Goal: Task Accomplishment & Management: Manage account settings

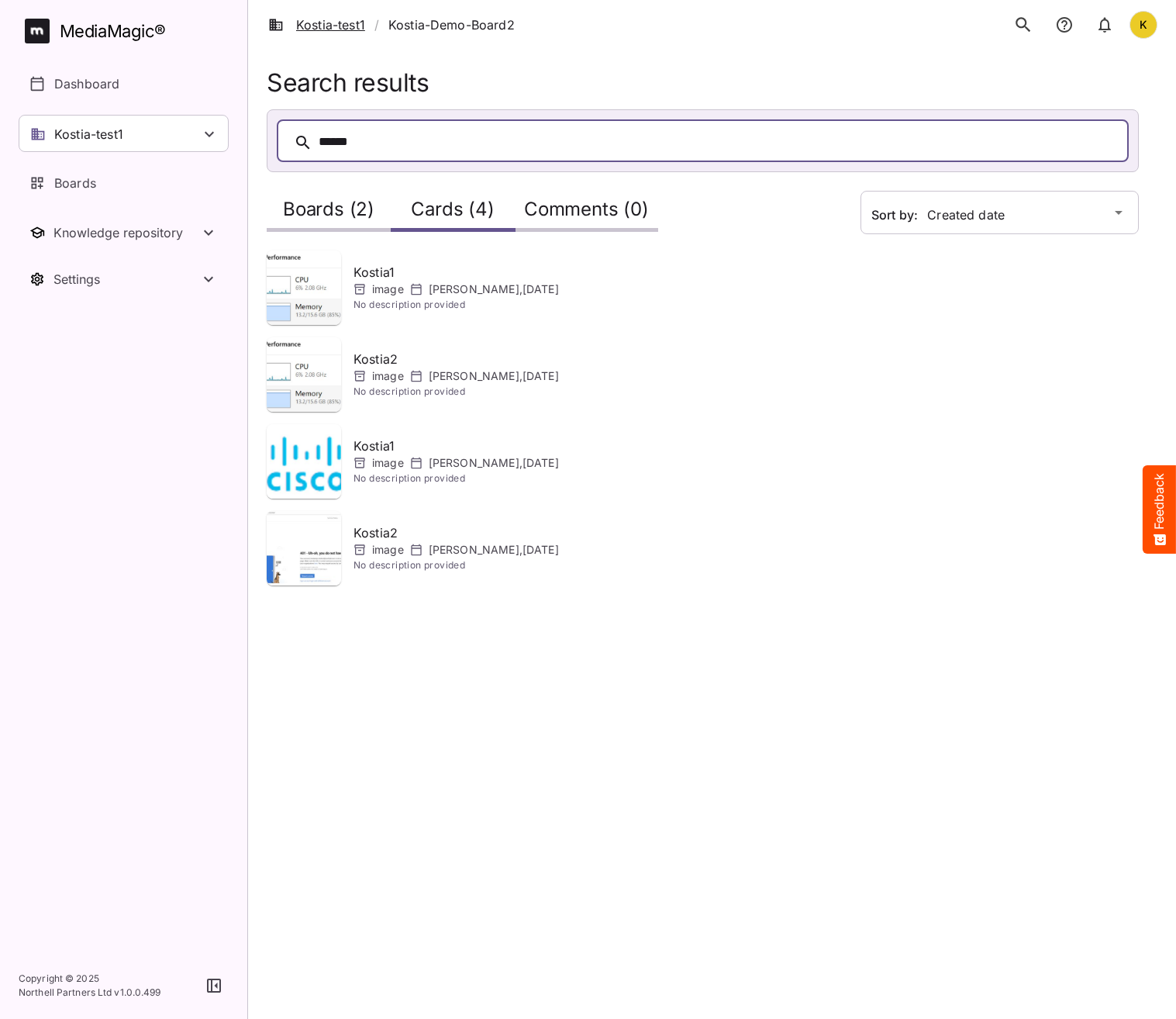
click at [359, 22] on link "Kostia-test1" at bounding box center [317, 25] width 97 height 19
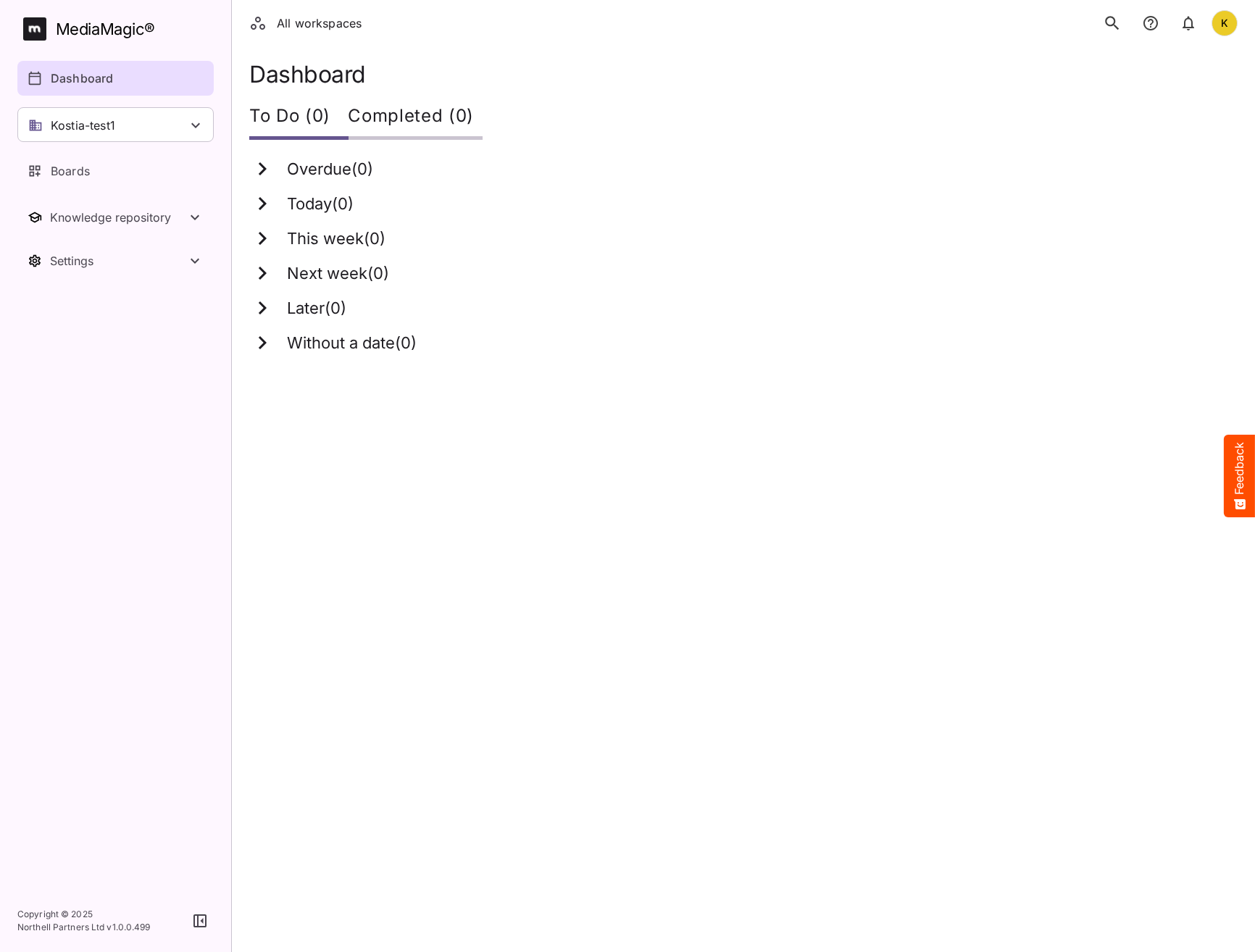
click at [1116, 18] on icon "search" at bounding box center [1111, 22] width 19 height 19
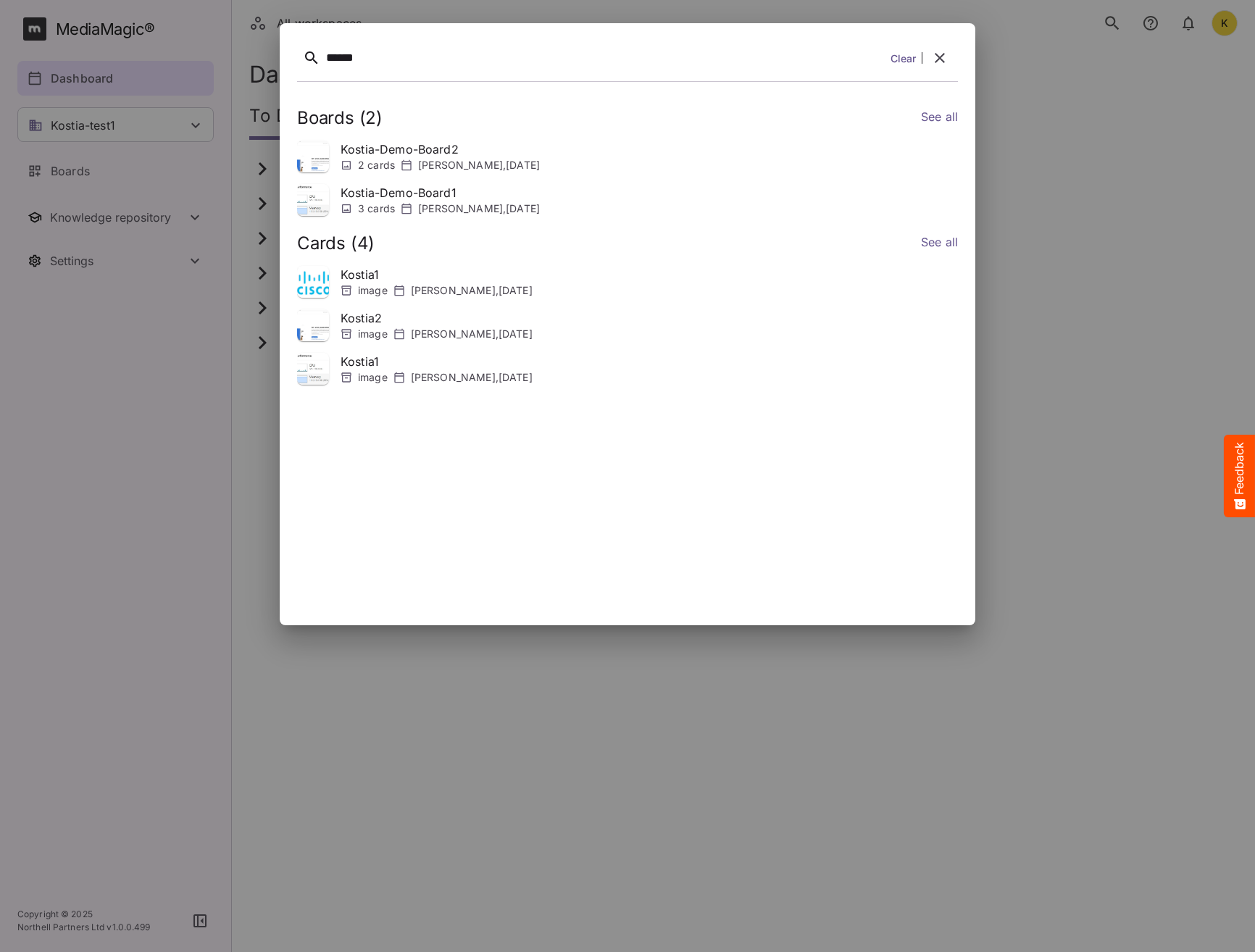
click at [1086, 247] on div at bounding box center [627, 476] width 1255 height 952
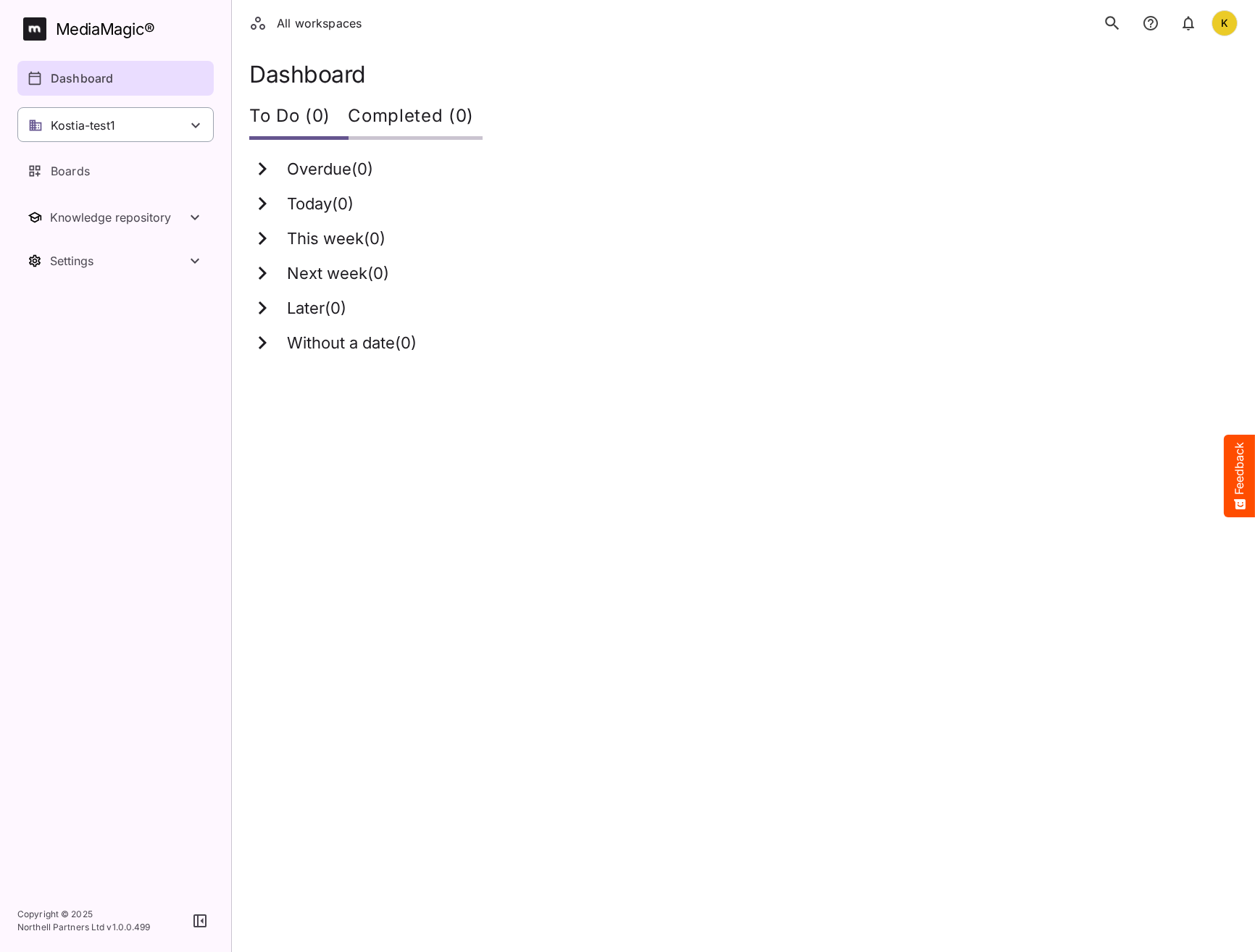
click at [80, 128] on p "Kostia-test1" at bounding box center [83, 125] width 65 height 18
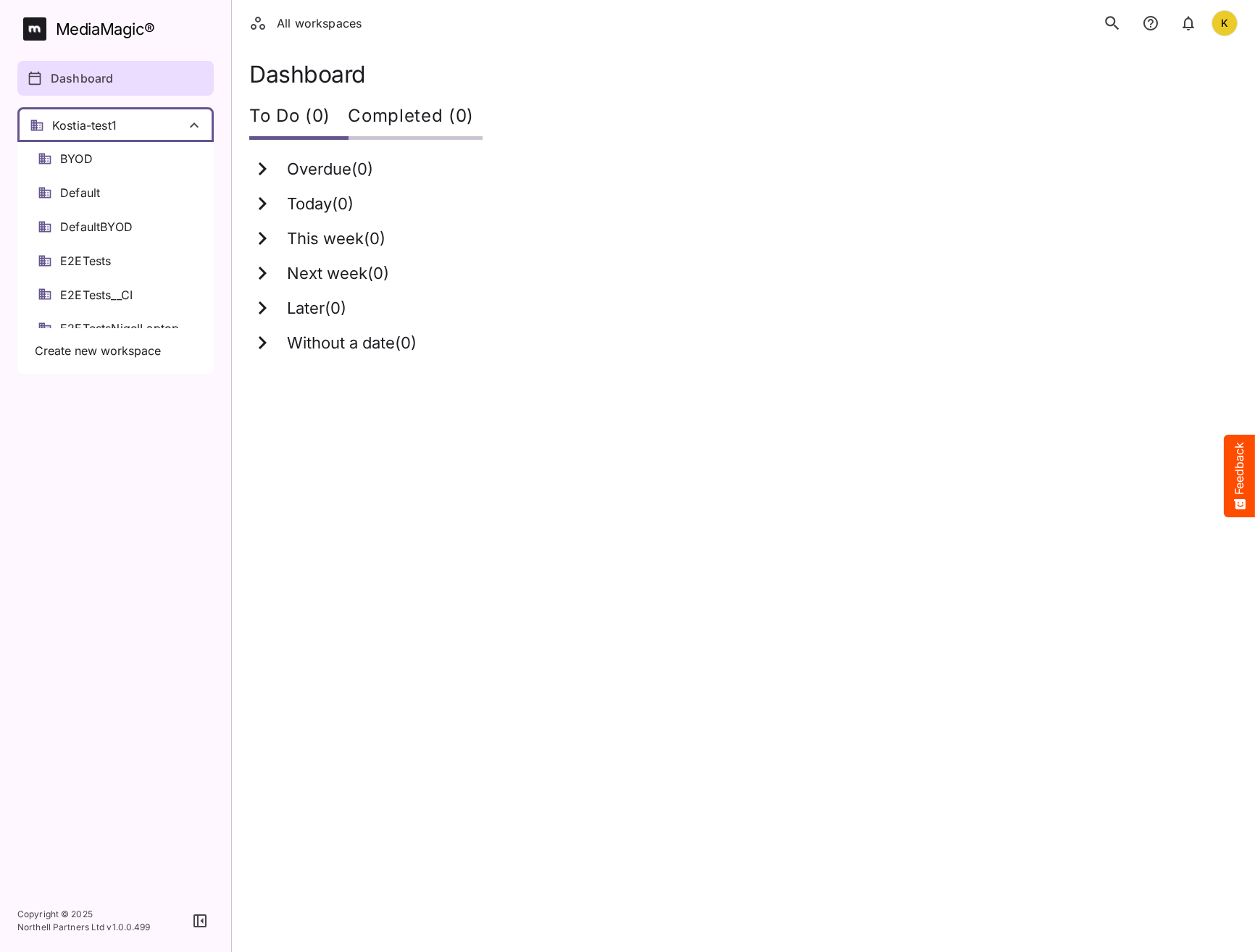
click at [585, 218] on div at bounding box center [627, 476] width 1255 height 952
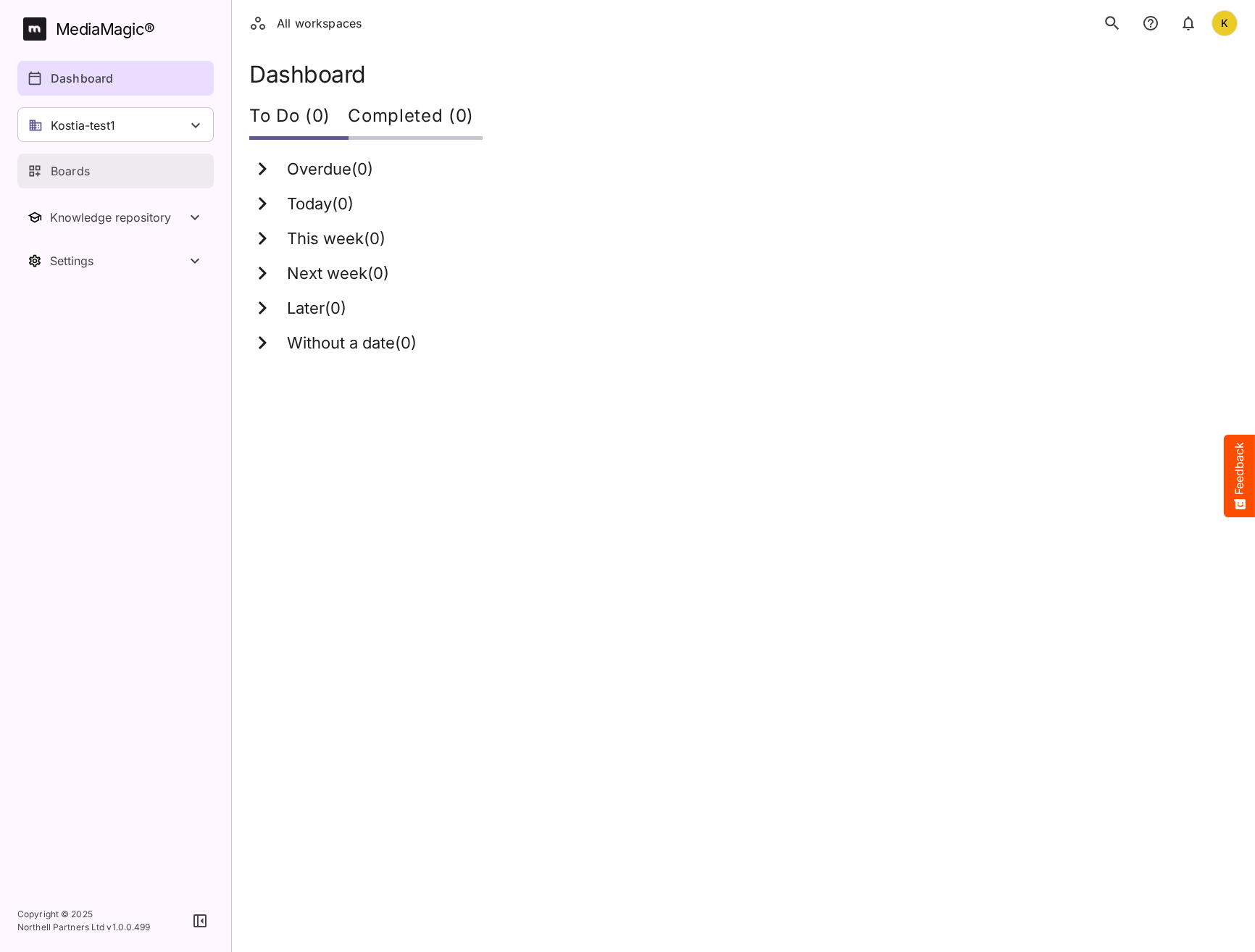
click at [52, 170] on p "Boards" at bounding box center [70, 171] width 39 height 18
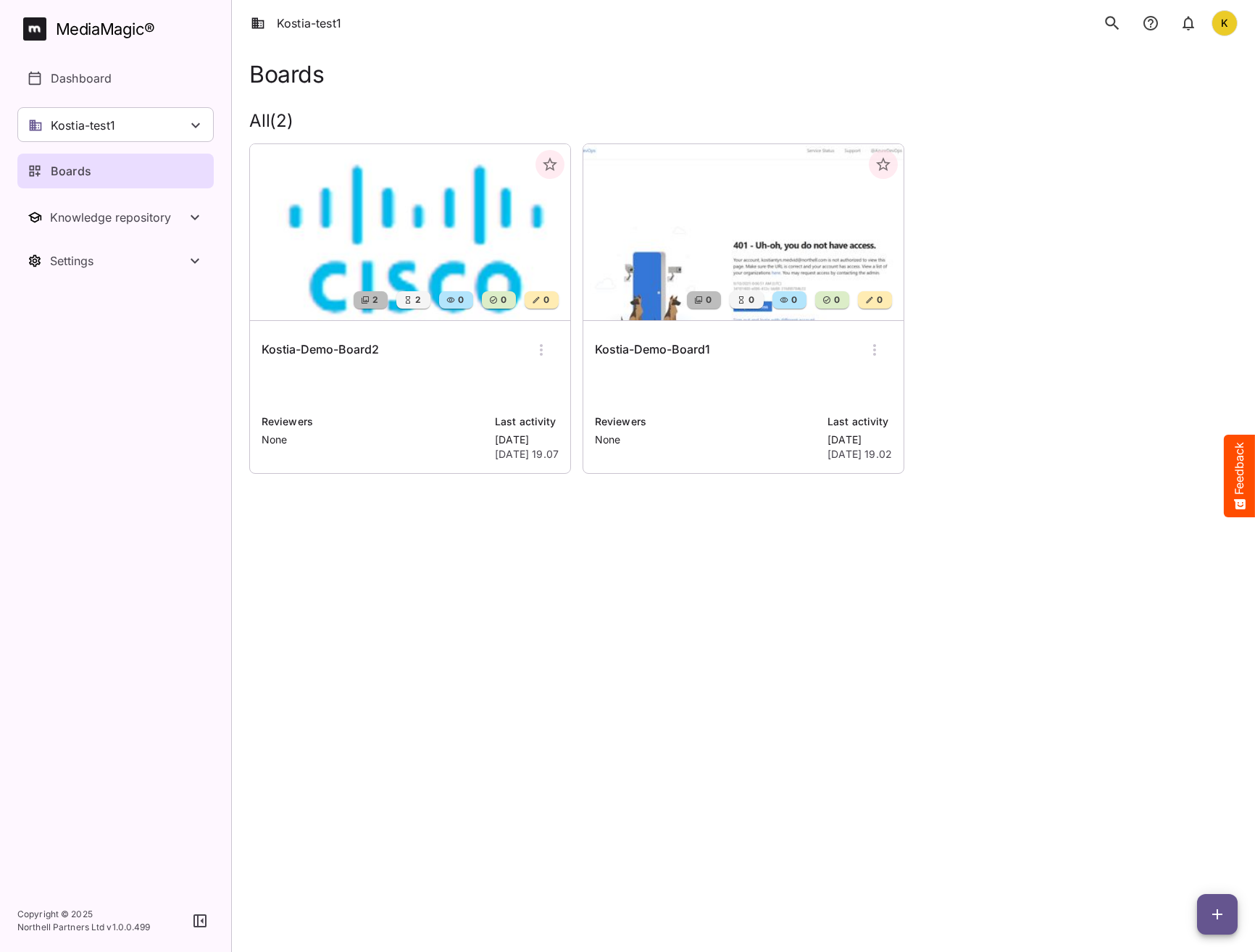
click at [714, 341] on div "Kostia-Demo-Board1" at bounding box center [743, 349] width 297 height 35
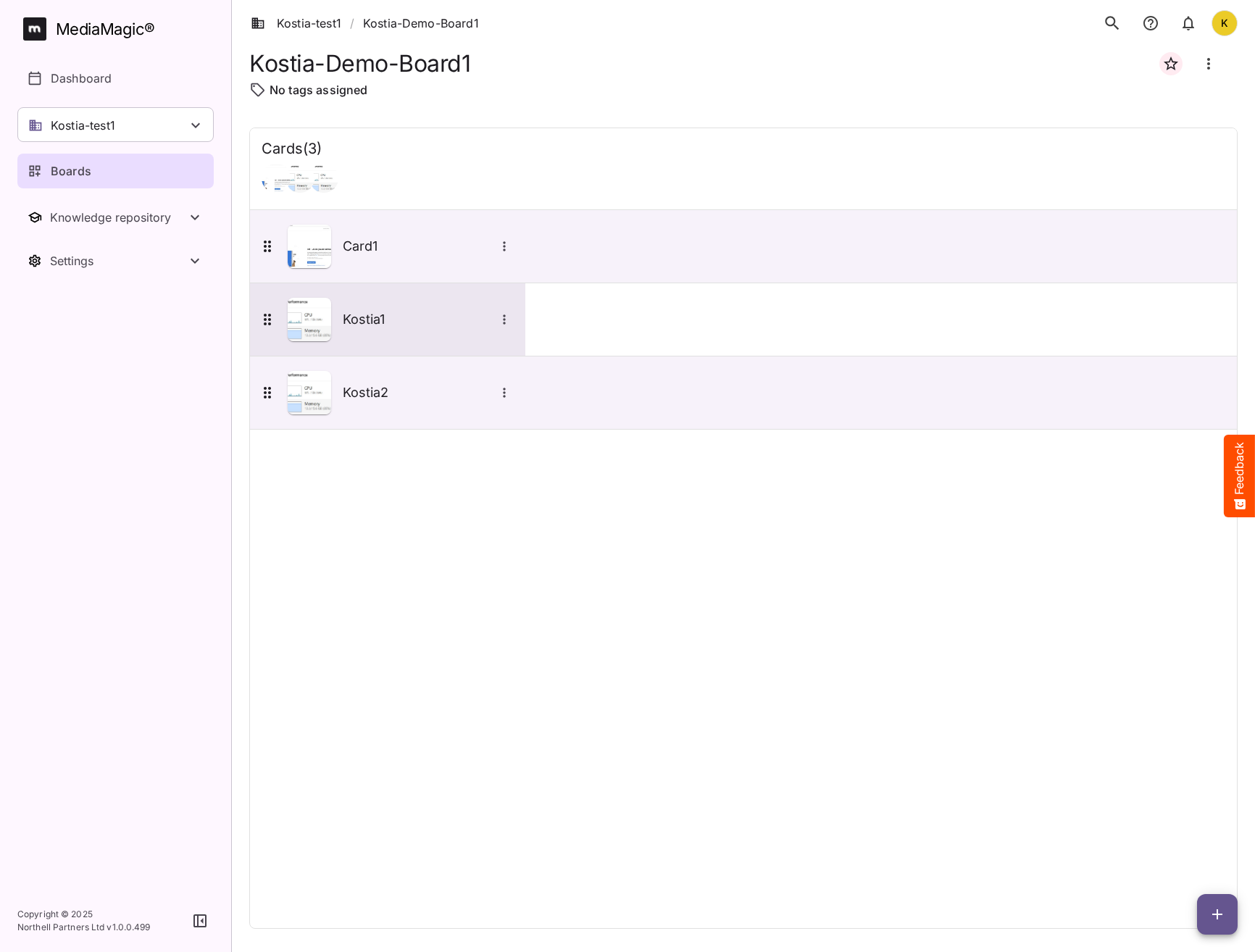
click at [511, 317] on icon "More options for Kostia1" at bounding box center [504, 320] width 14 height 14
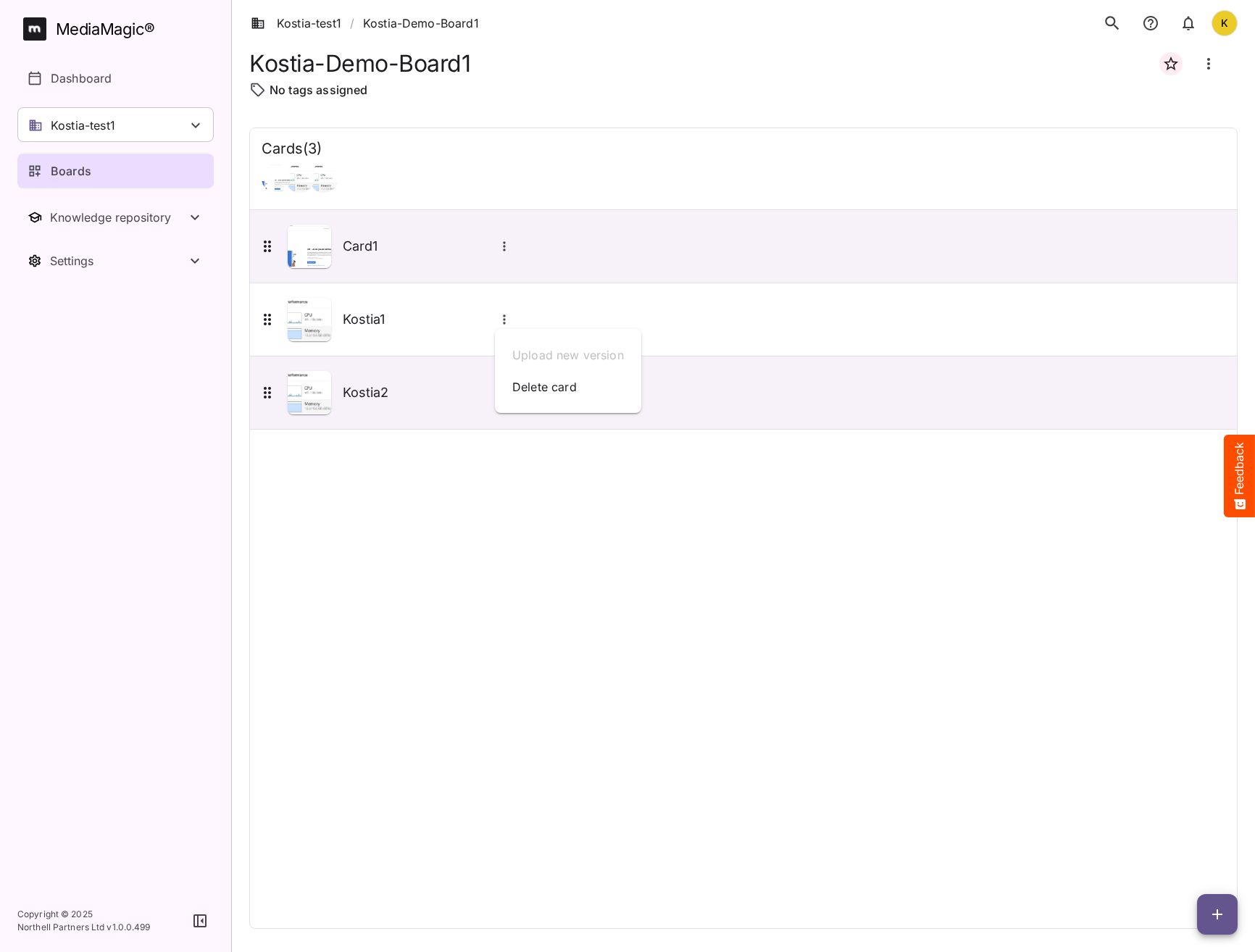
click at [447, 319] on div at bounding box center [627, 476] width 1255 height 952
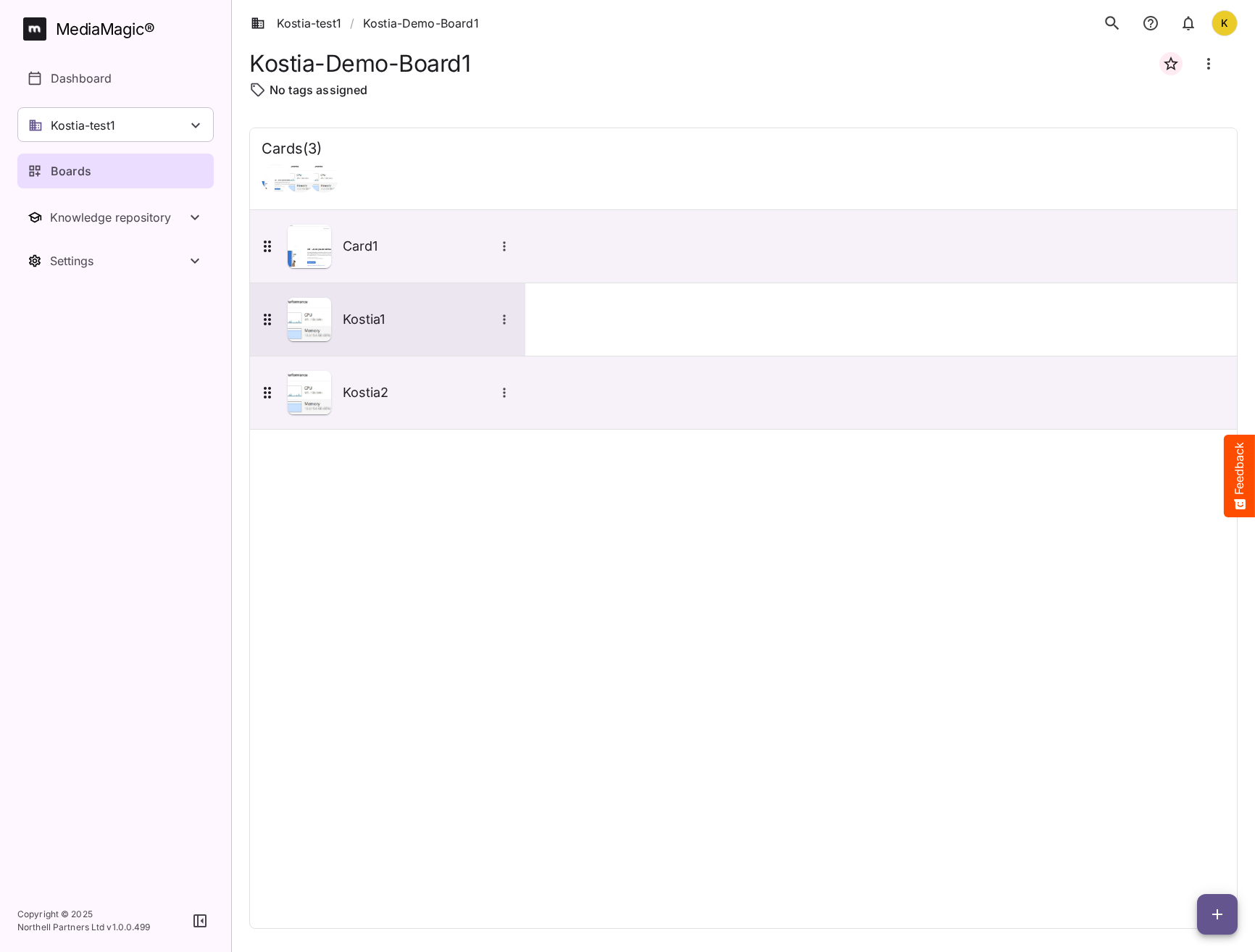
click at [323, 318] on img at bounding box center [309, 319] width 44 height 44
click at [325, 314] on img at bounding box center [309, 319] width 44 height 44
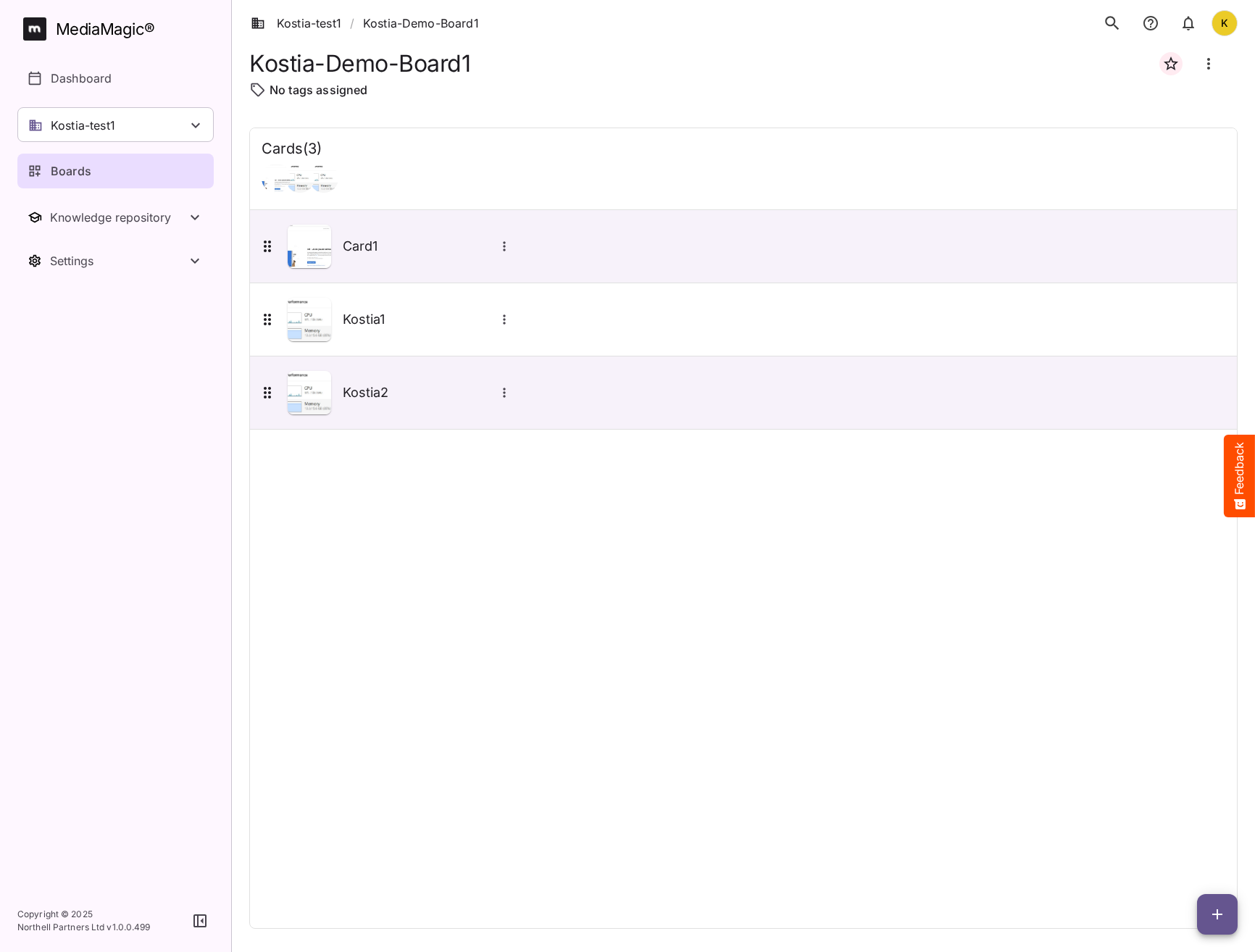
click at [589, 709] on div "Cards ( 3 ) Card1 Kostia1 Kostia2" at bounding box center [743, 528] width 989 height 801
click at [308, 23] on link "Kostia-test1" at bounding box center [296, 23] width 91 height 18
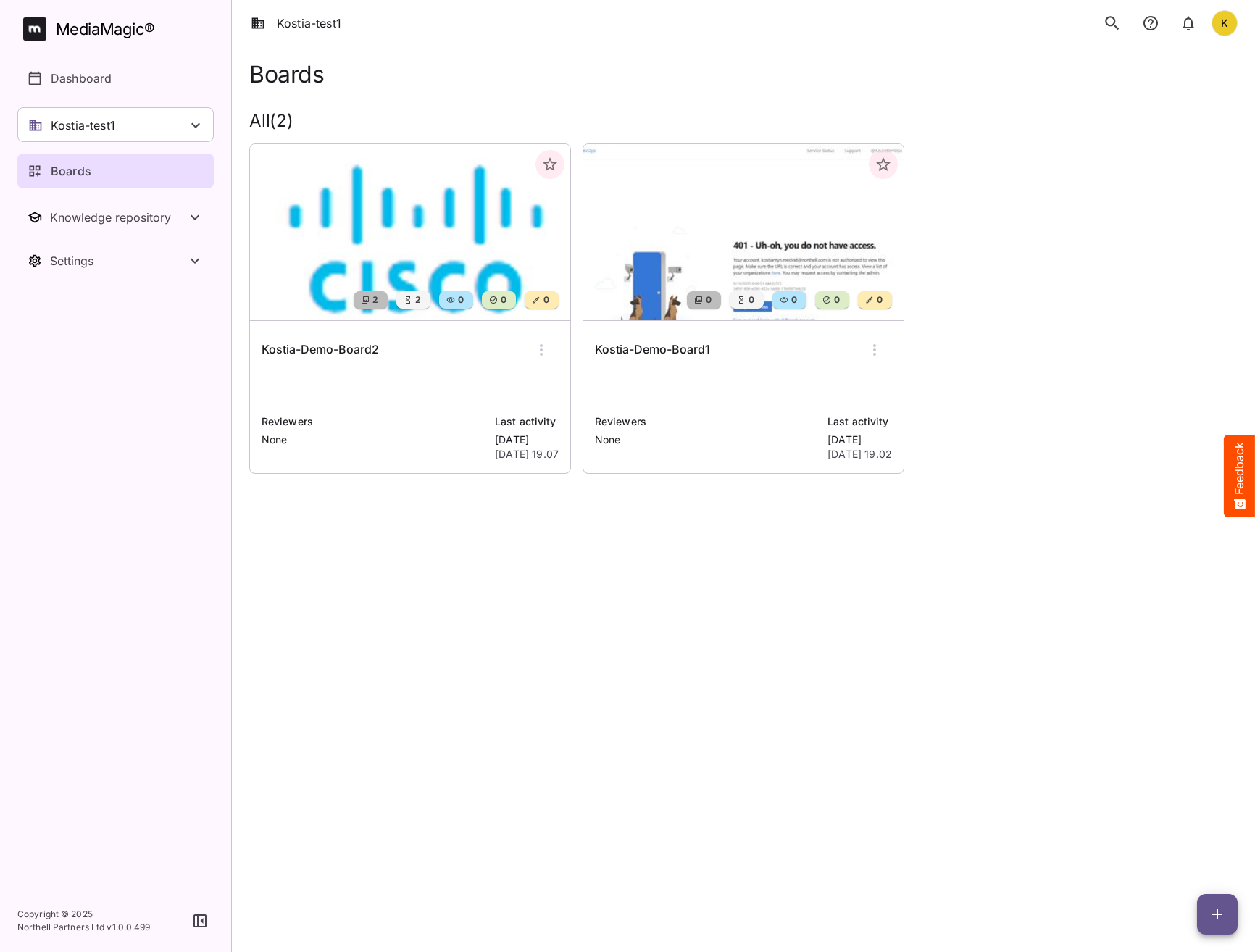
click at [369, 340] on h6 "Kostia-Demo-Board2" at bounding box center [320, 349] width 117 height 19
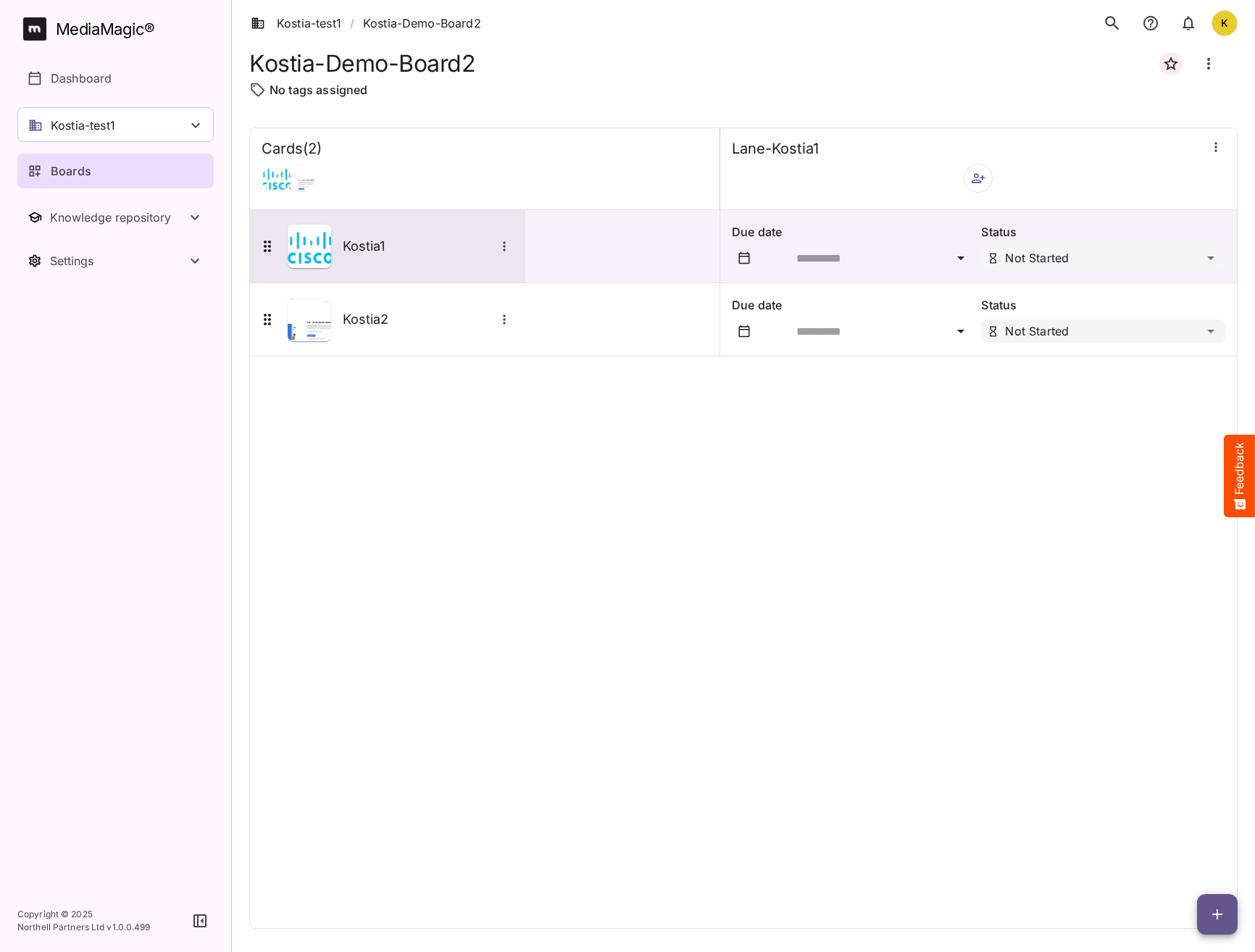
click at [512, 252] on div at bounding box center [504, 246] width 19 height 19
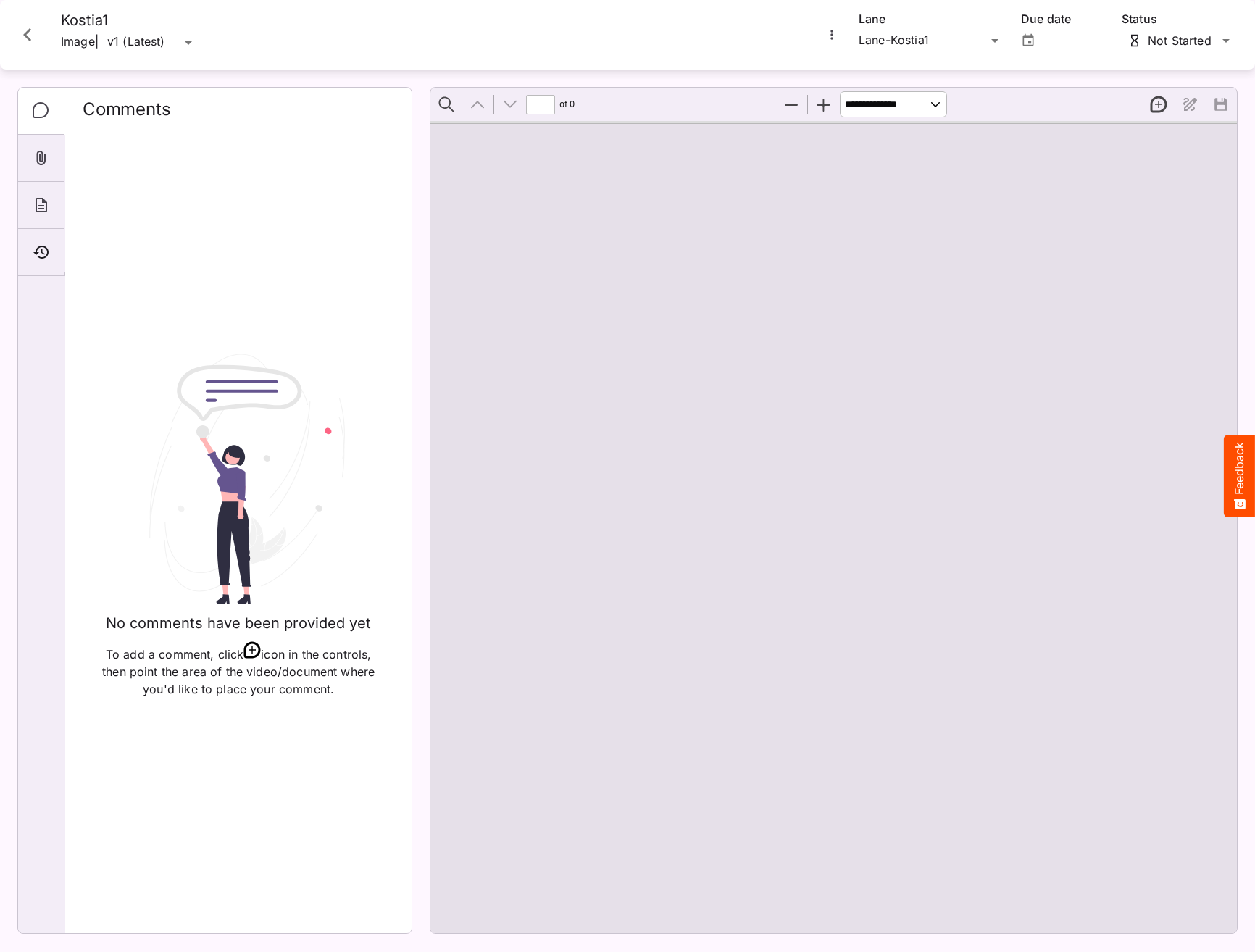
type input "*"
click at [95, 21] on h4 "Kostia1" at bounding box center [129, 20] width 136 height 18
click at [120, 18] on h4 "Kostia1" at bounding box center [129, 20] width 136 height 18
click at [829, 36] on icon "More options for Kostia1" at bounding box center [831, 35] width 14 height 14
click at [712, 37] on div at bounding box center [627, 476] width 1255 height 952
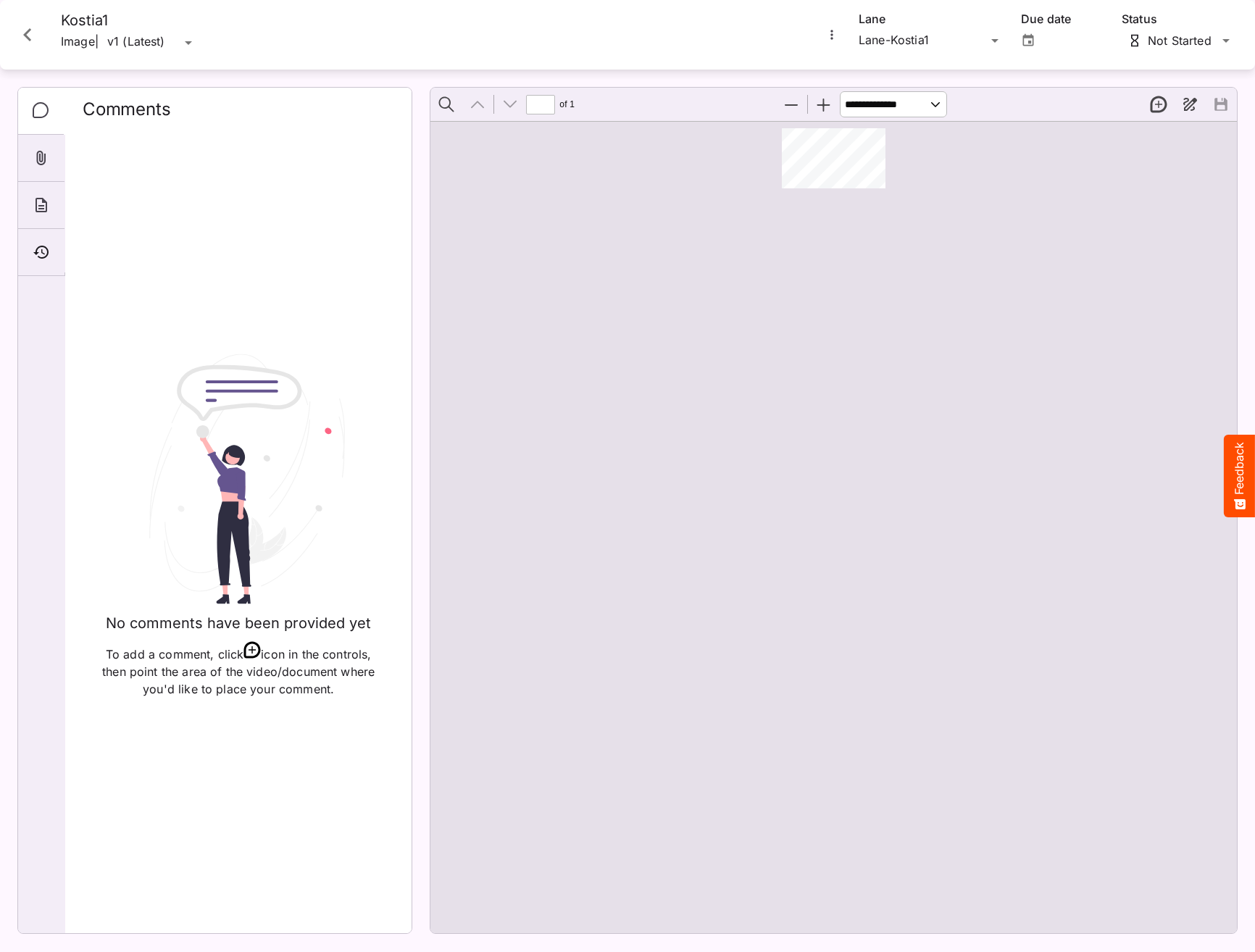
click at [77, 22] on h4 "Kostia1" at bounding box center [129, 20] width 136 height 18
click at [53, 164] on div "Attachments" at bounding box center [41, 158] width 46 height 47
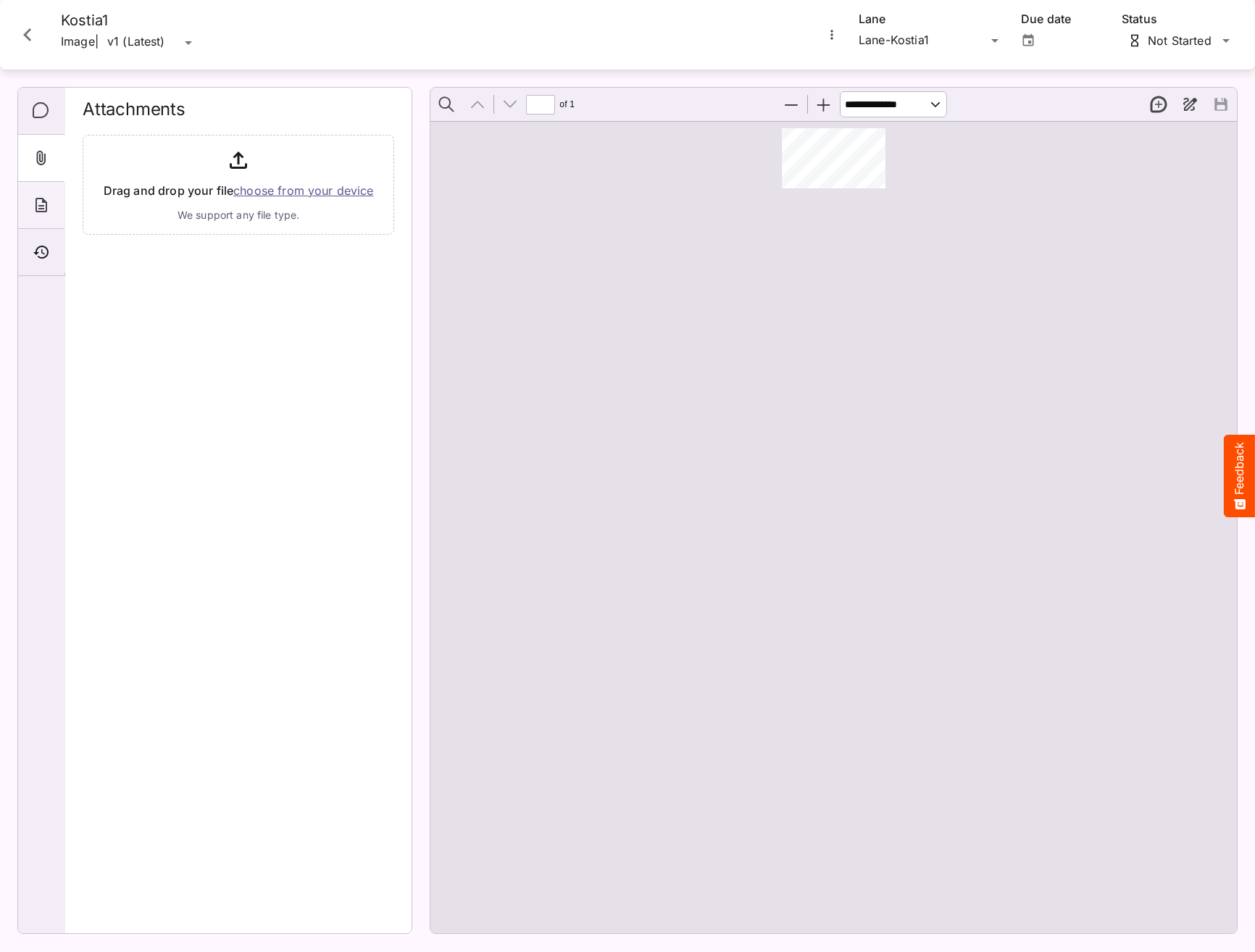
click at [48, 206] on icon "About" at bounding box center [42, 205] width 18 height 18
click at [36, 250] on icon "Timeline" at bounding box center [42, 252] width 18 height 18
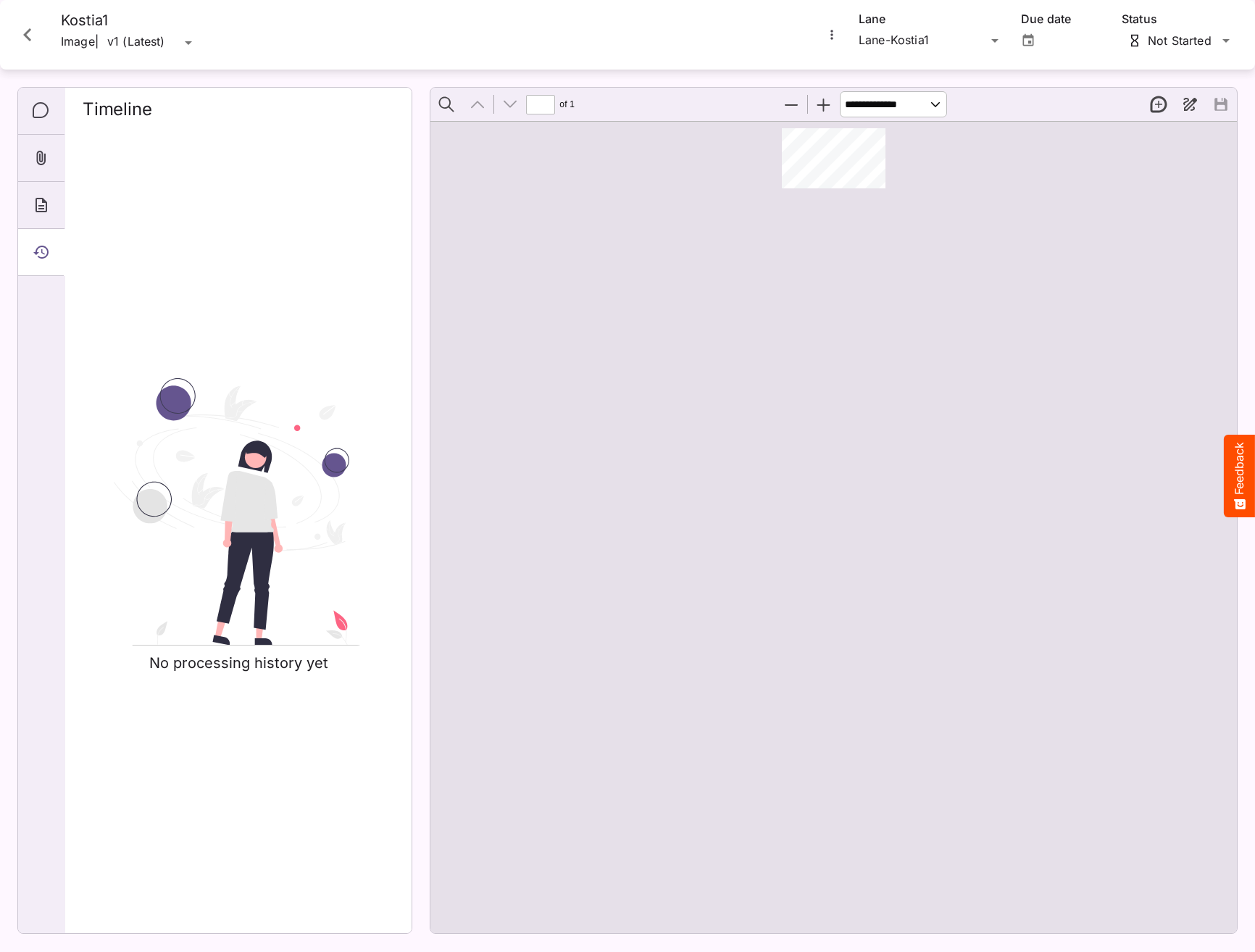
click at [93, 35] on p "Image" at bounding box center [78, 42] width 34 height 26
click at [194, 44] on div "v1 (Latest) Kostia-test1 / Kostia-Demo-Board2 K MediaMagic ® Dashboard Kostia-t…" at bounding box center [627, 472] width 1255 height 945
drag, startPoint x: 194, startPoint y: 44, endPoint x: 133, endPoint y: 19, distance: 65.9
click at [107, 25] on h4 "Kostia1" at bounding box center [129, 20] width 136 height 18
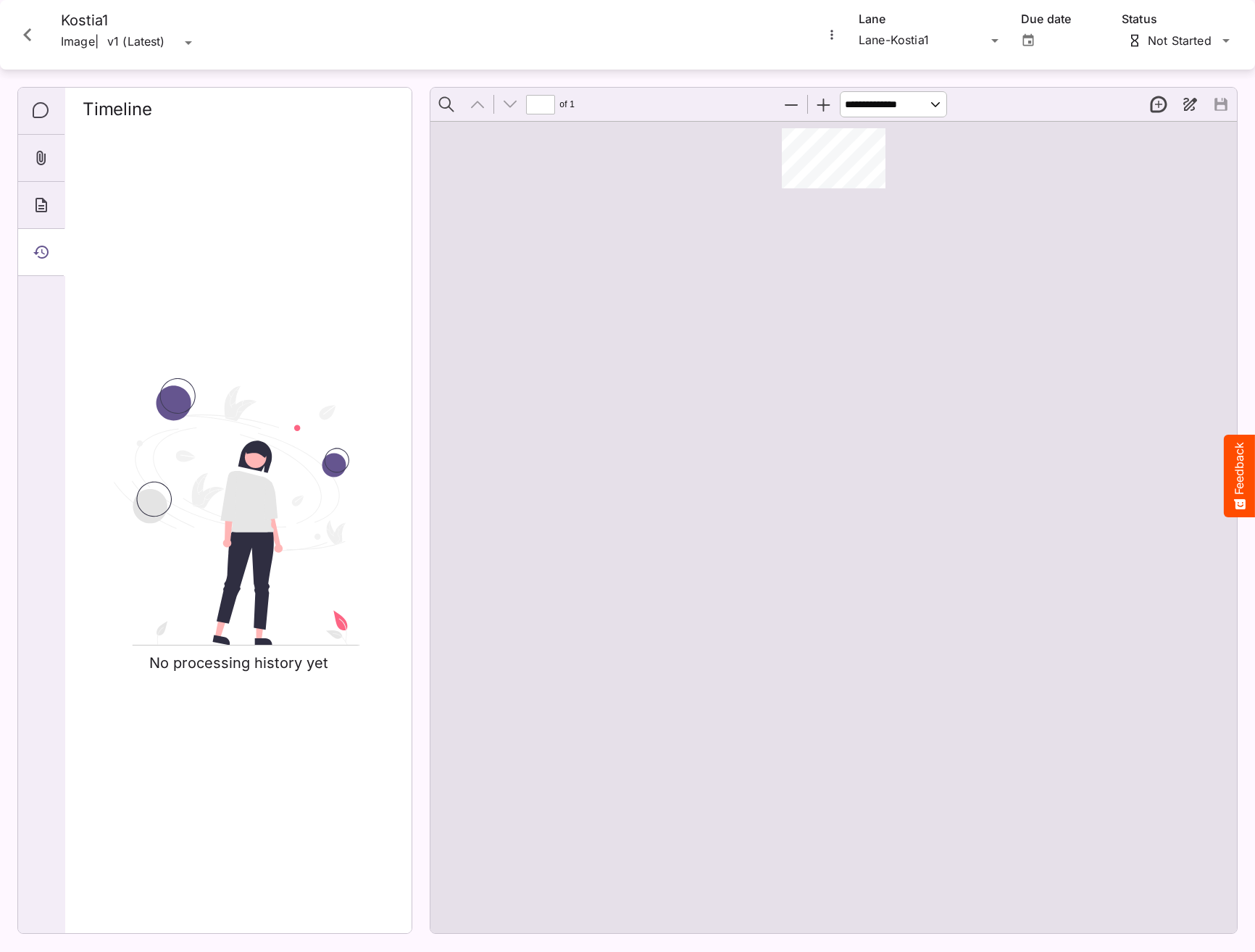
click at [838, 31] on icon "More options for Kostia1" at bounding box center [831, 35] width 14 height 14
click at [485, 34] on div at bounding box center [627, 476] width 1255 height 952
click at [30, 41] on icon "Close card" at bounding box center [27, 34] width 26 height 26
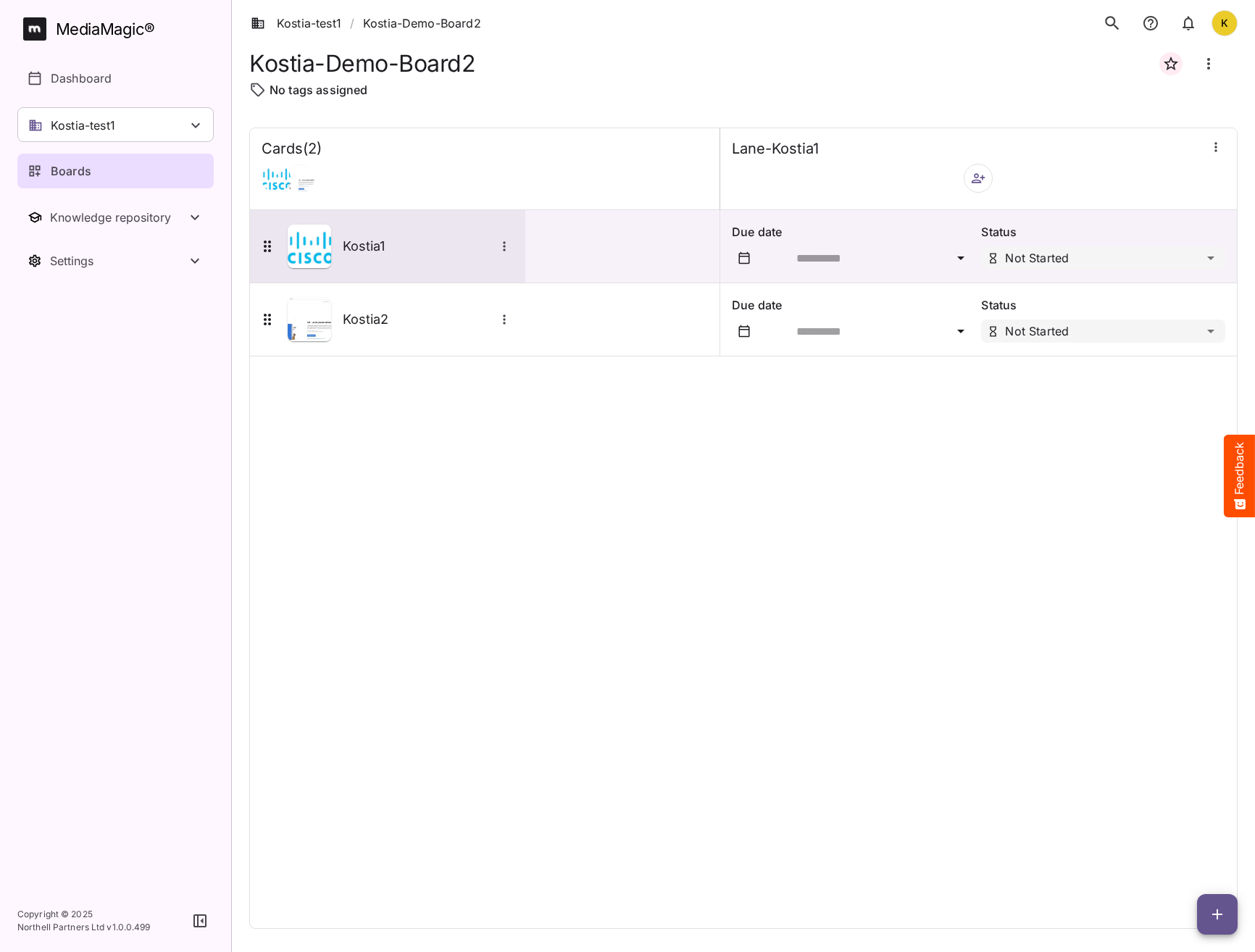
click at [507, 243] on icon "More options for Kostia1" at bounding box center [504, 246] width 14 height 14
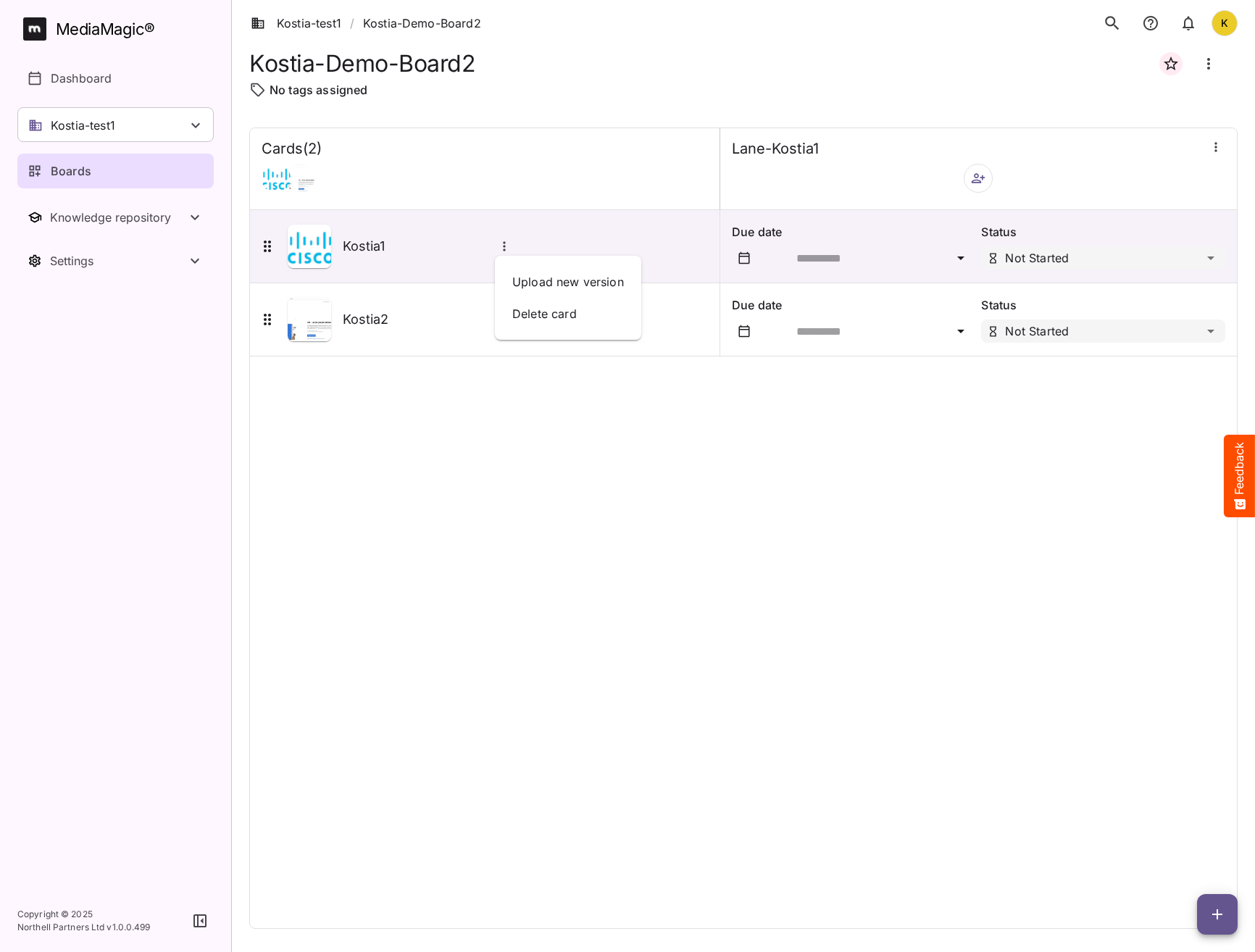
click at [383, 410] on div at bounding box center [627, 476] width 1255 height 952
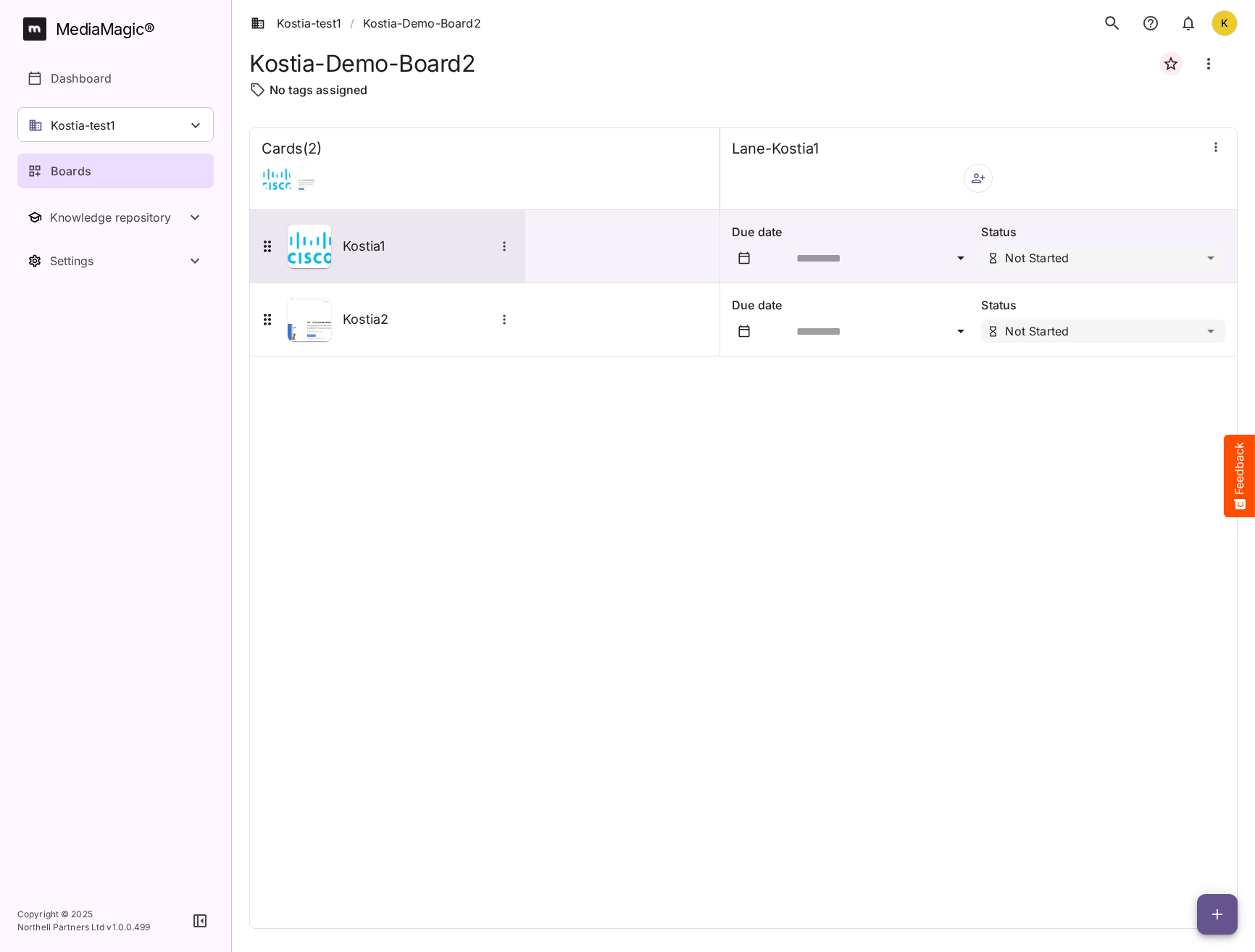
click at [346, 245] on h5 "Kostia1" at bounding box center [418, 247] width 152 height 18
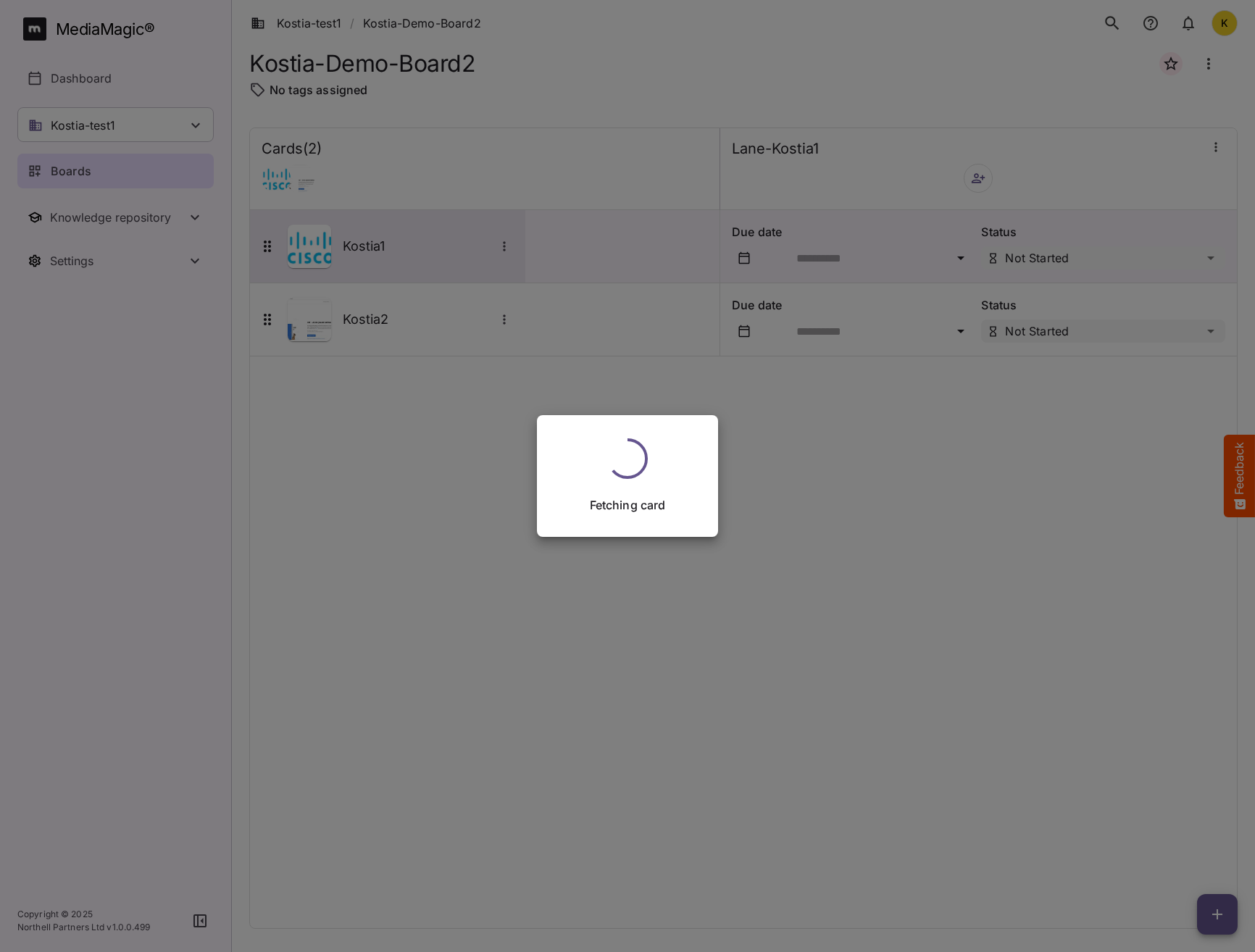
click at [346, 245] on div "Fetching card" at bounding box center [627, 476] width 1255 height 952
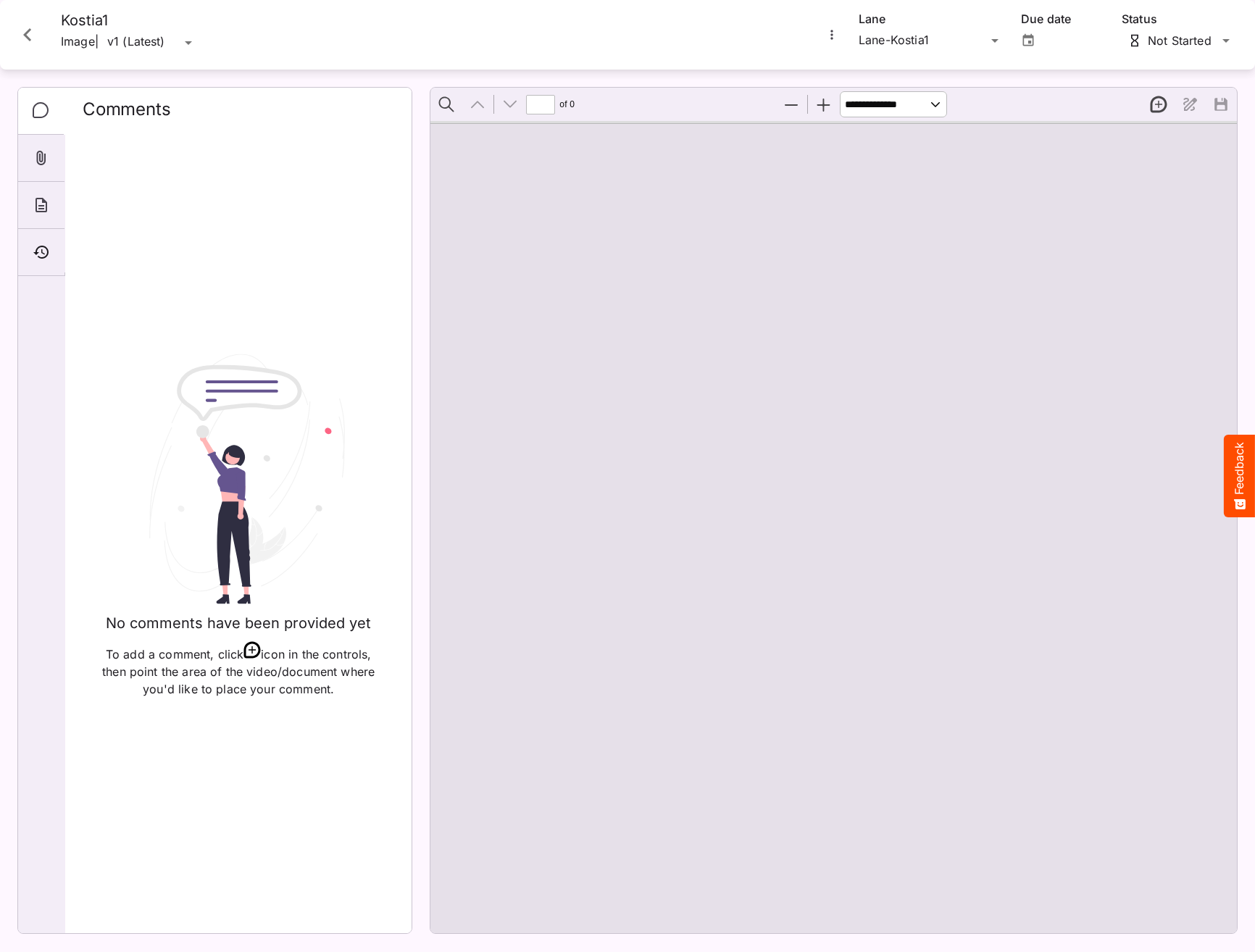
type input "*"
click at [16, 26] on icon "Close card" at bounding box center [27, 34] width 26 height 26
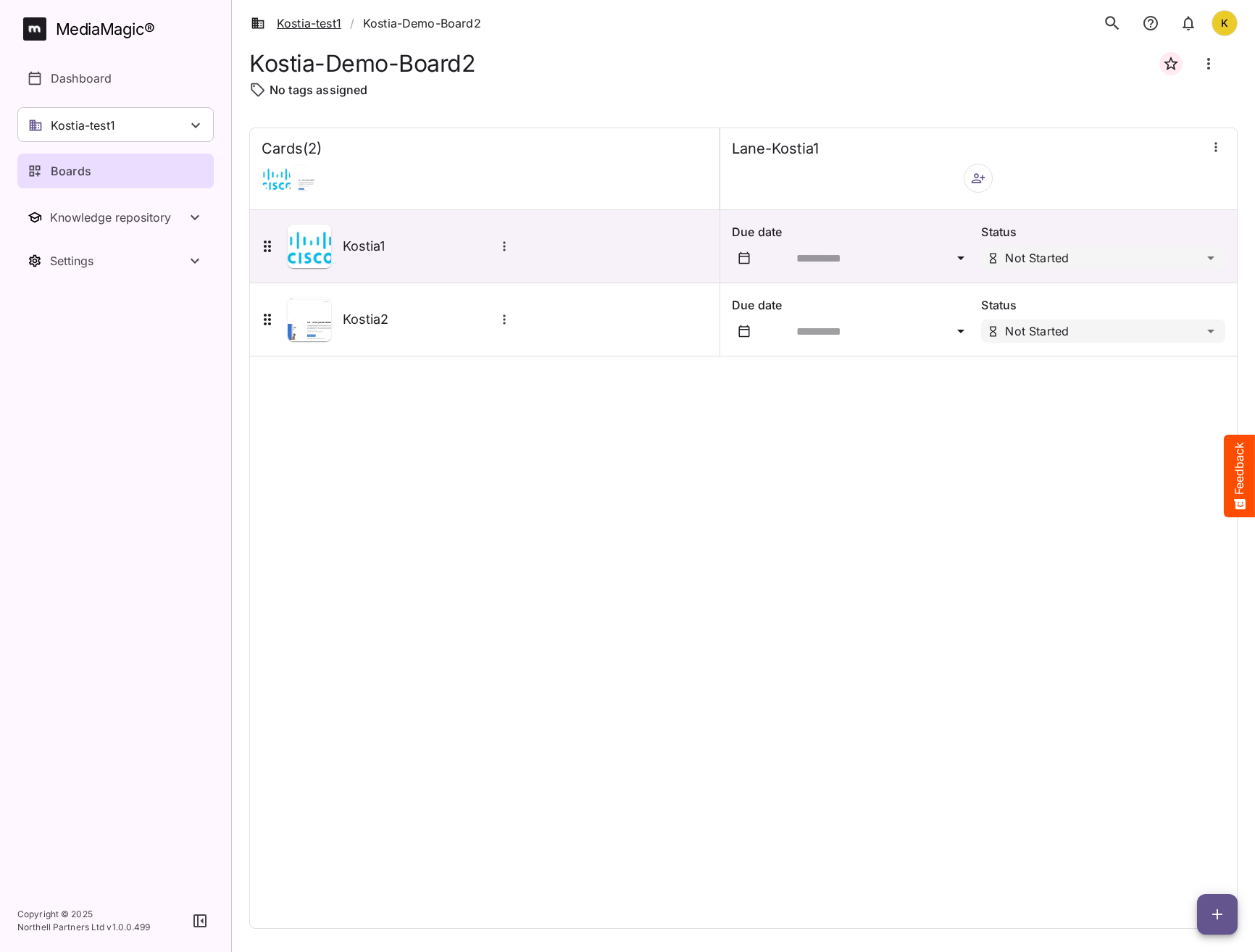
click at [320, 21] on link "Kostia-test1" at bounding box center [296, 23] width 91 height 18
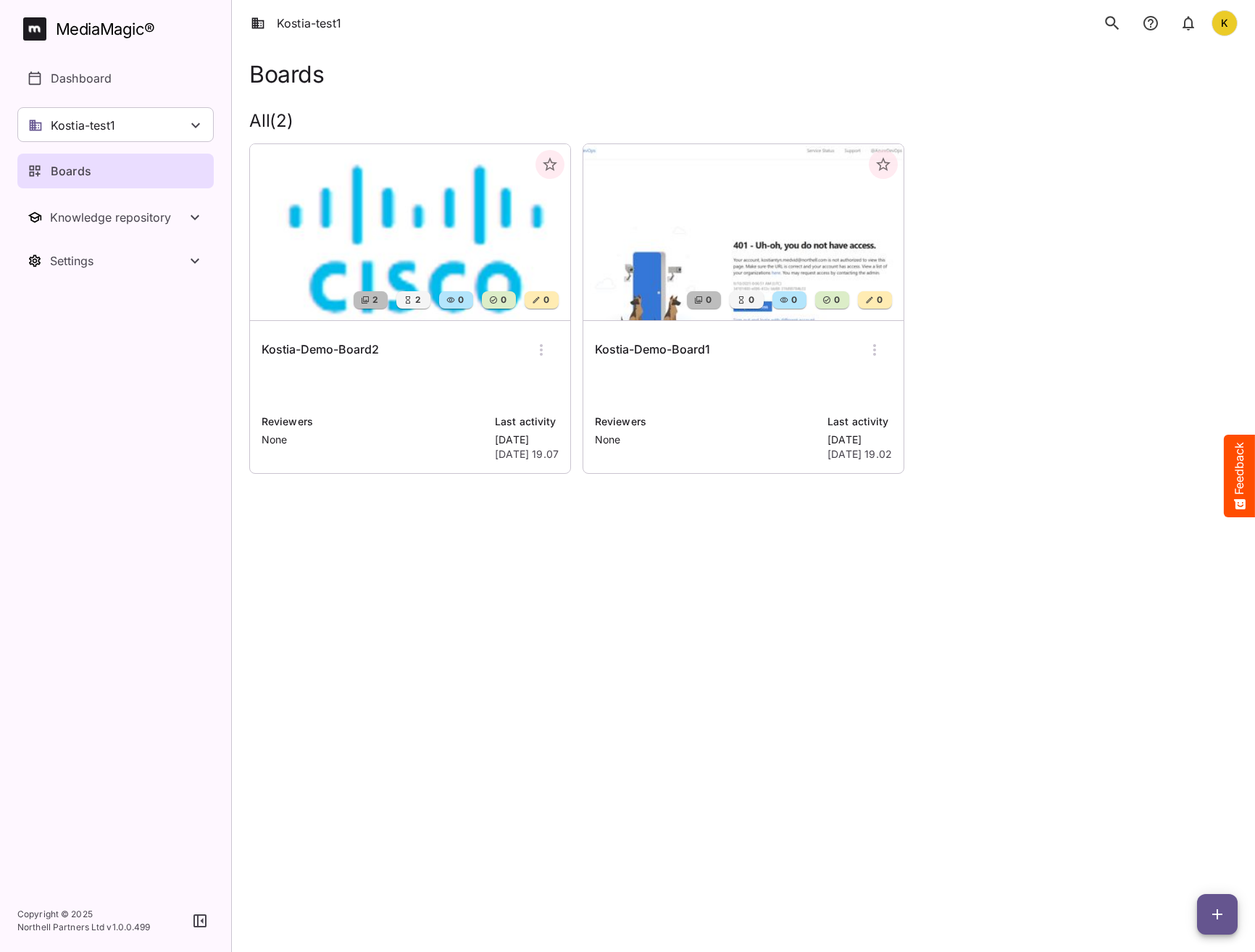
click at [656, 347] on h6 "Kostia-Demo-Board1" at bounding box center [653, 349] width 115 height 19
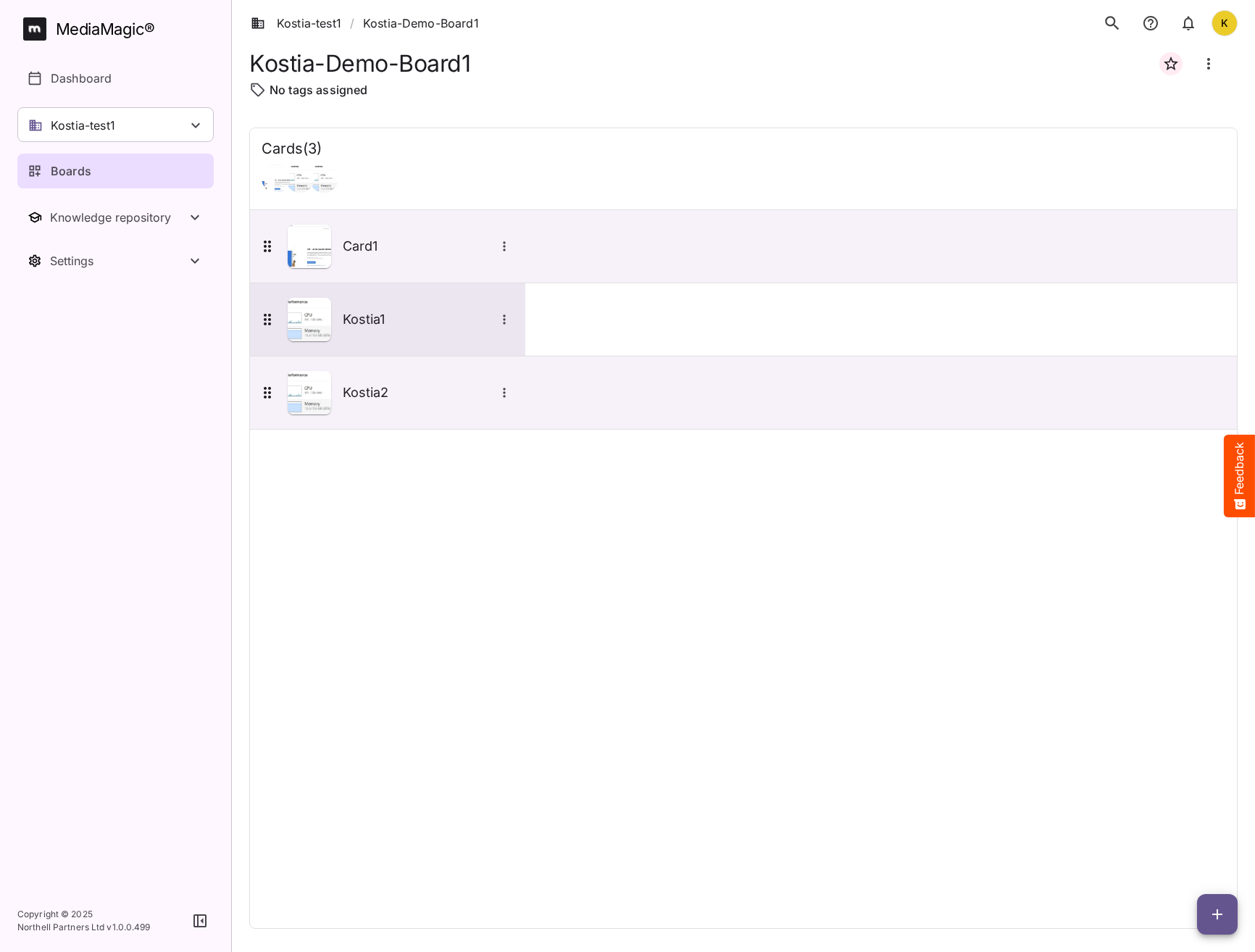
click at [314, 319] on img at bounding box center [309, 319] width 44 height 44
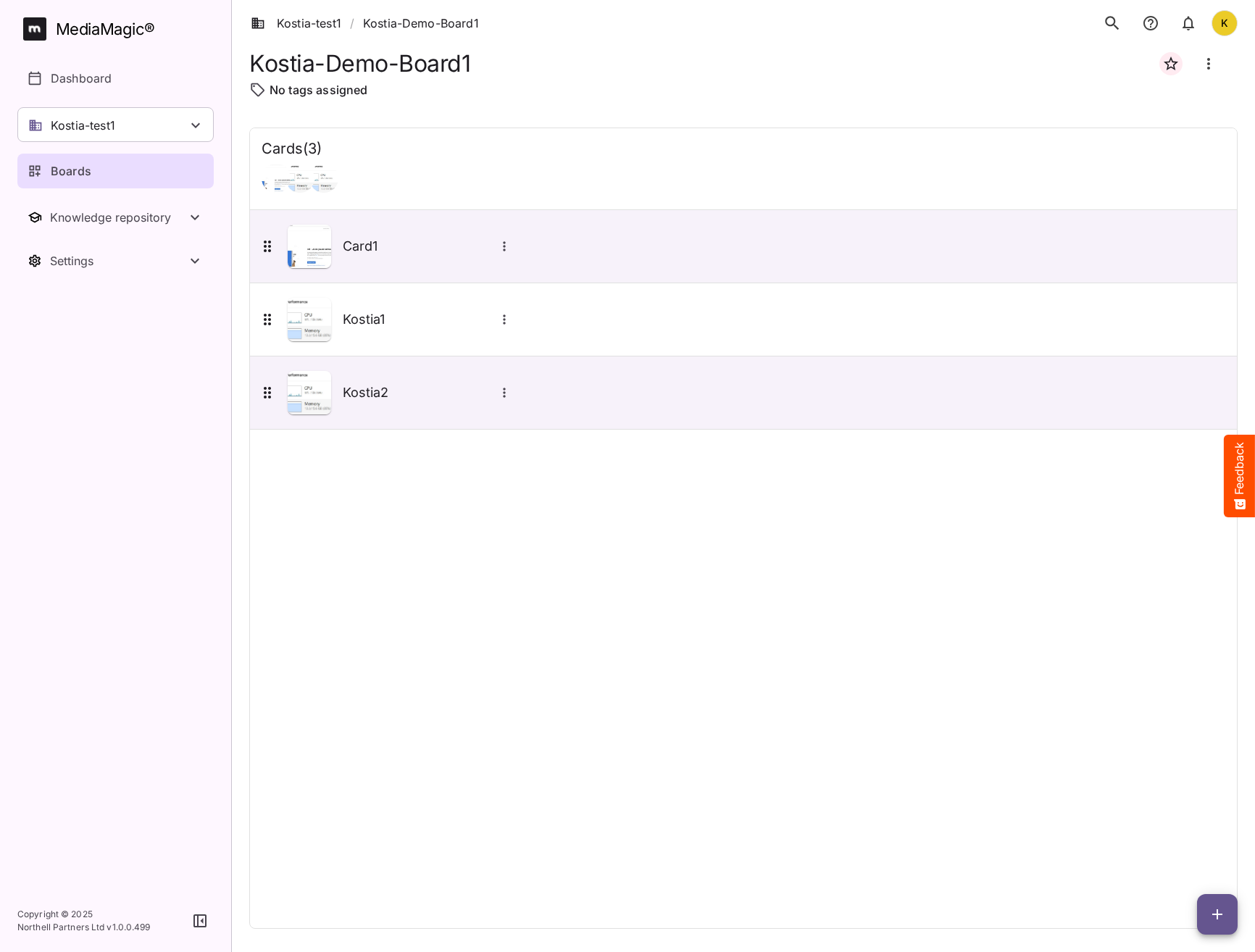
click at [1218, 914] on icon "button" at bounding box center [1217, 914] width 10 height 10
click at [1181, 854] on p "Add new lane" at bounding box center [1180, 853] width 78 height 18
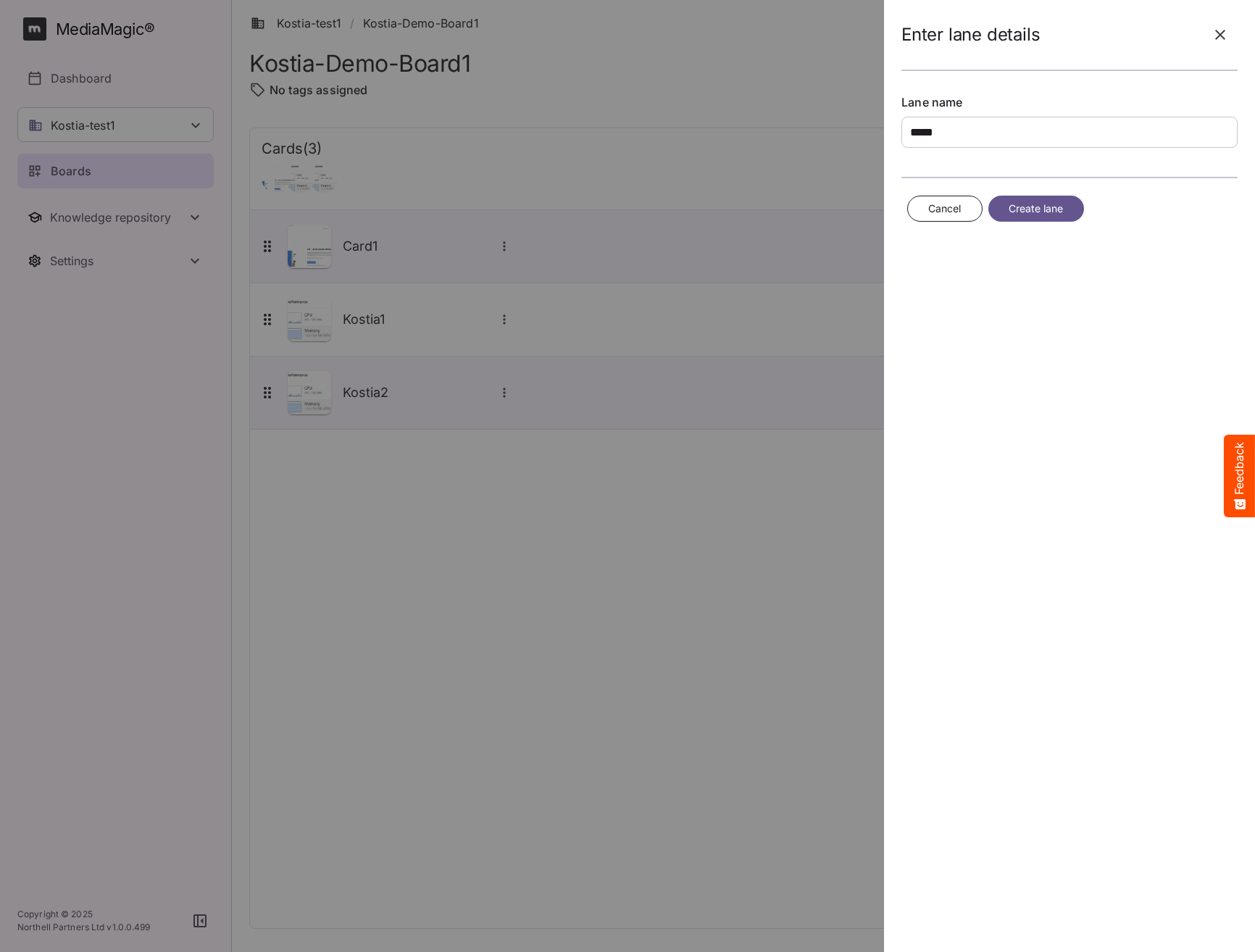
type input "*****"
click at [1047, 211] on span "Create lane" at bounding box center [1036, 209] width 55 height 18
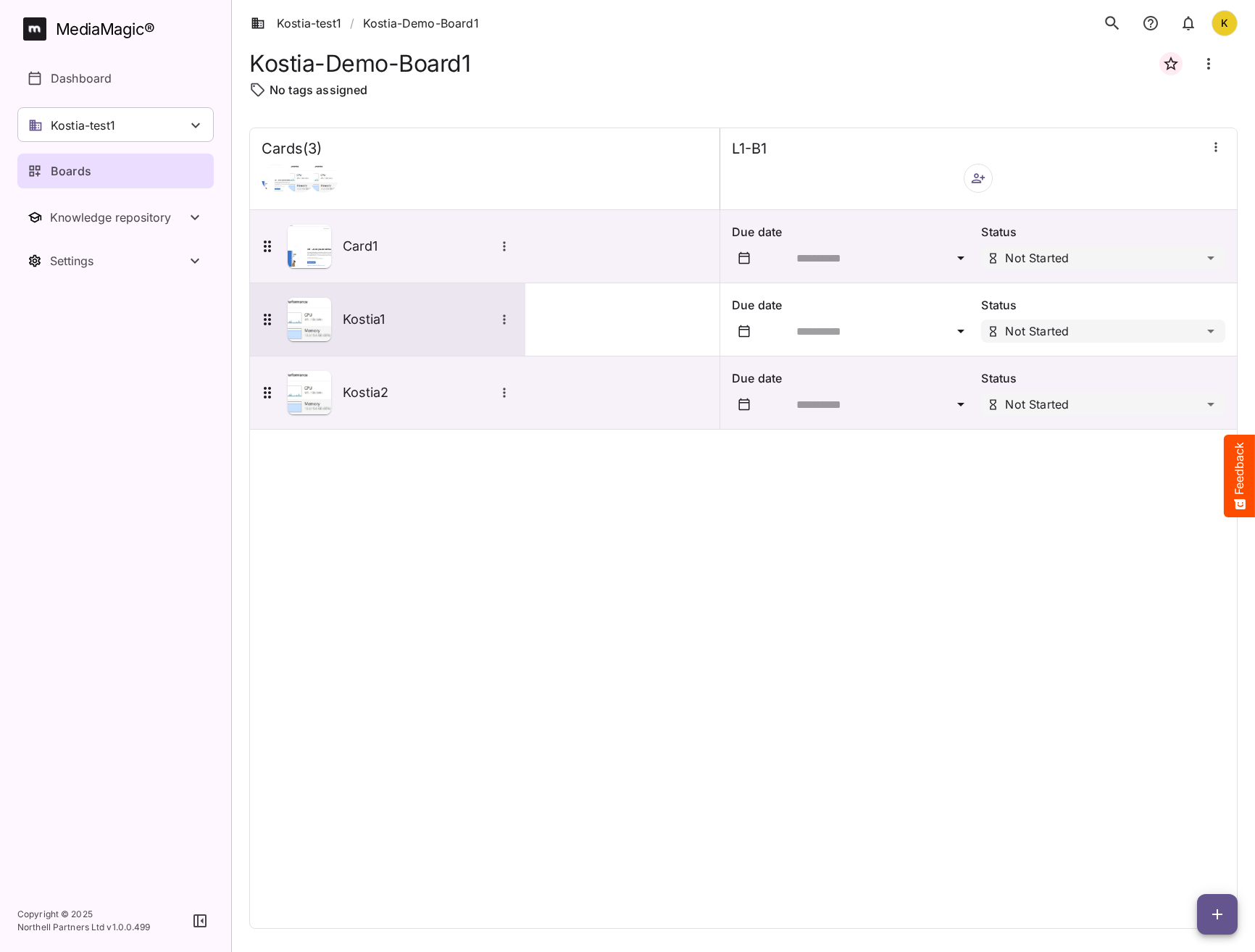
click at [507, 323] on icon "More options for Kostia1" at bounding box center [504, 320] width 14 height 14
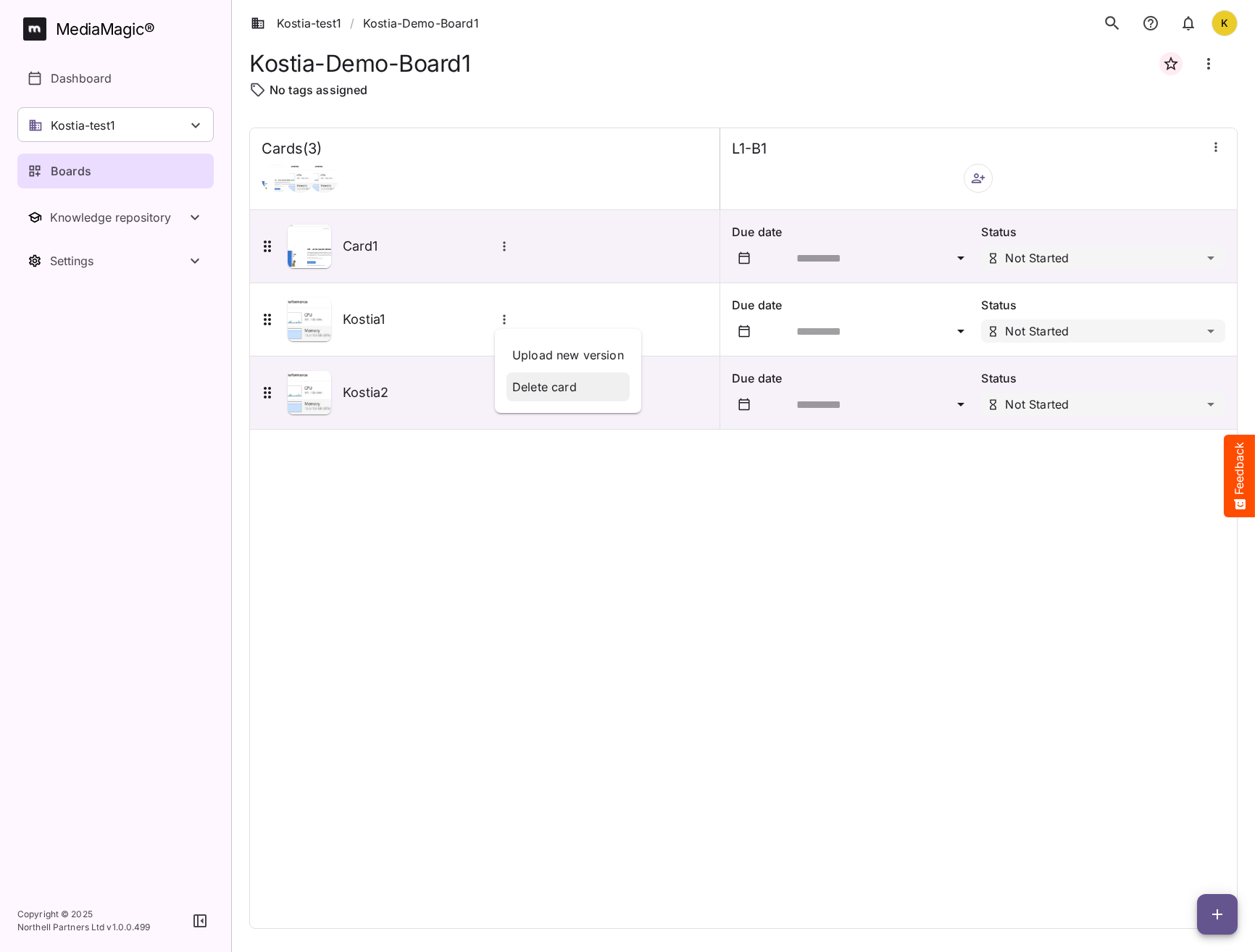
click at [528, 389] on p "Delete card" at bounding box center [568, 387] width 112 height 18
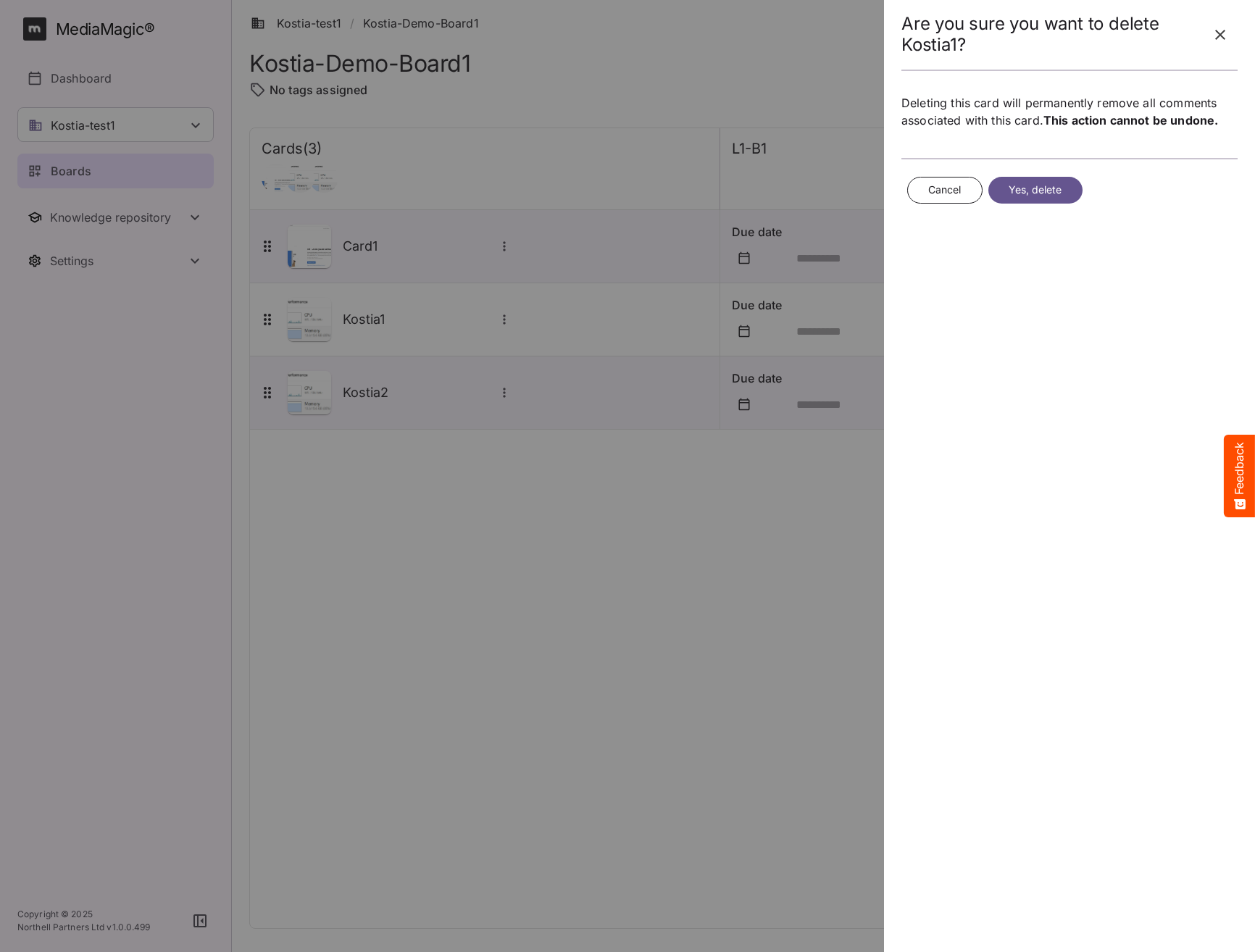
click at [1038, 180] on button "Yes, delete" at bounding box center [1036, 190] width 94 height 27
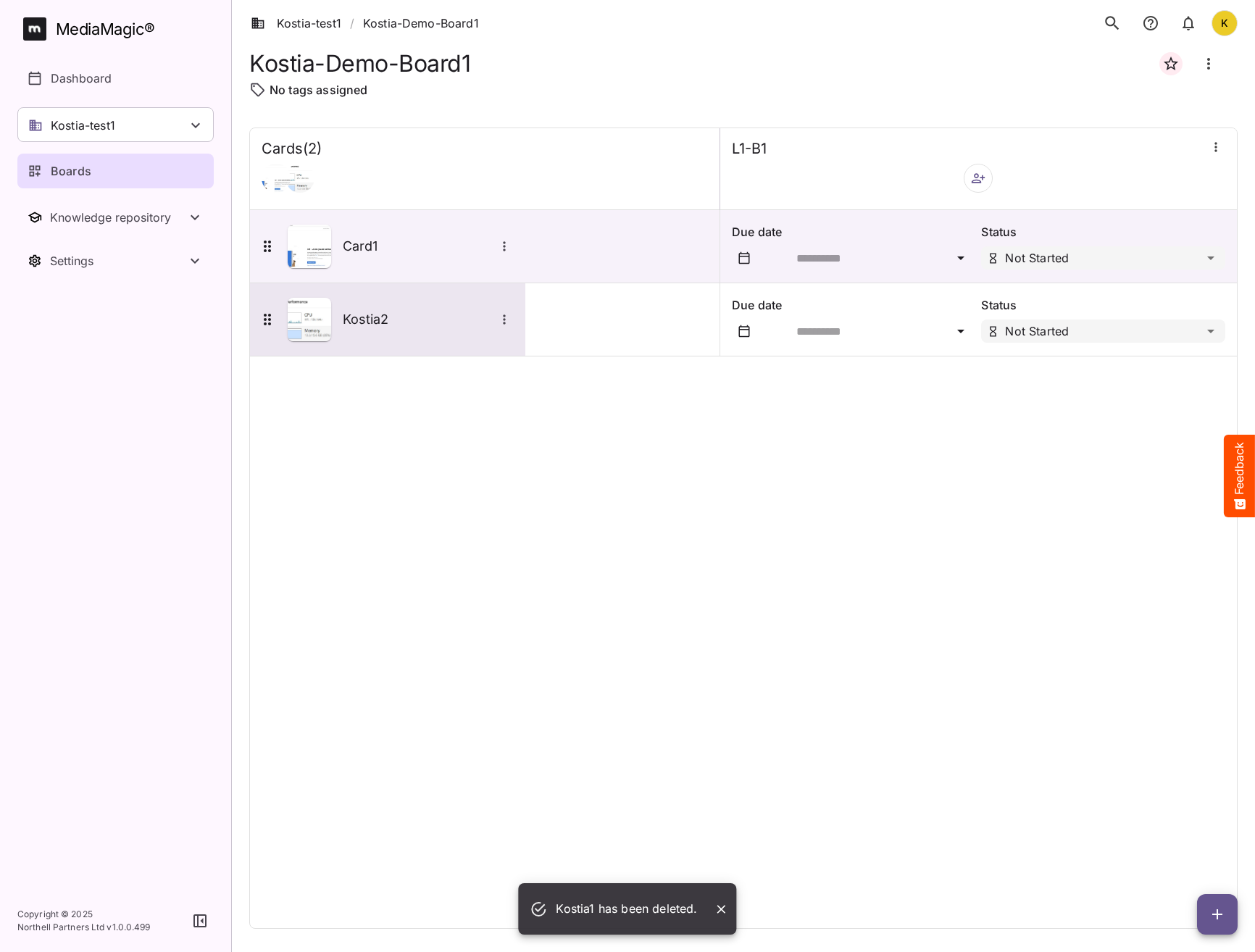
click at [506, 317] on icon "More options for Kostia2" at bounding box center [504, 320] width 14 height 14
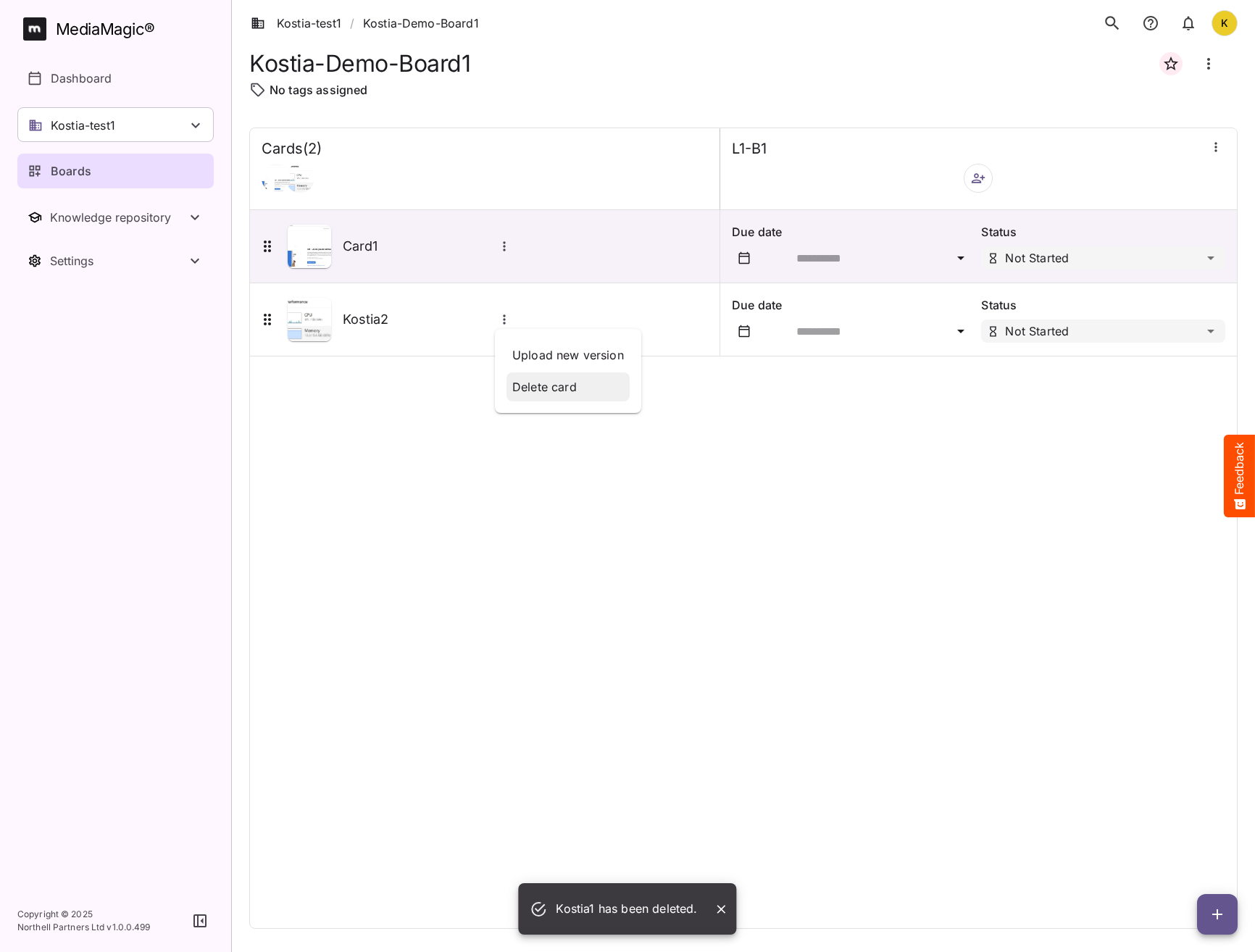
click at [523, 383] on p "Delete card" at bounding box center [568, 387] width 112 height 18
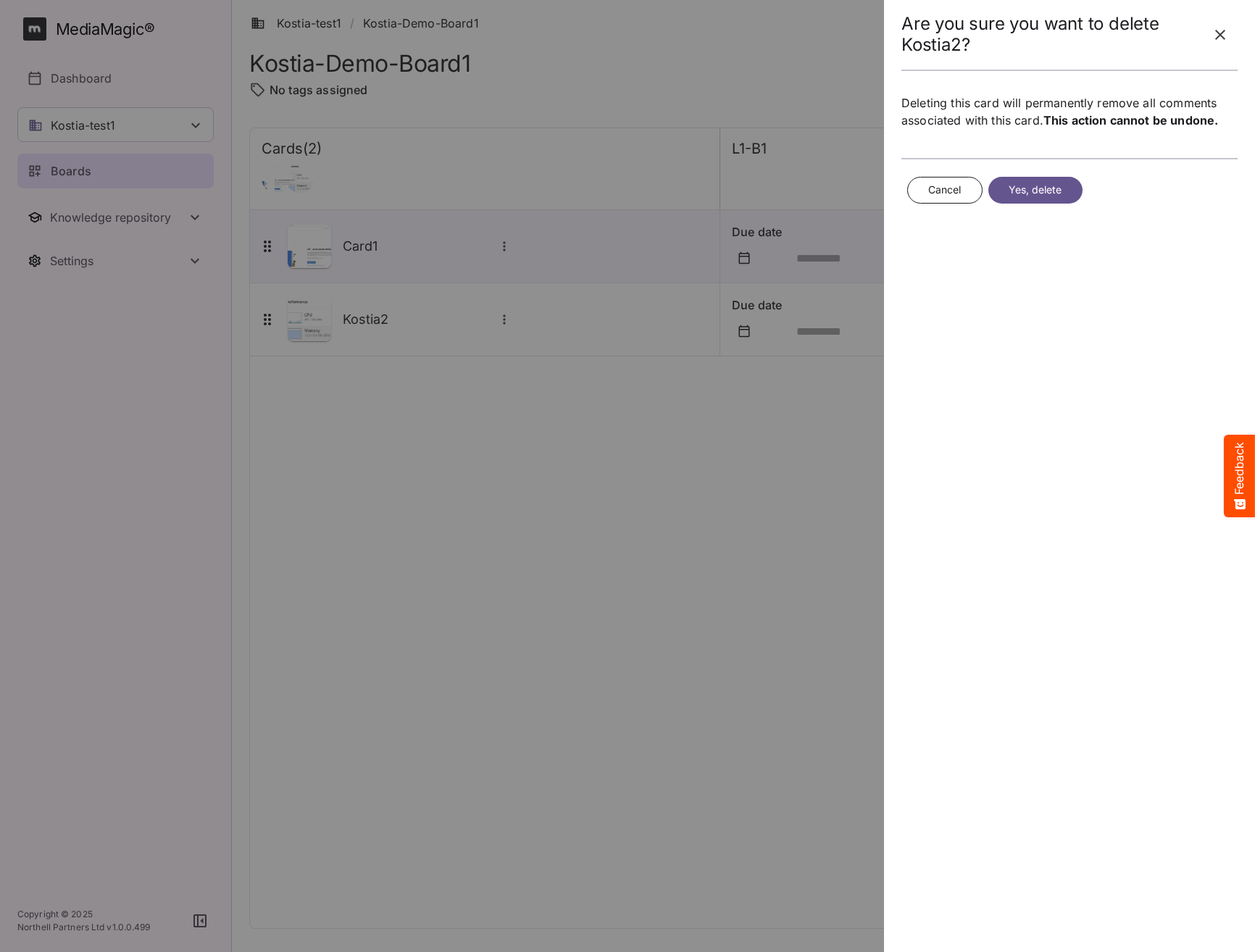
click at [1036, 194] on span "Yes, delete" at bounding box center [1035, 190] width 53 height 18
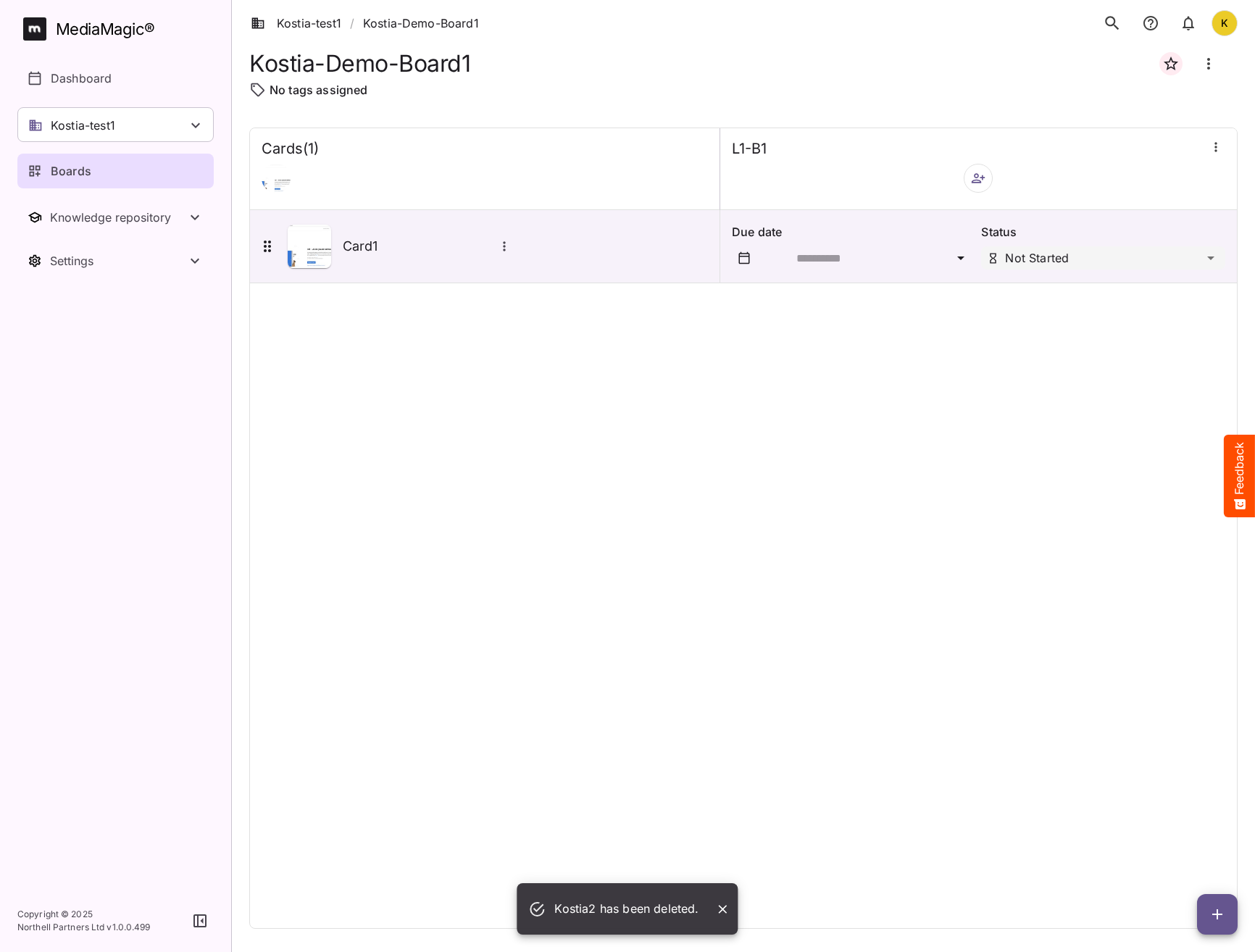
click at [644, 581] on div "Cards ( 1 ) L1-B1 Card1 Due date Status Not Started" at bounding box center [743, 528] width 989 height 801
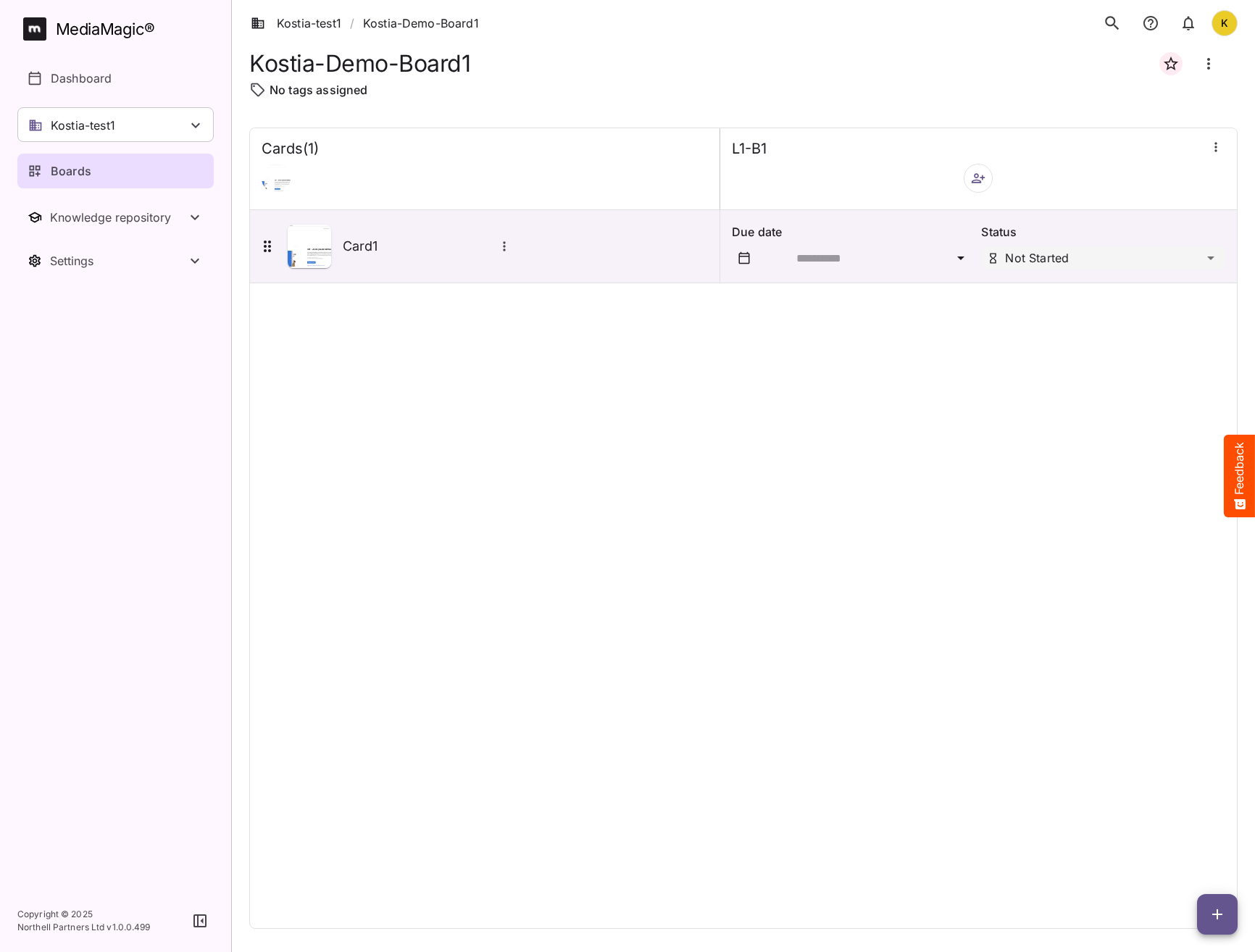
click at [1220, 918] on icon "button" at bounding box center [1217, 915] width 18 height 18
click at [1169, 826] on p "Add new card" at bounding box center [1180, 821] width 78 height 18
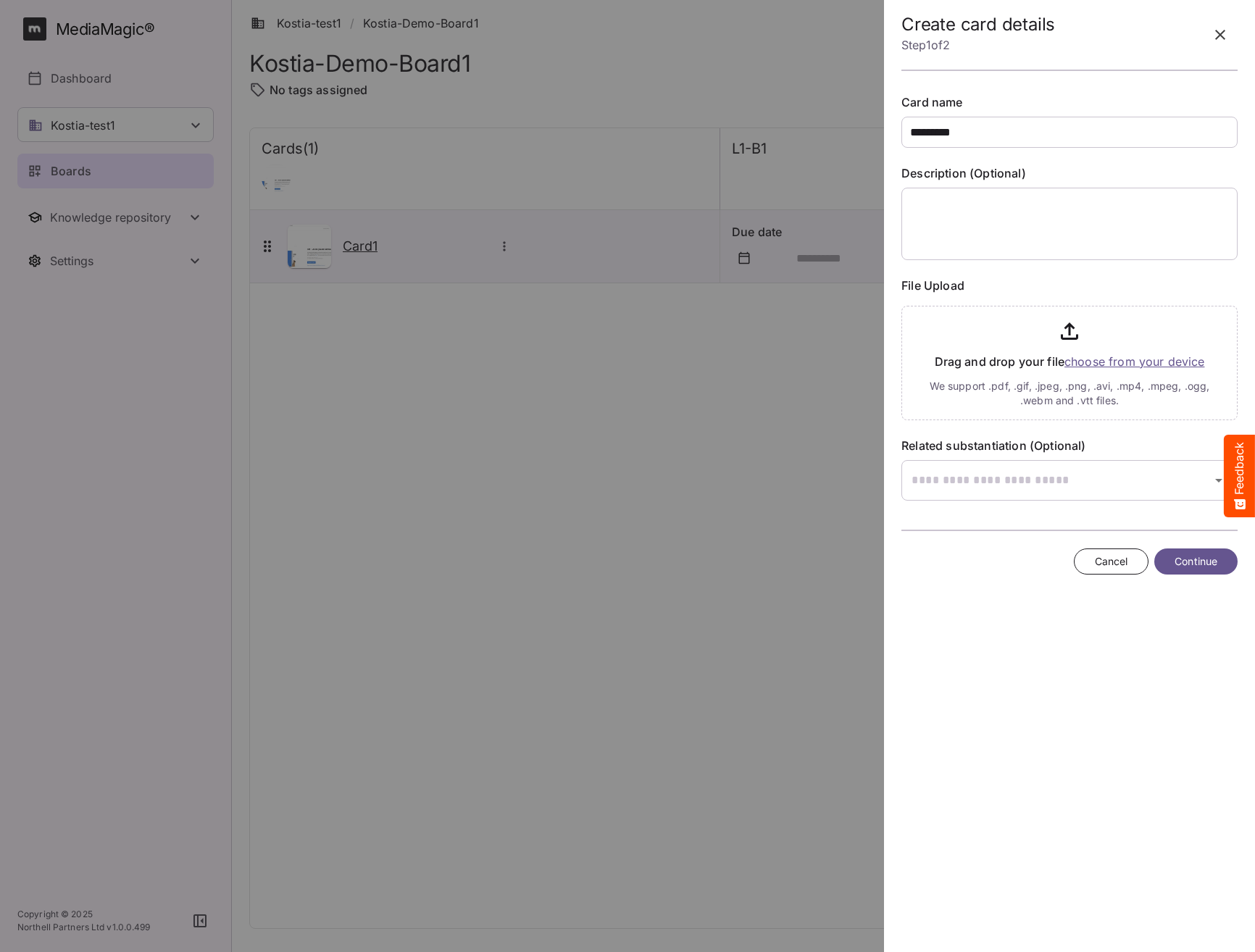
click at [1007, 133] on input "*********" at bounding box center [1069, 131] width 336 height 31
click at [933, 133] on input "*********" at bounding box center [1069, 131] width 336 height 31
type input "**********"
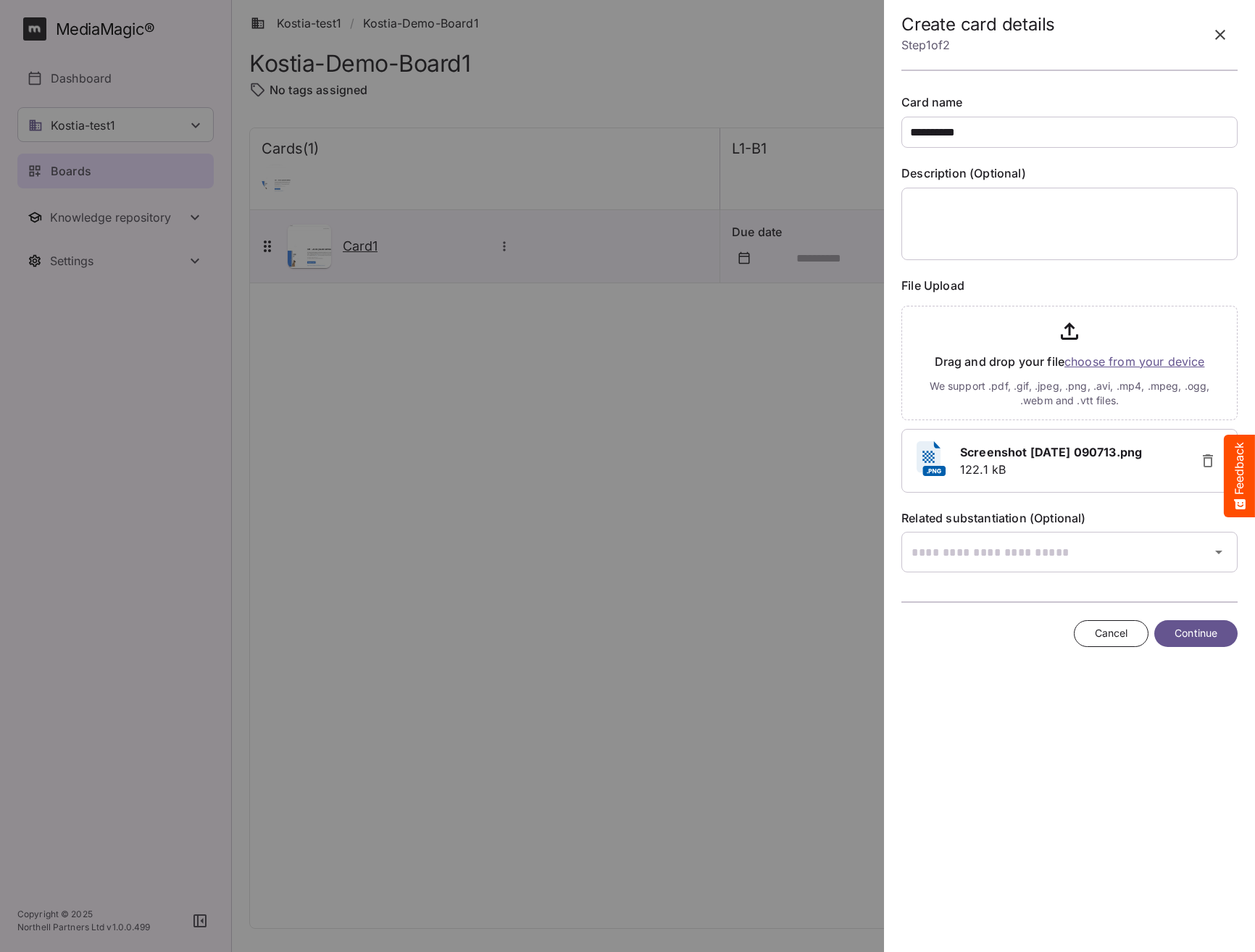
click at [1189, 623] on button "Continue" at bounding box center [1195, 633] width 83 height 27
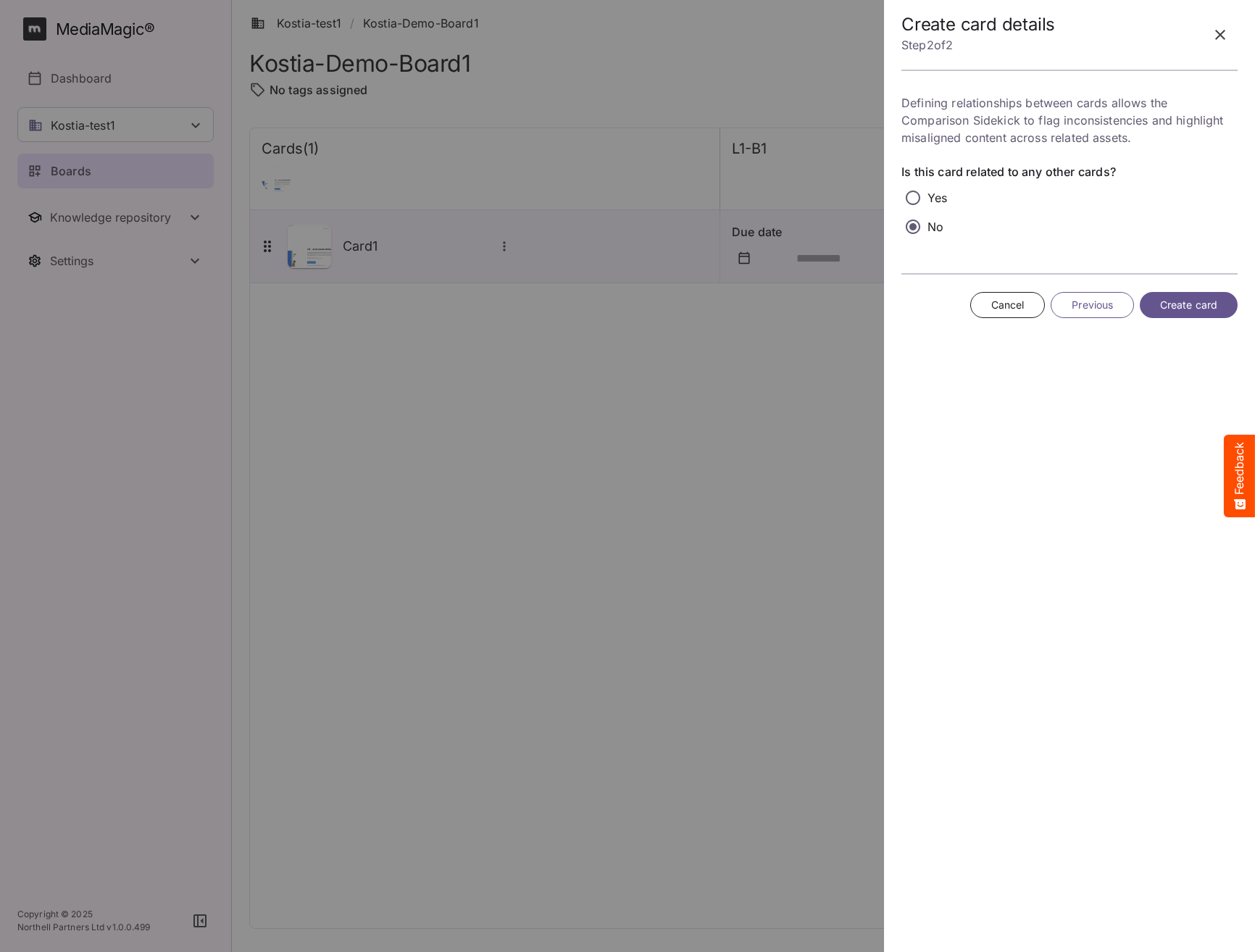
click at [1208, 293] on button "Create card" at bounding box center [1188, 305] width 98 height 27
click at [1189, 300] on span "Create card" at bounding box center [1188, 305] width 57 height 18
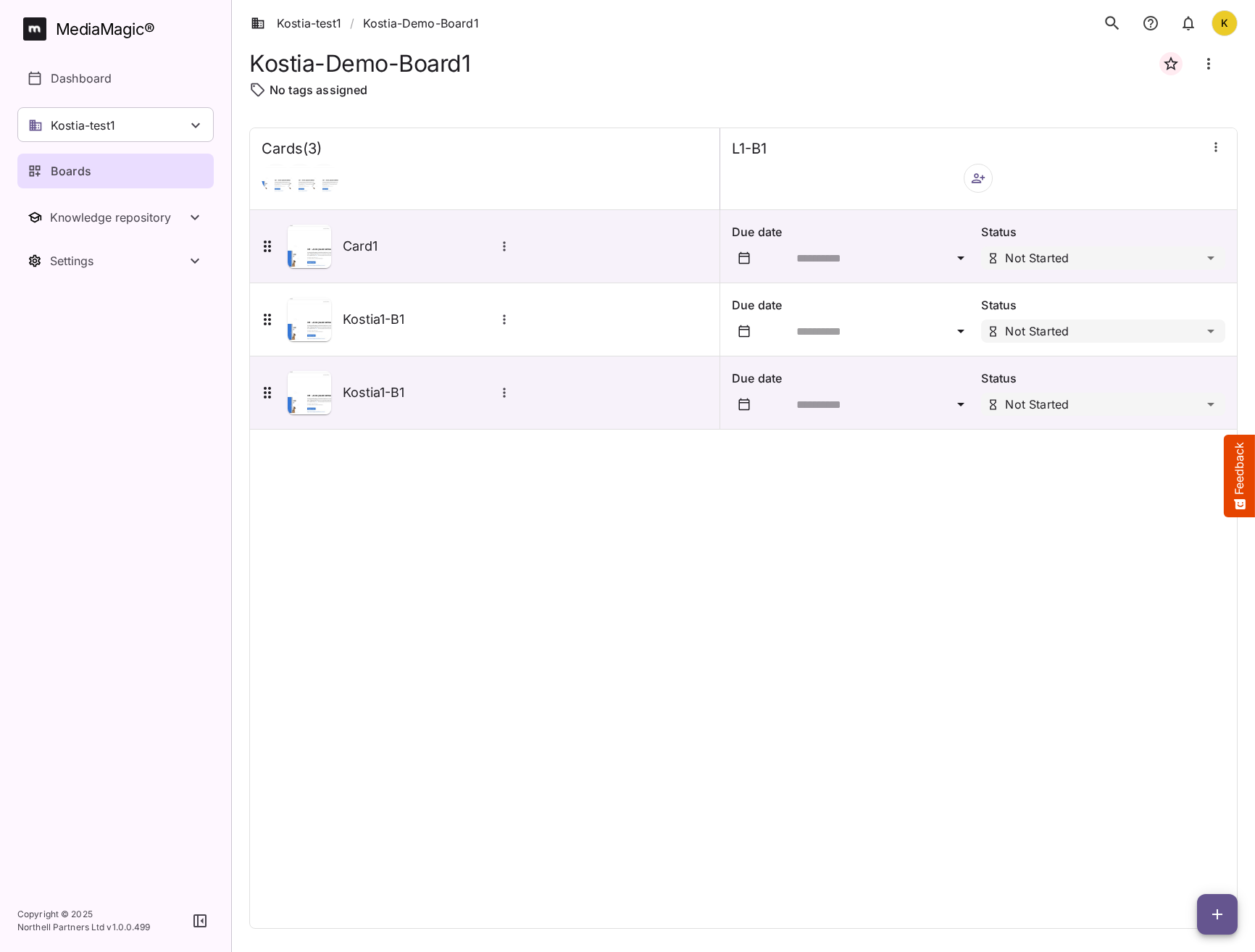
click at [1252, 476] on button "Feedback" at bounding box center [1239, 475] width 31 height 83
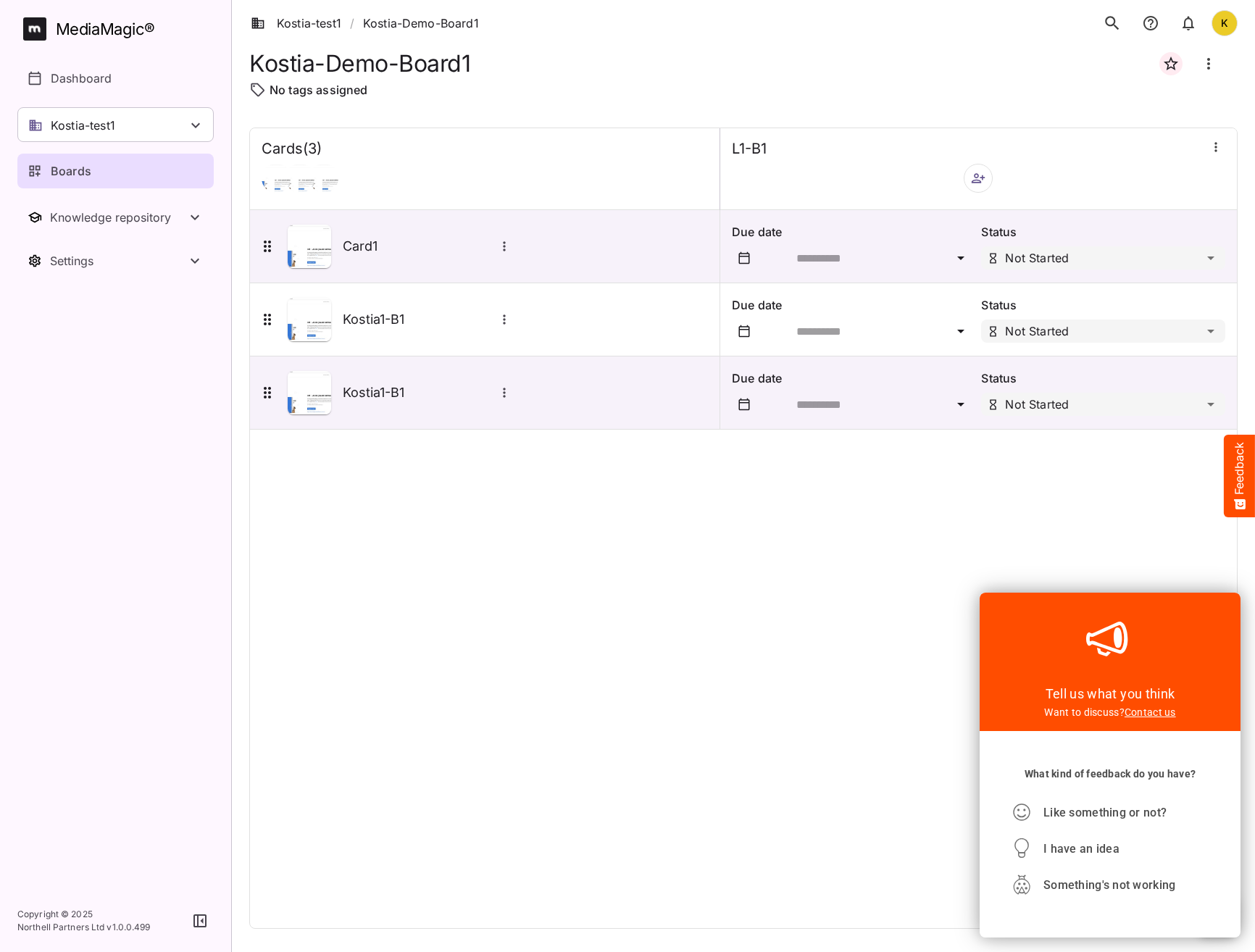
click at [759, 752] on div "Cards ( 3 ) L1-B1 Card1 Due date Status Not Started Kostia1-B1 Due date Status …" at bounding box center [743, 528] width 989 height 801
click at [386, 389] on h5 "Kostia1-B1" at bounding box center [418, 393] width 152 height 18
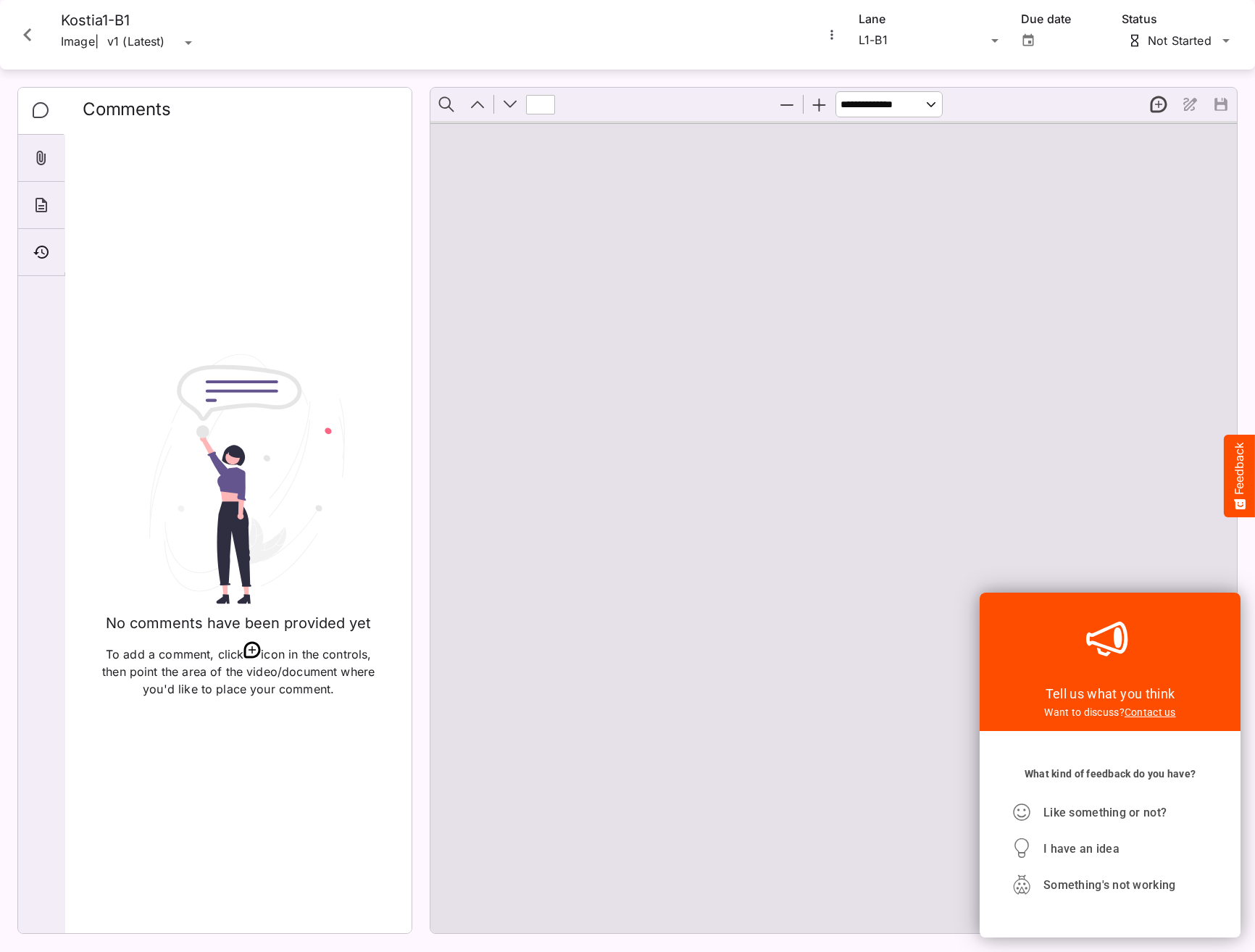
click at [20, 37] on icon "Close card" at bounding box center [27, 34] width 26 height 26
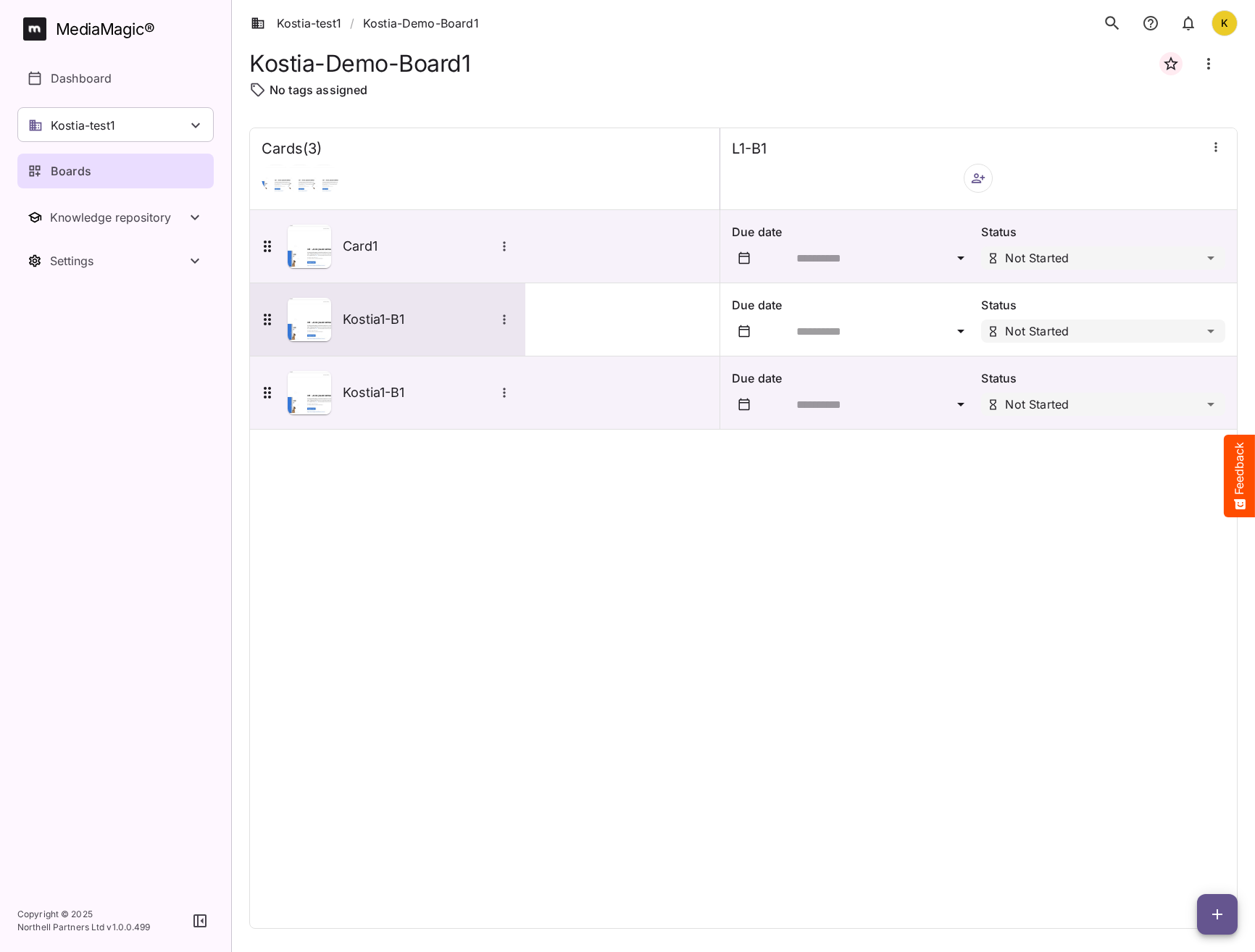
click at [381, 329] on div "Kostia1-B1" at bounding box center [385, 319] width 255 height 44
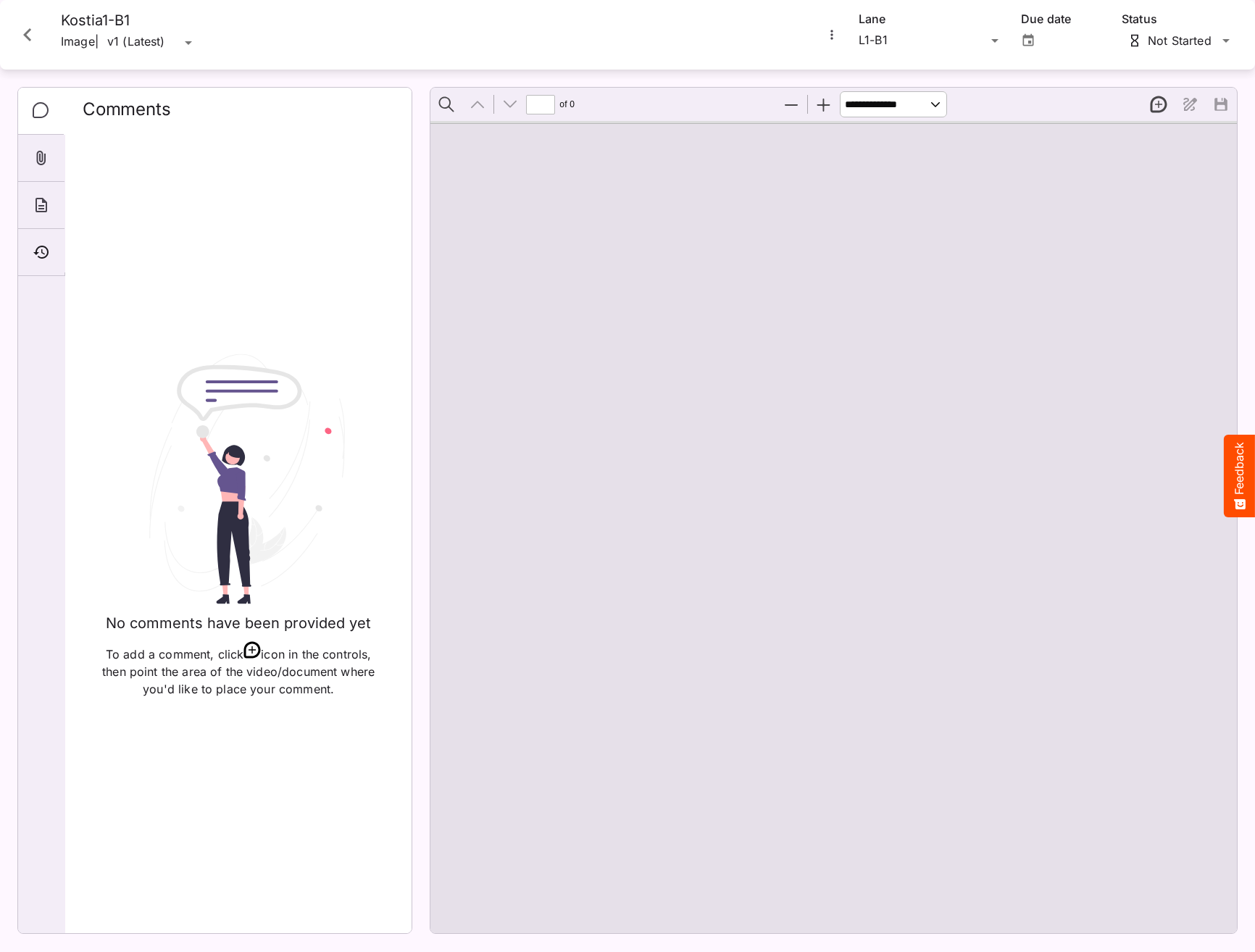
type input "*"
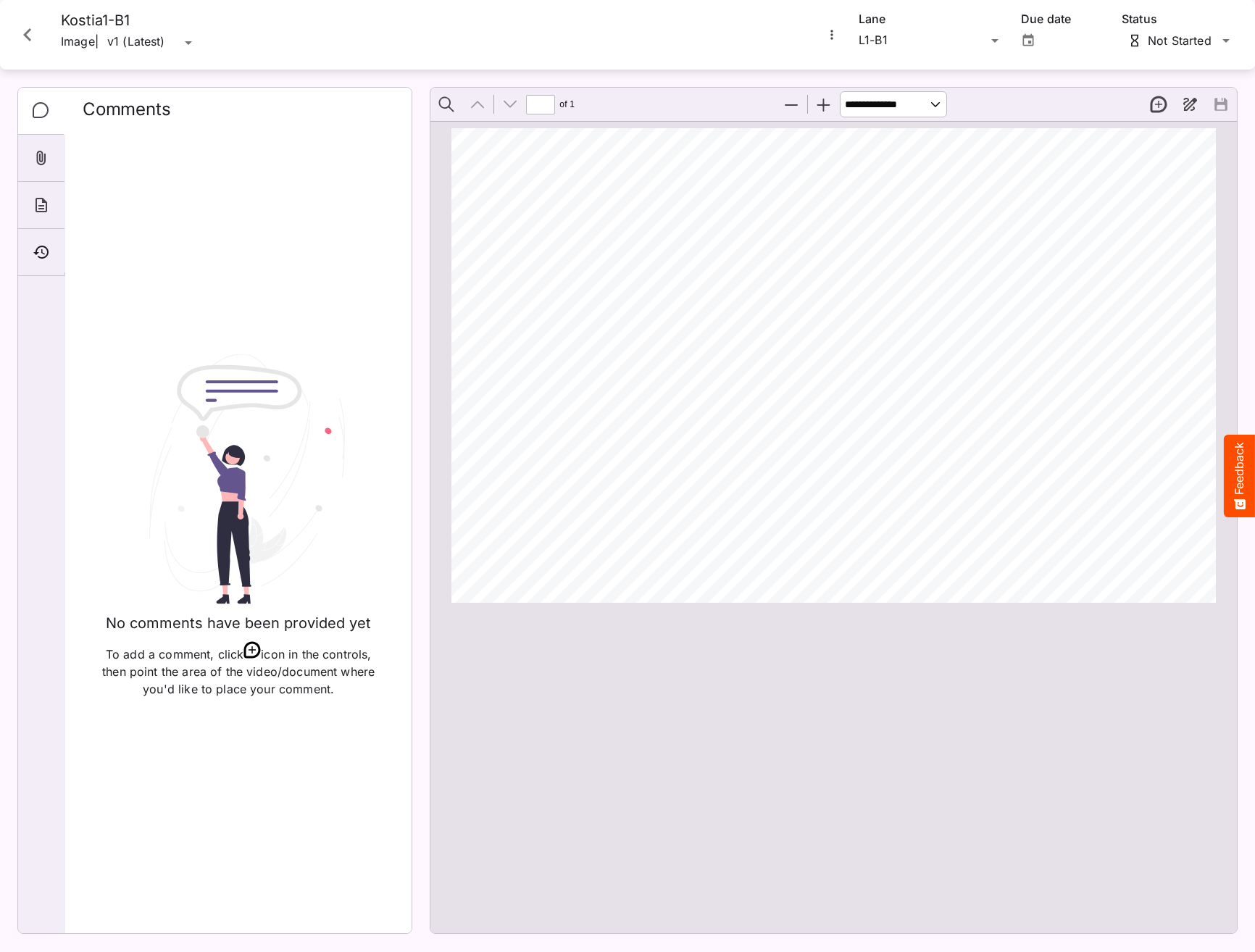
click at [37, 34] on icon "Close card" at bounding box center [27, 34] width 26 height 26
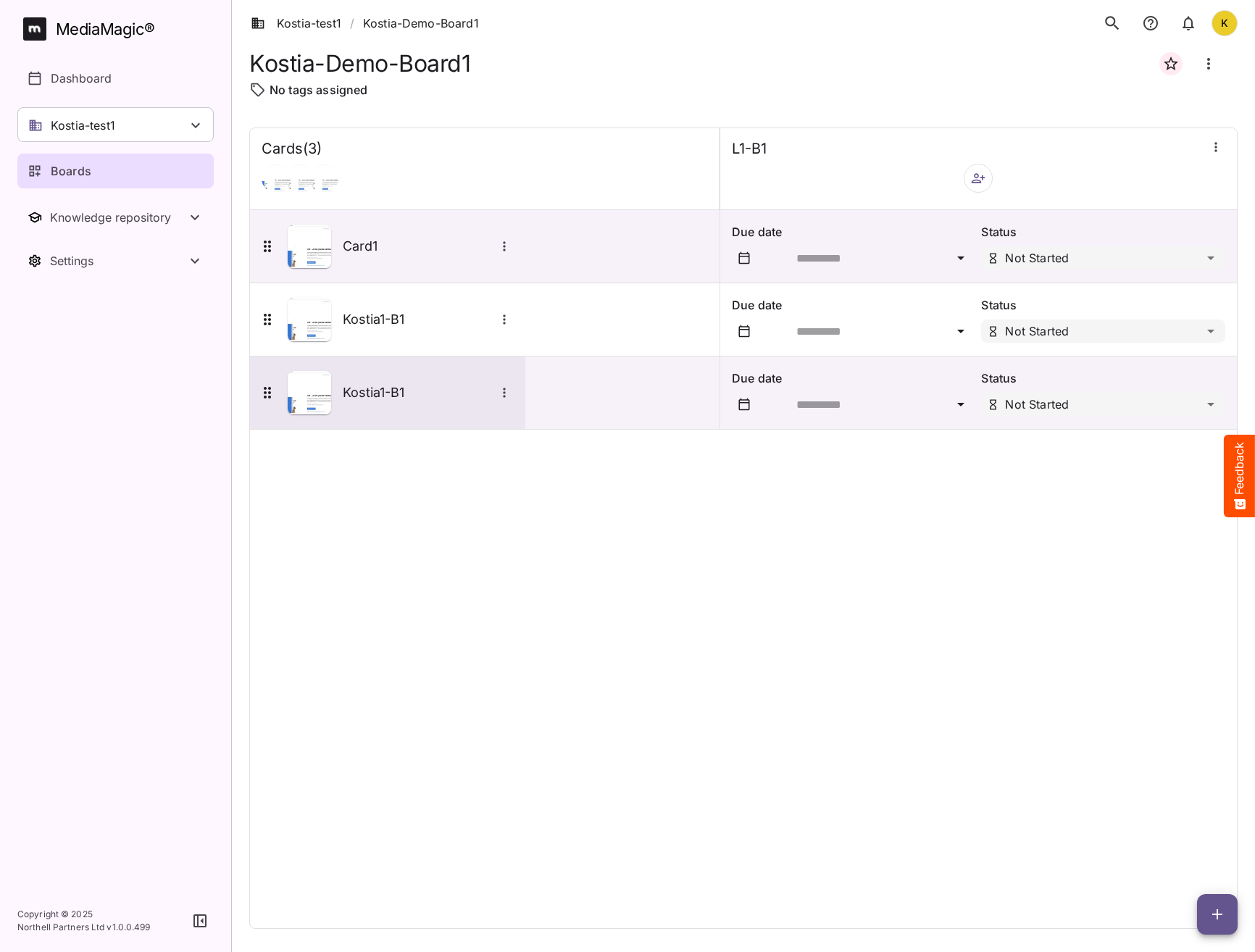
click at [438, 385] on h5 "Kostia1-B1" at bounding box center [418, 393] width 152 height 18
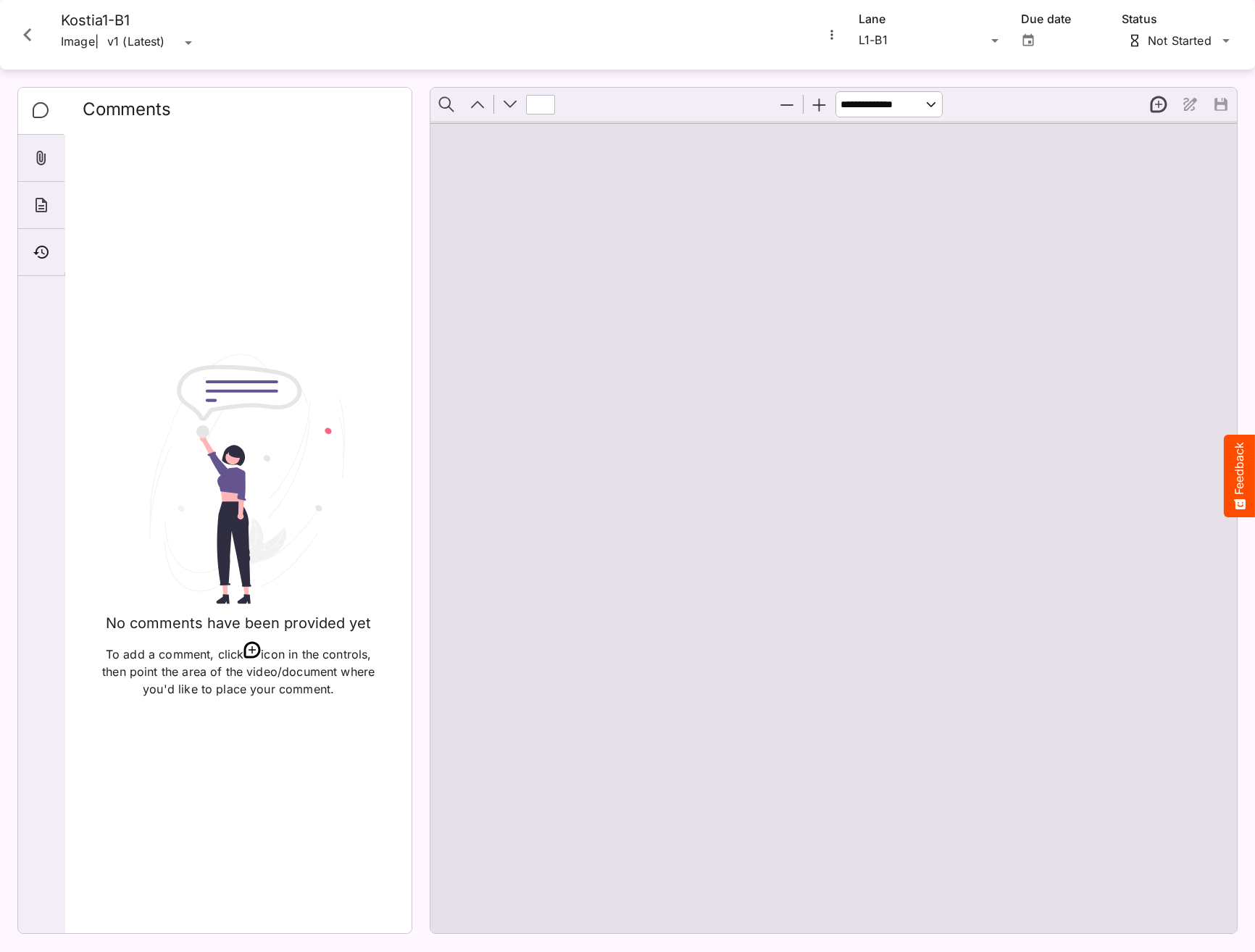
type input "*"
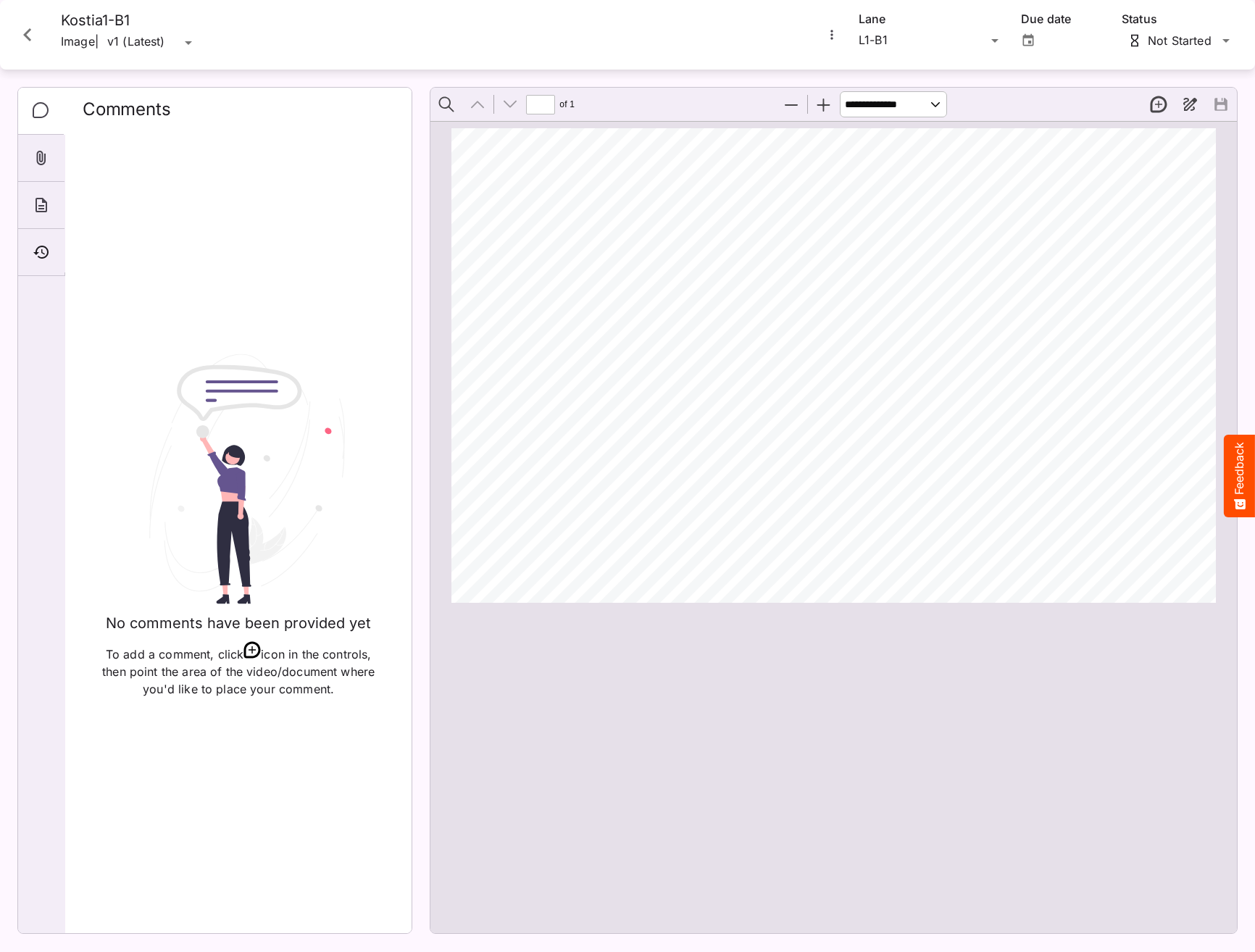
click at [34, 46] on icon "Close card" at bounding box center [27, 34] width 26 height 26
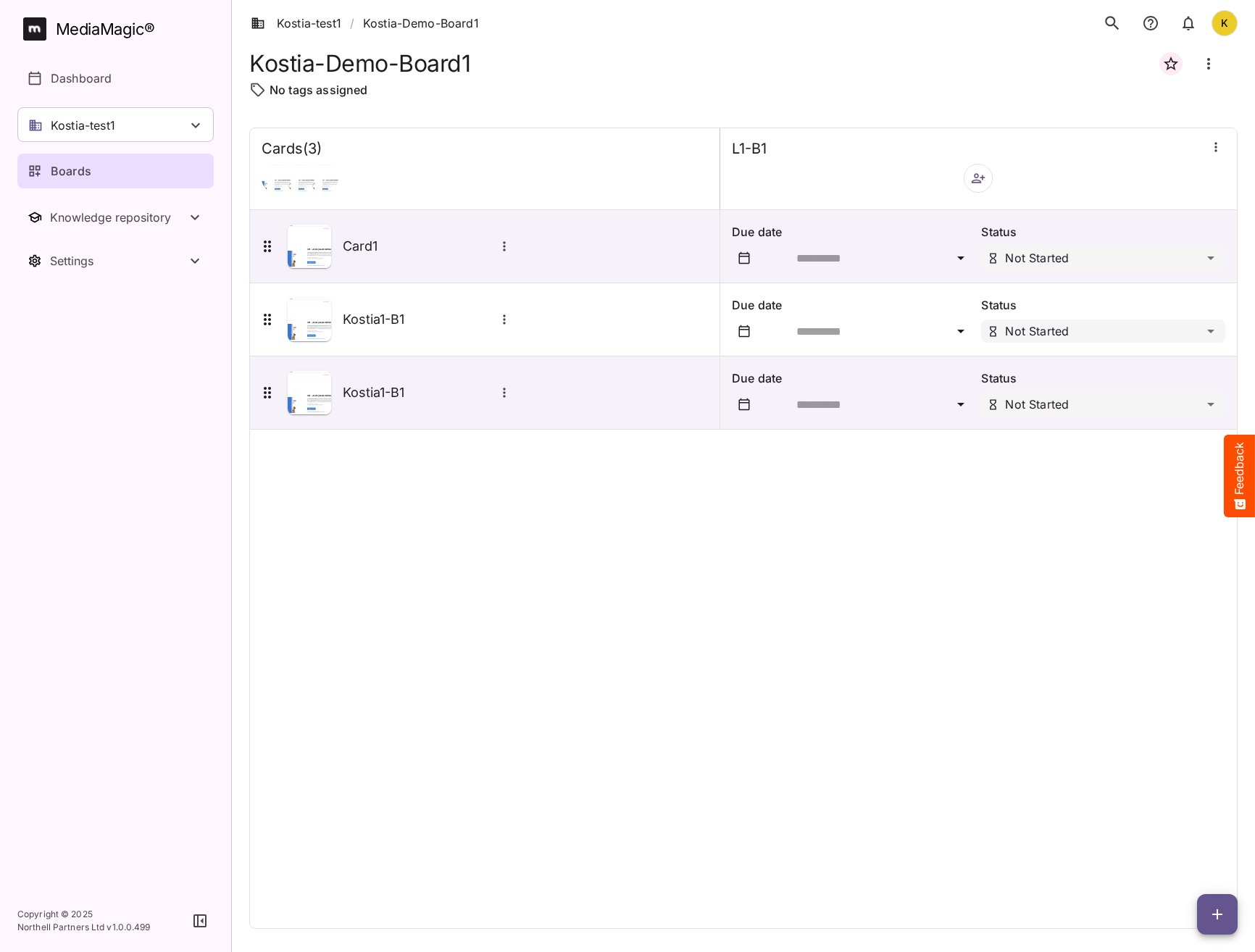
click at [577, 563] on div "Cards ( 3 ) L1-B1 Card1 Due date Status Not Started Kostia1-B1 Due date Status …" at bounding box center [743, 528] width 989 height 801
click at [504, 383] on div "Kostia1-B1" at bounding box center [385, 393] width 255 height 44
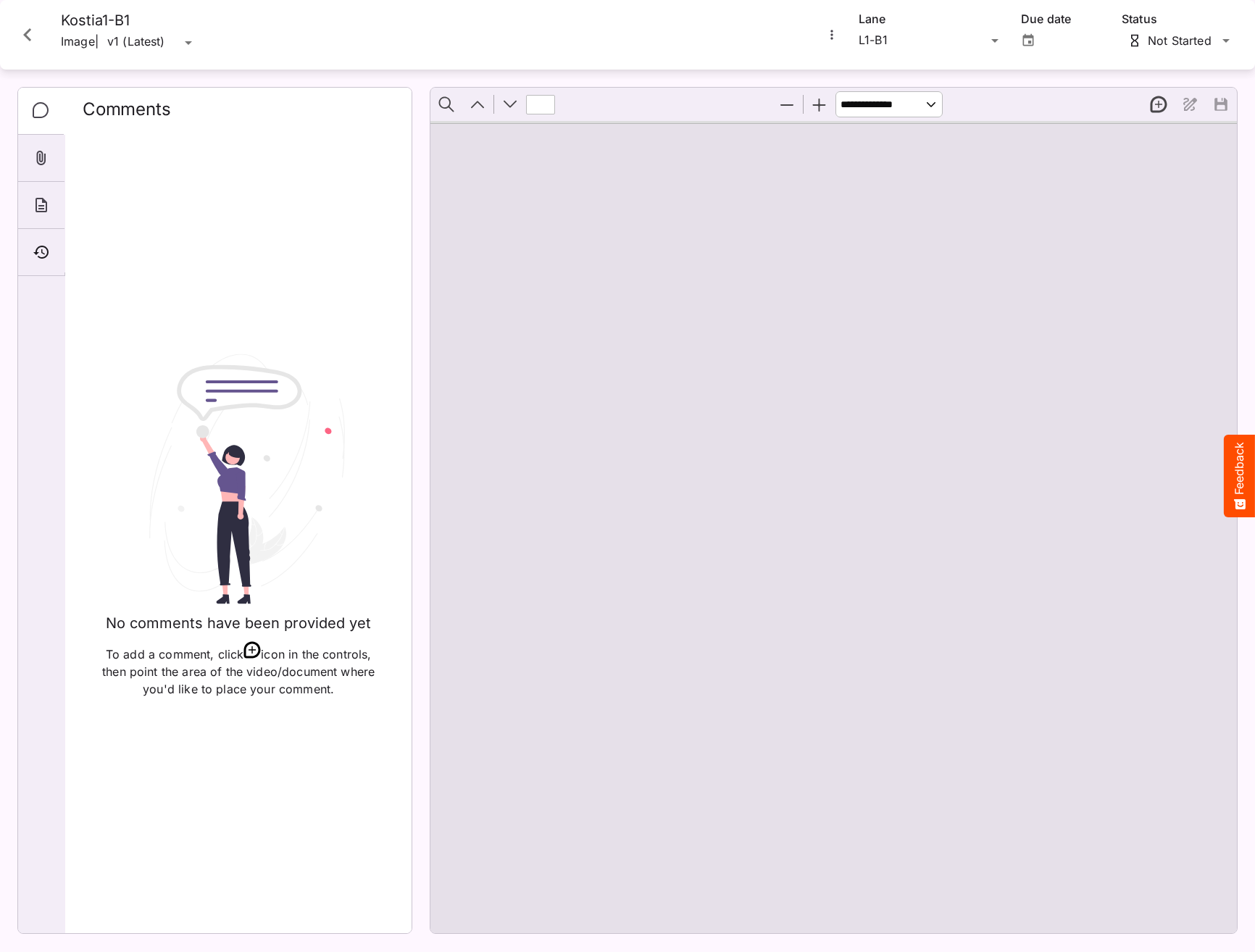
click at [29, 34] on icon "Close card" at bounding box center [27, 34] width 26 height 26
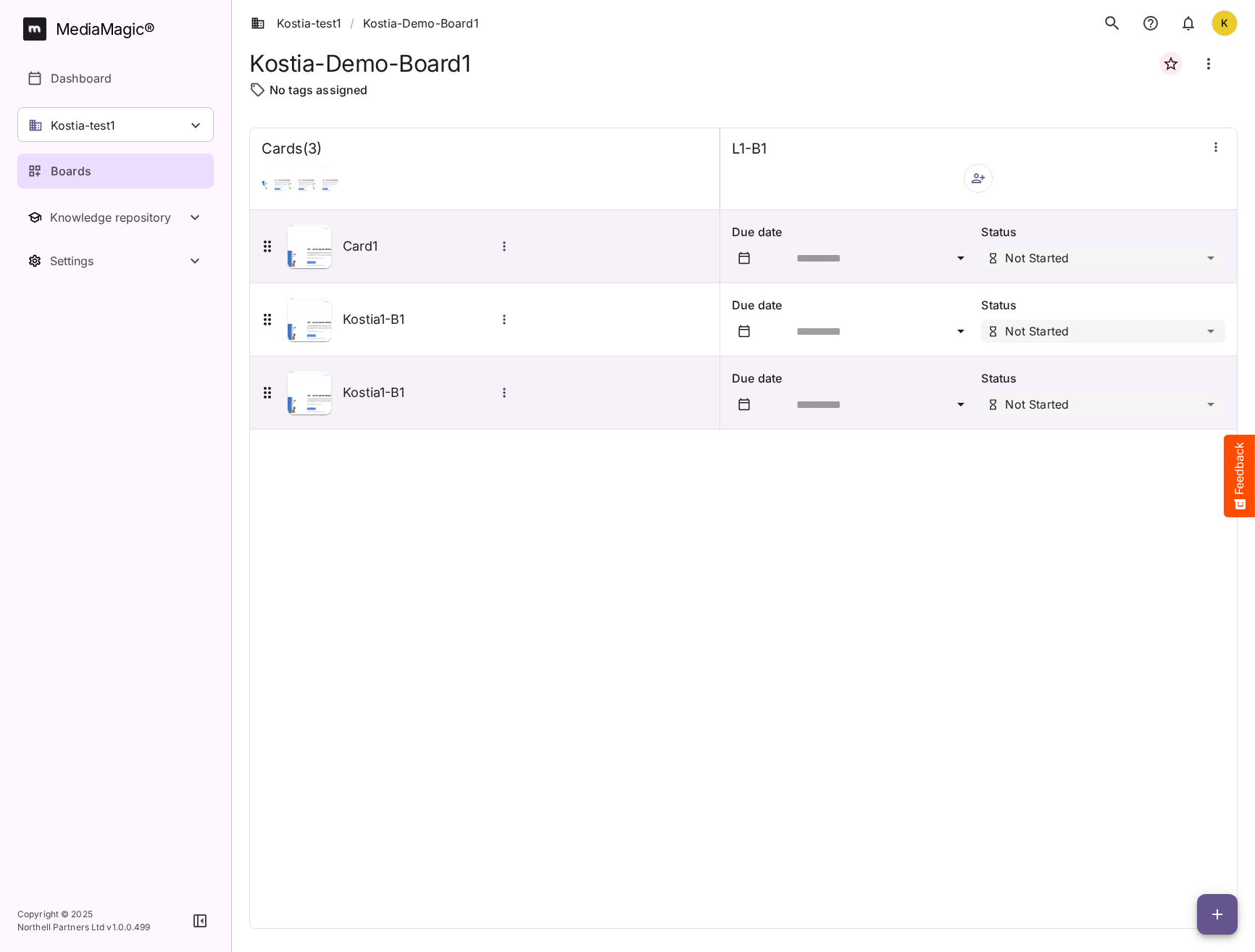
click at [798, 628] on div "Cards ( 3 ) L1-B1 Card1 Due date Status Not Started Kostia1-B1 Due date Status …" at bounding box center [743, 528] width 989 height 801
click at [477, 480] on div "Cards ( 3 ) L1-B1 Card1 Due date Status Not Started Kostia1-B1 Due date Status …" at bounding box center [743, 528] width 989 height 801
click at [321, 28] on link "Kostia-test1" at bounding box center [296, 23] width 91 height 18
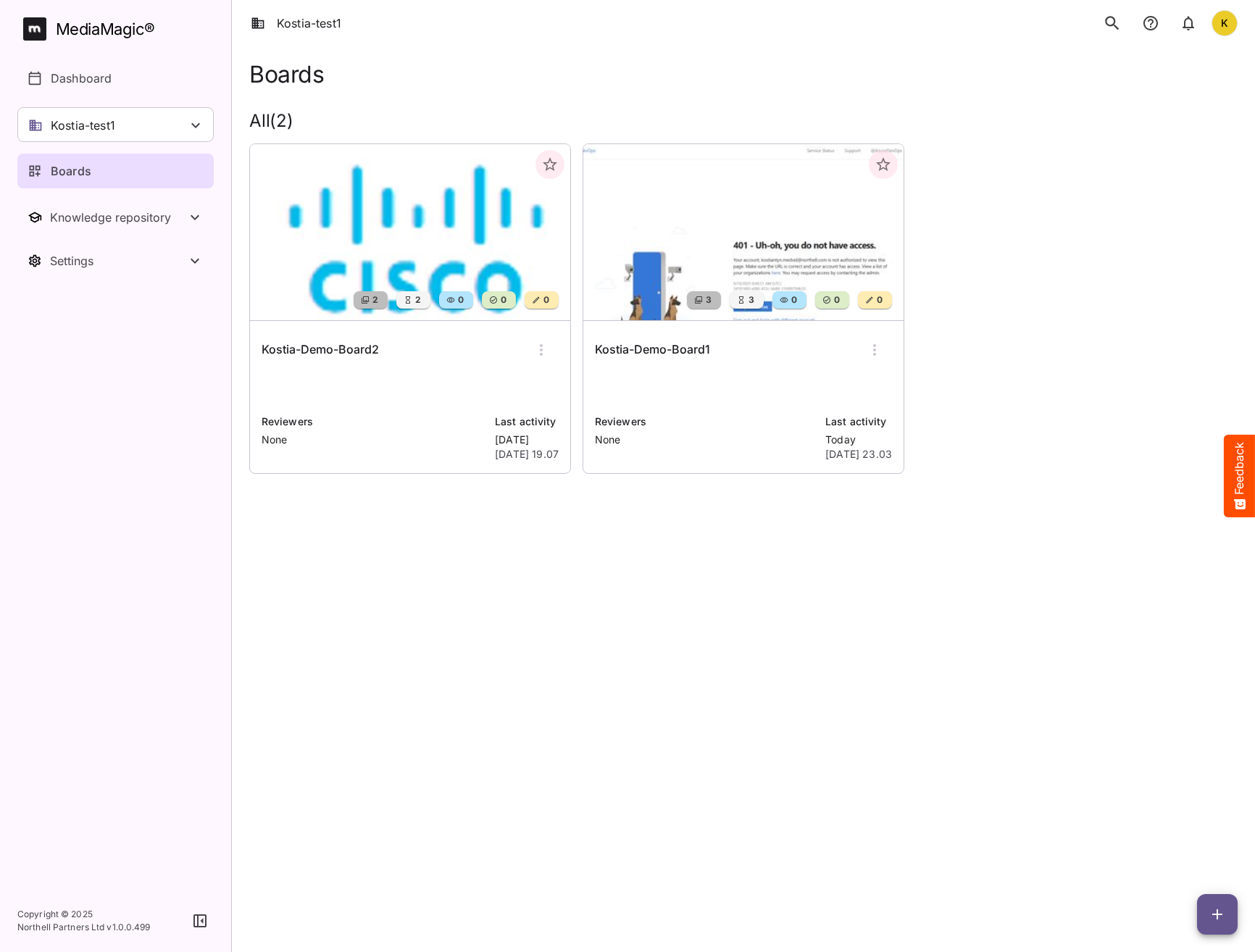
click at [391, 248] on img at bounding box center [409, 232] width 321 height 176
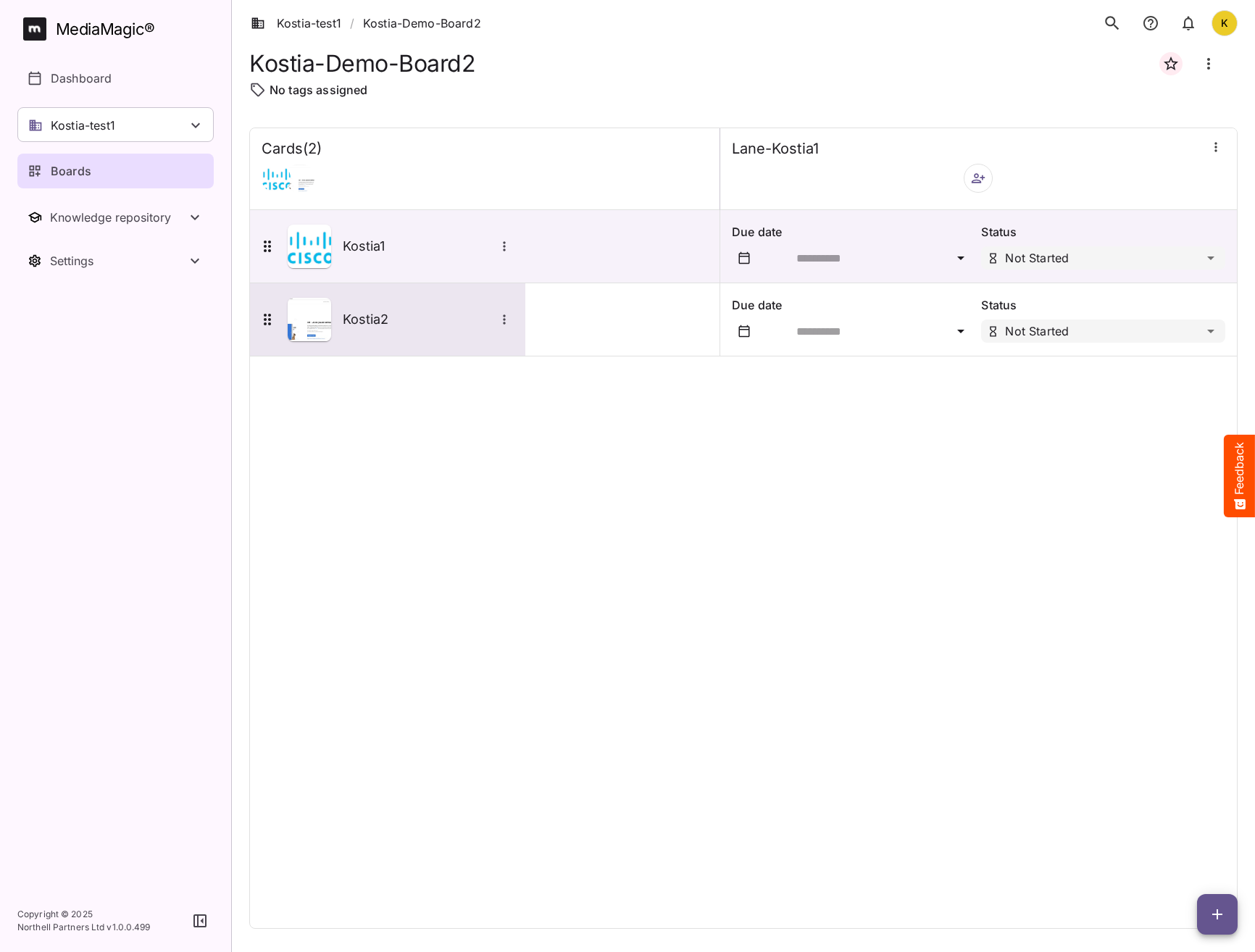
click at [507, 322] on icon "More options for Kostia2" at bounding box center [504, 320] width 14 height 14
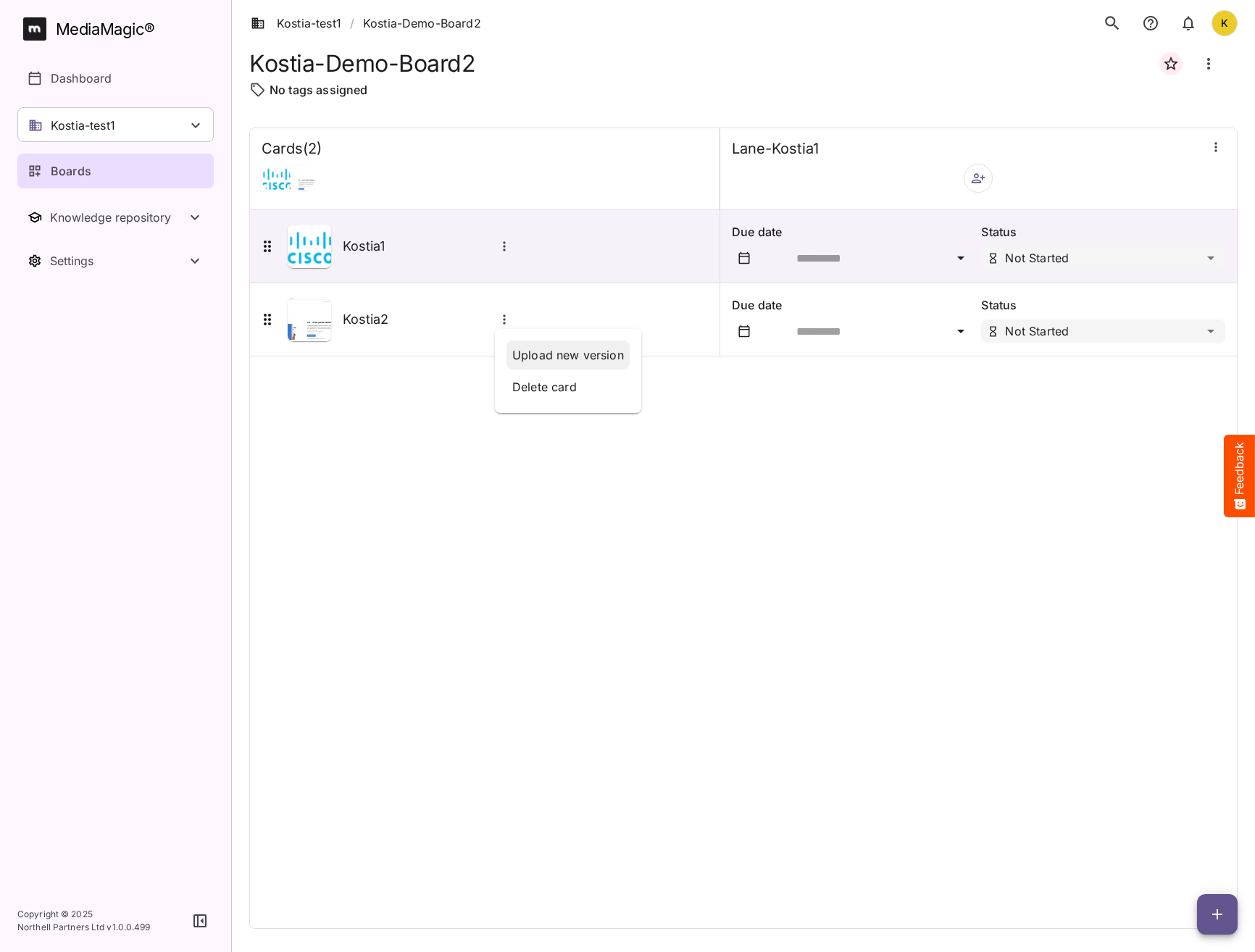
click at [583, 354] on p "Upload new version" at bounding box center [568, 355] width 112 height 18
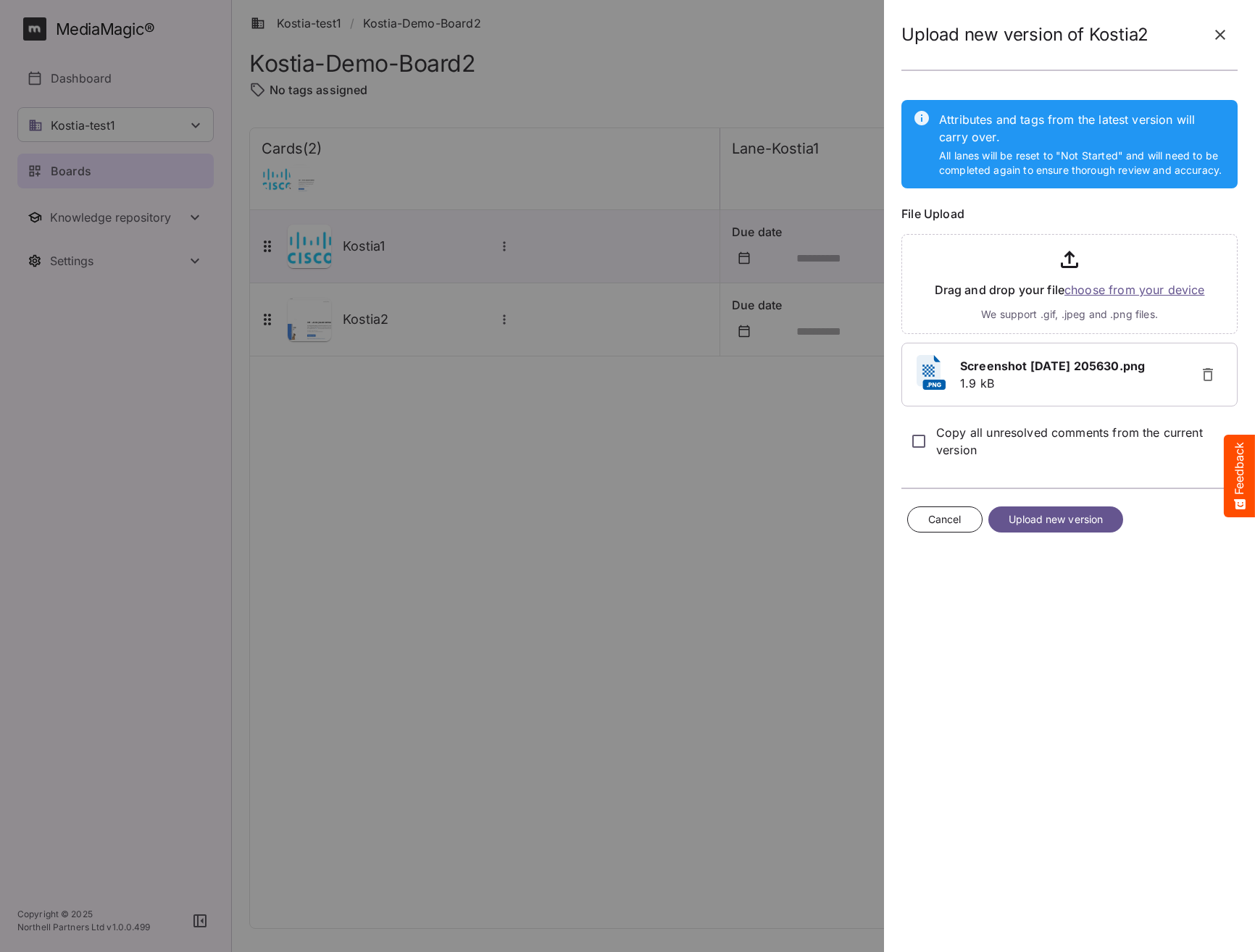
click at [1052, 524] on span "Upload new version" at bounding box center [1055, 520] width 95 height 18
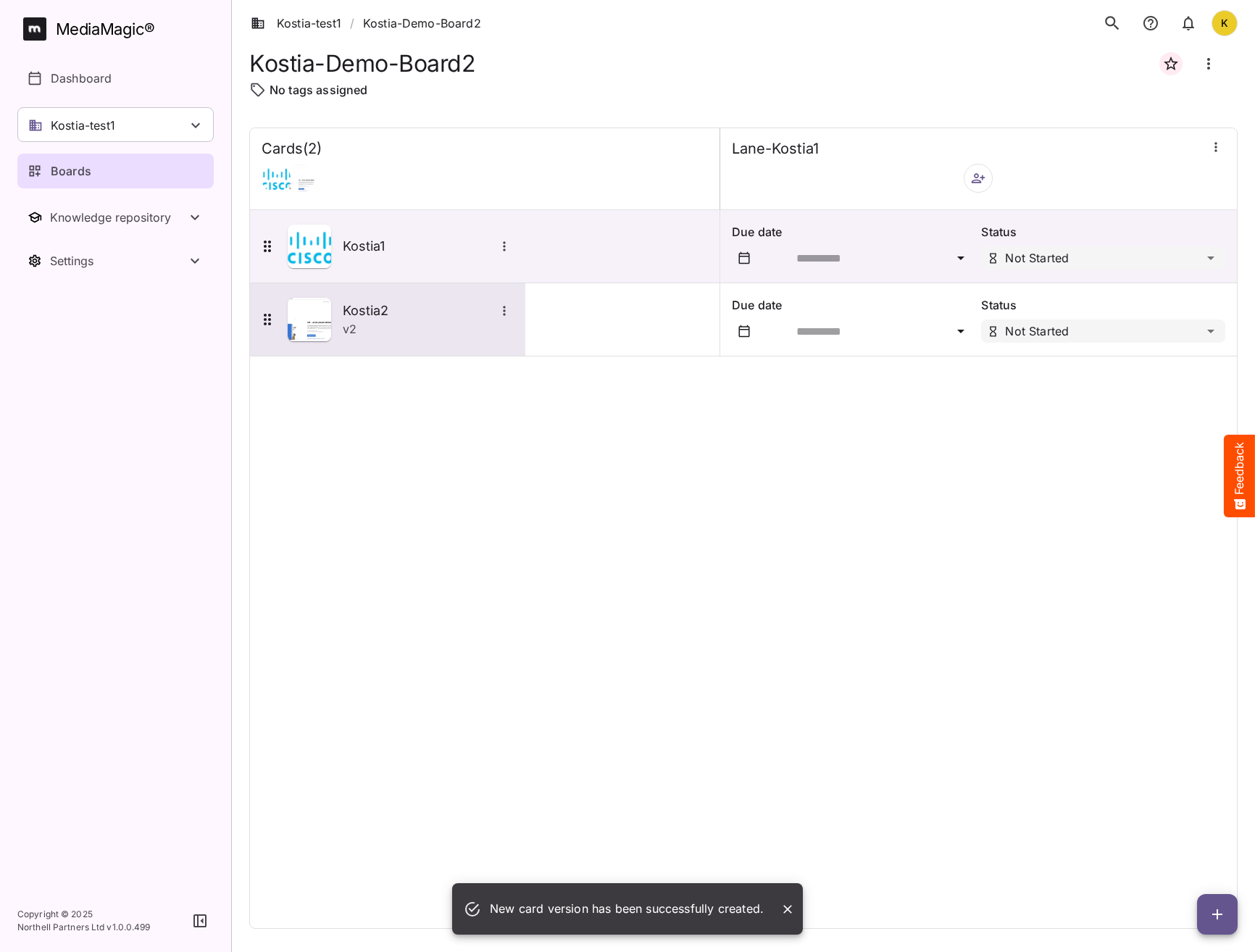
click at [360, 323] on div "v 2" at bounding box center [428, 329] width 171 height 18
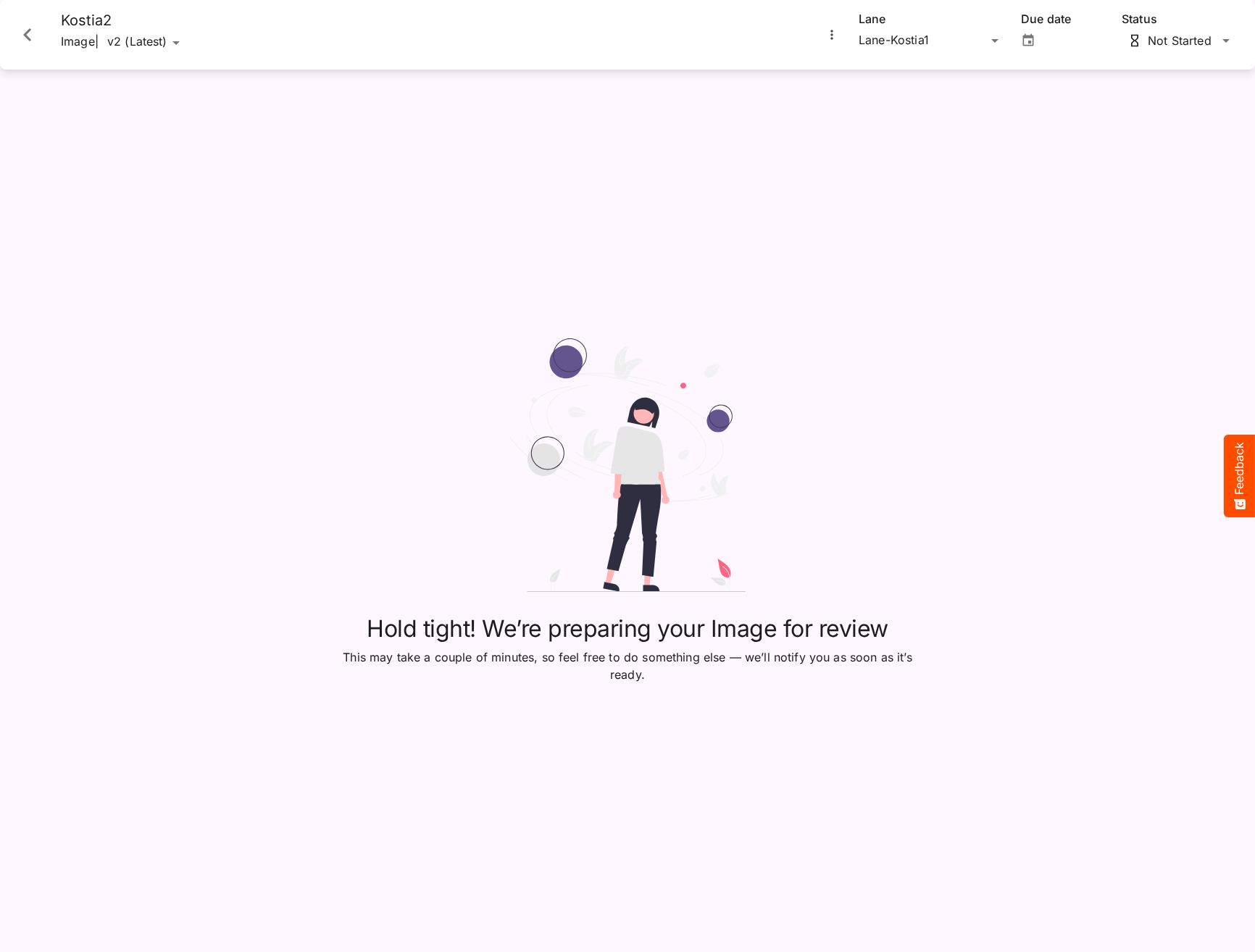
click at [859, 726] on div "Hold tight! We’re preparing your Image for review This may take a couple of min…" at bounding box center [627, 510] width 580 height 882
click at [8, 42] on button "Close card" at bounding box center [28, 35] width 44 height 44
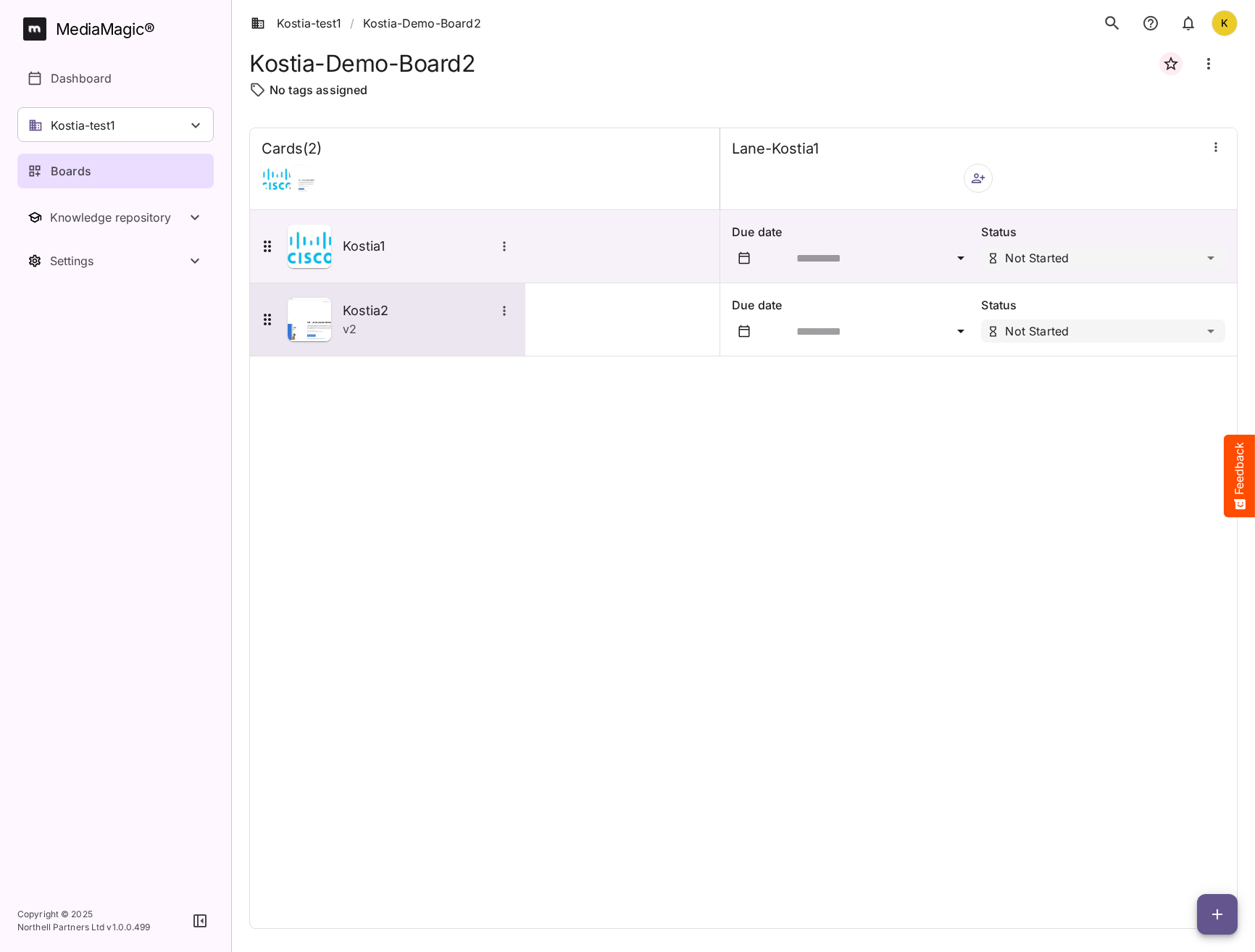
click at [353, 318] on h5 "Kostia2" at bounding box center [418, 311] width 152 height 18
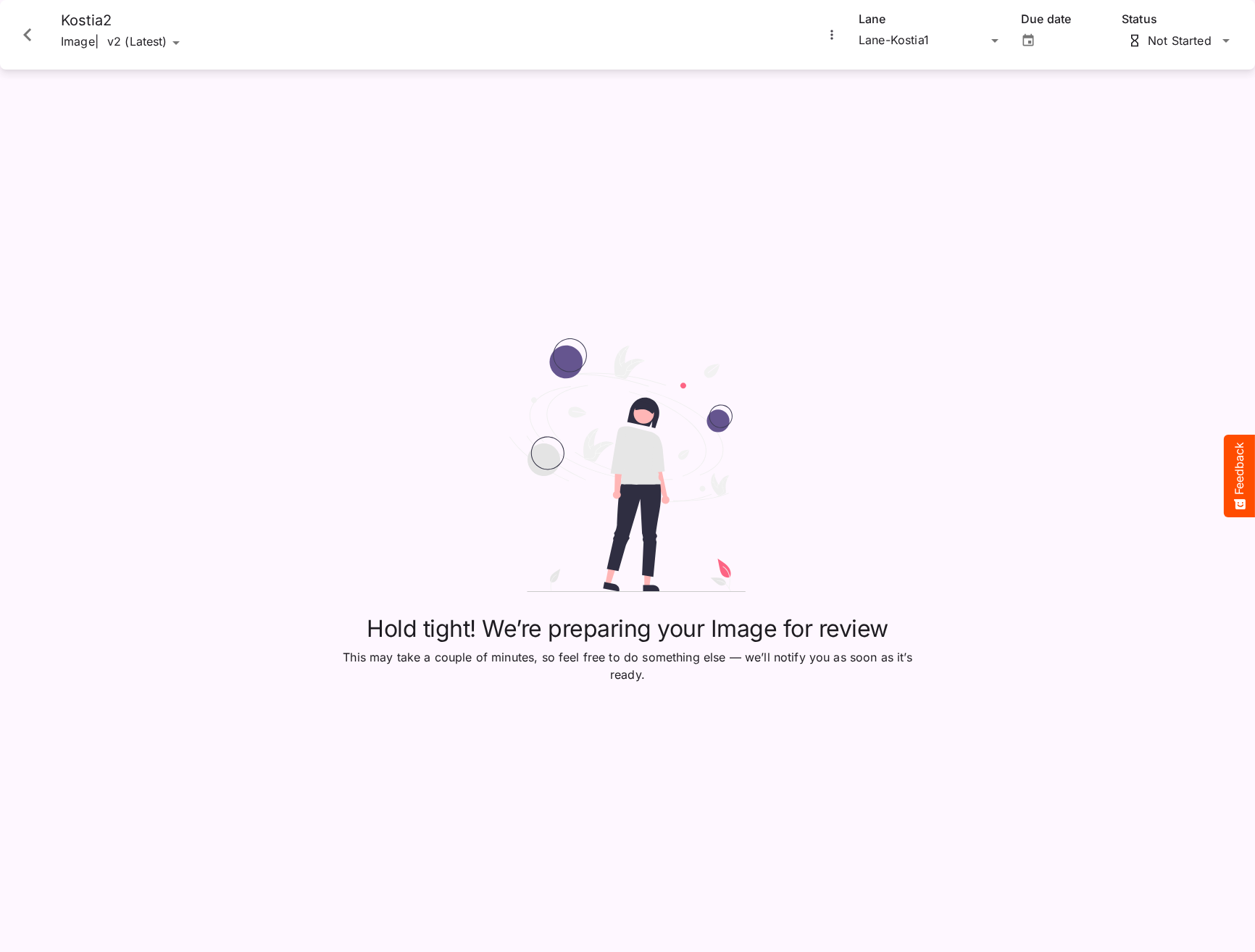
click at [22, 32] on icon "Close card" at bounding box center [27, 34] width 26 height 26
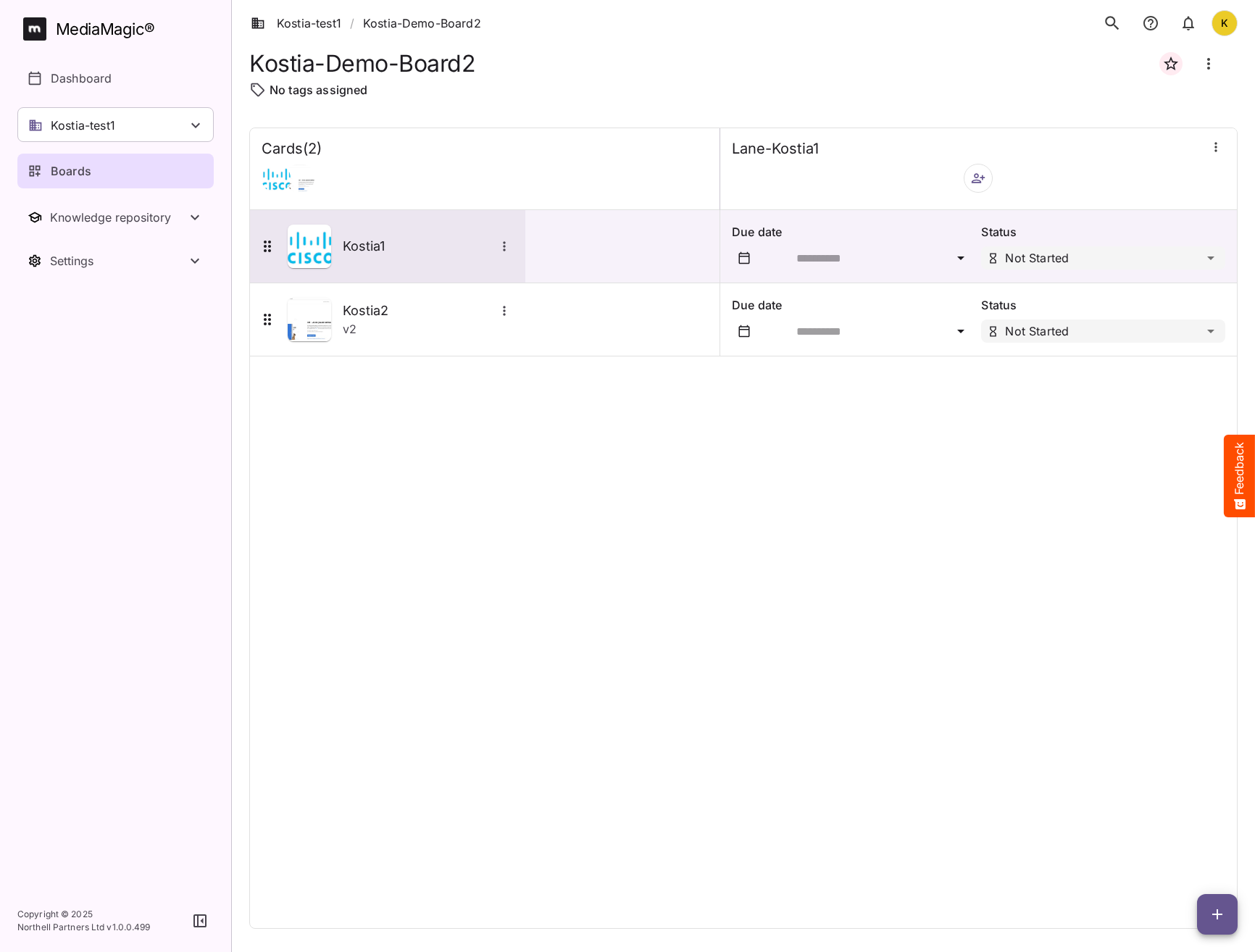
click at [377, 251] on h5 "Kostia1" at bounding box center [418, 247] width 152 height 18
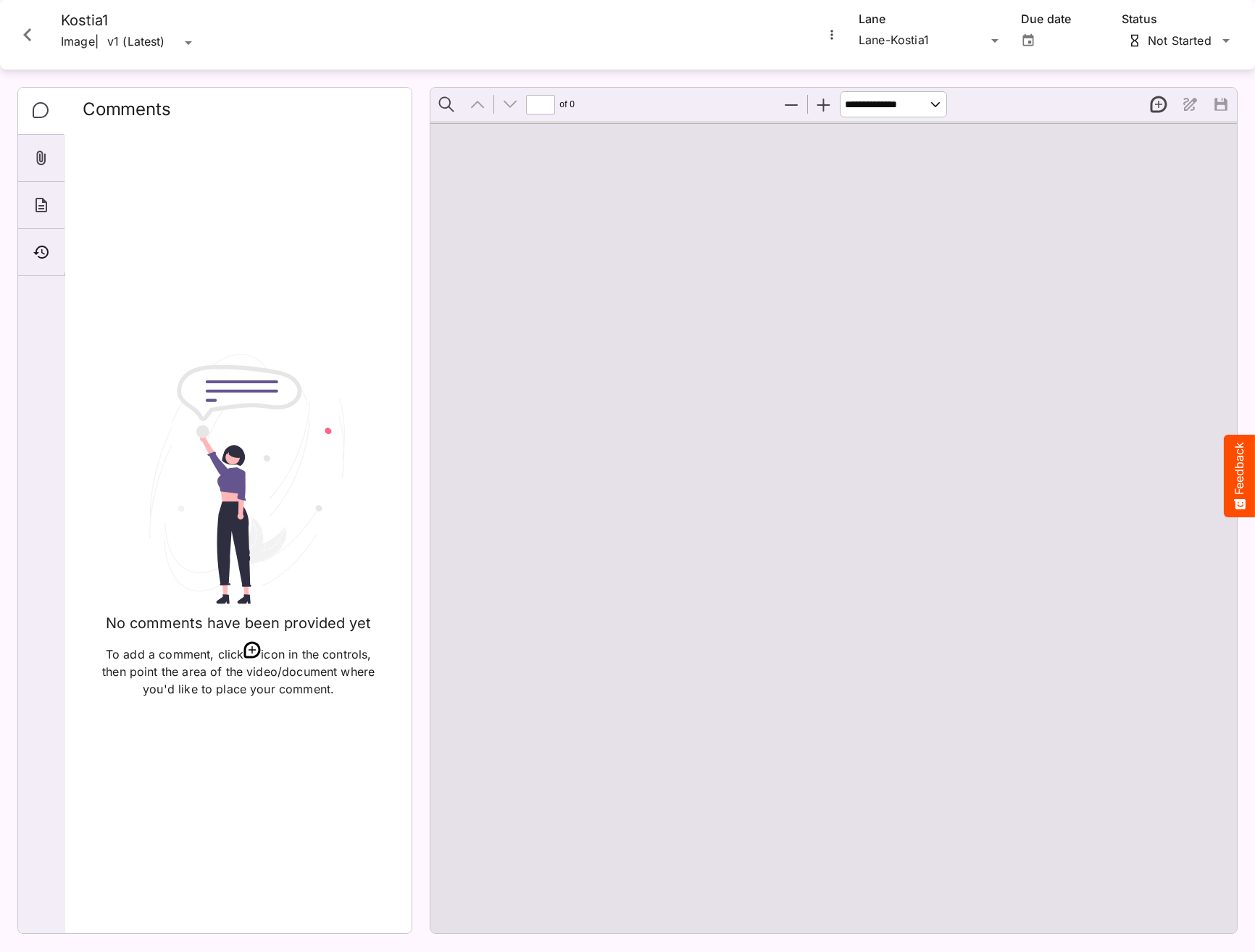
type input "*"
